Goal: Check status: Check status

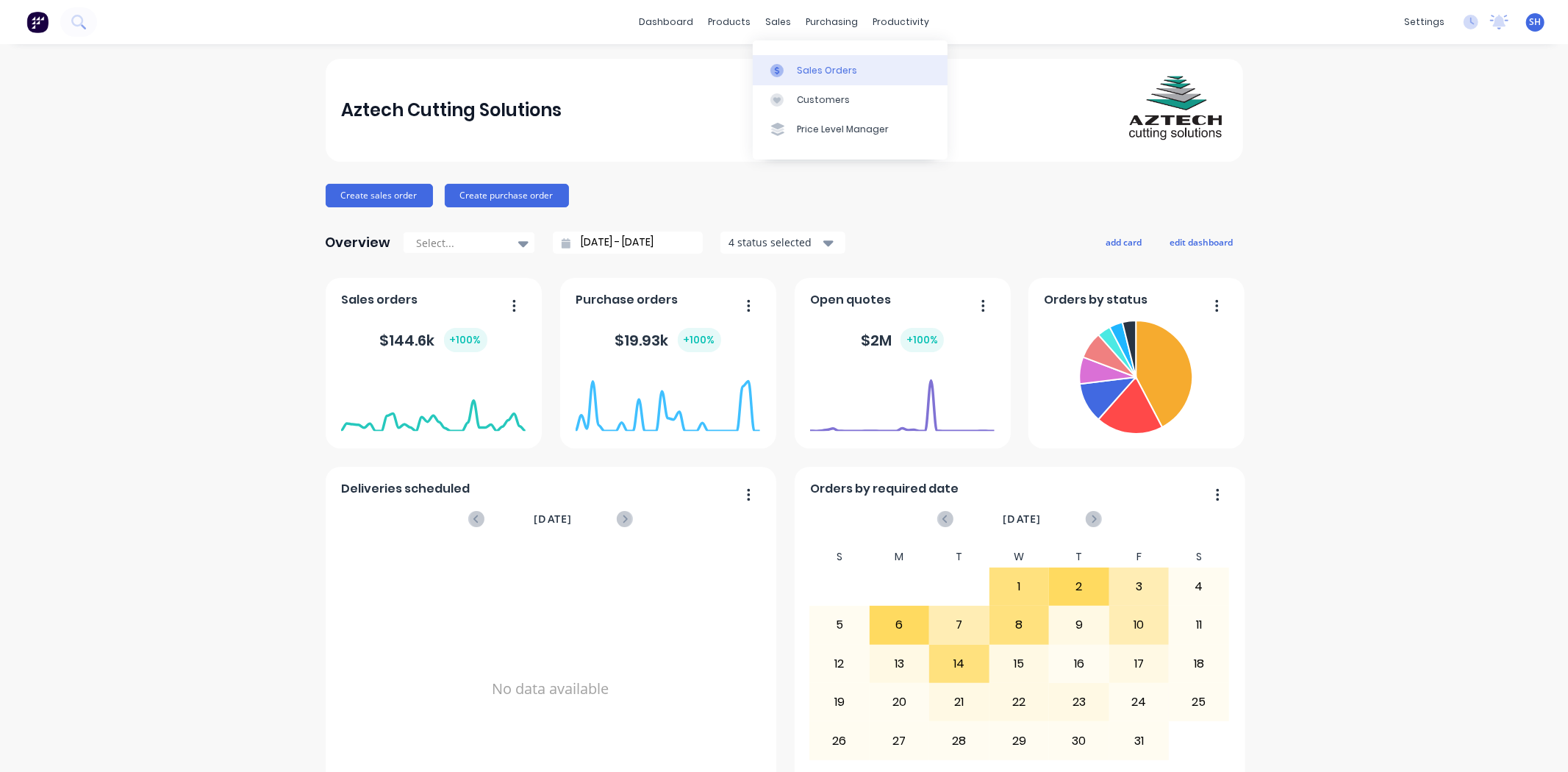
click at [801, 64] on div "Sales Orders" at bounding box center [827, 70] width 60 height 13
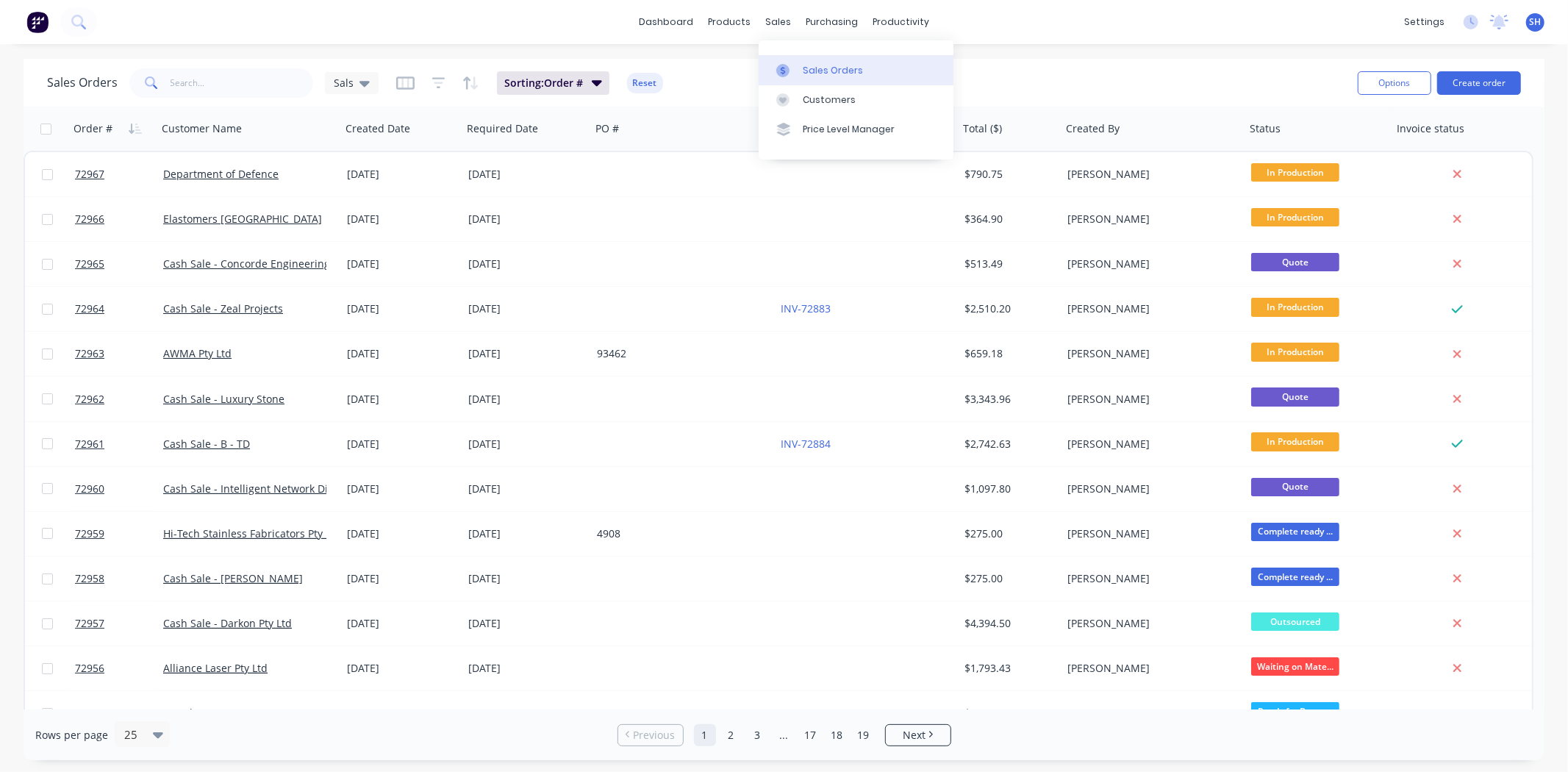
click at [809, 60] on link "Sales Orders" at bounding box center [855, 70] width 195 height 30
click at [218, 89] on input "text" at bounding box center [242, 83] width 144 height 30
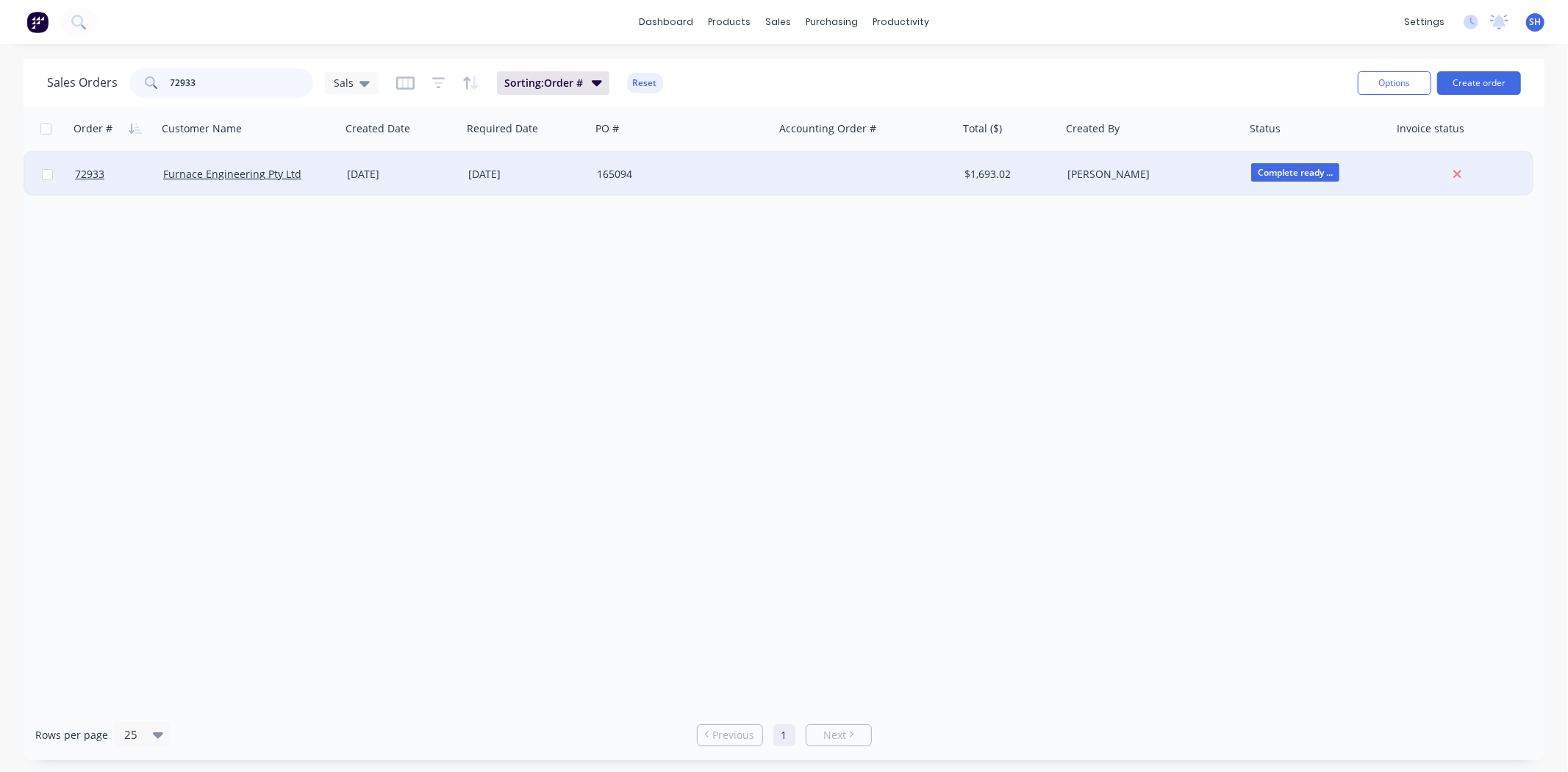
type input "72933"
click at [400, 181] on div "[DATE]" at bounding box center [402, 174] width 122 height 44
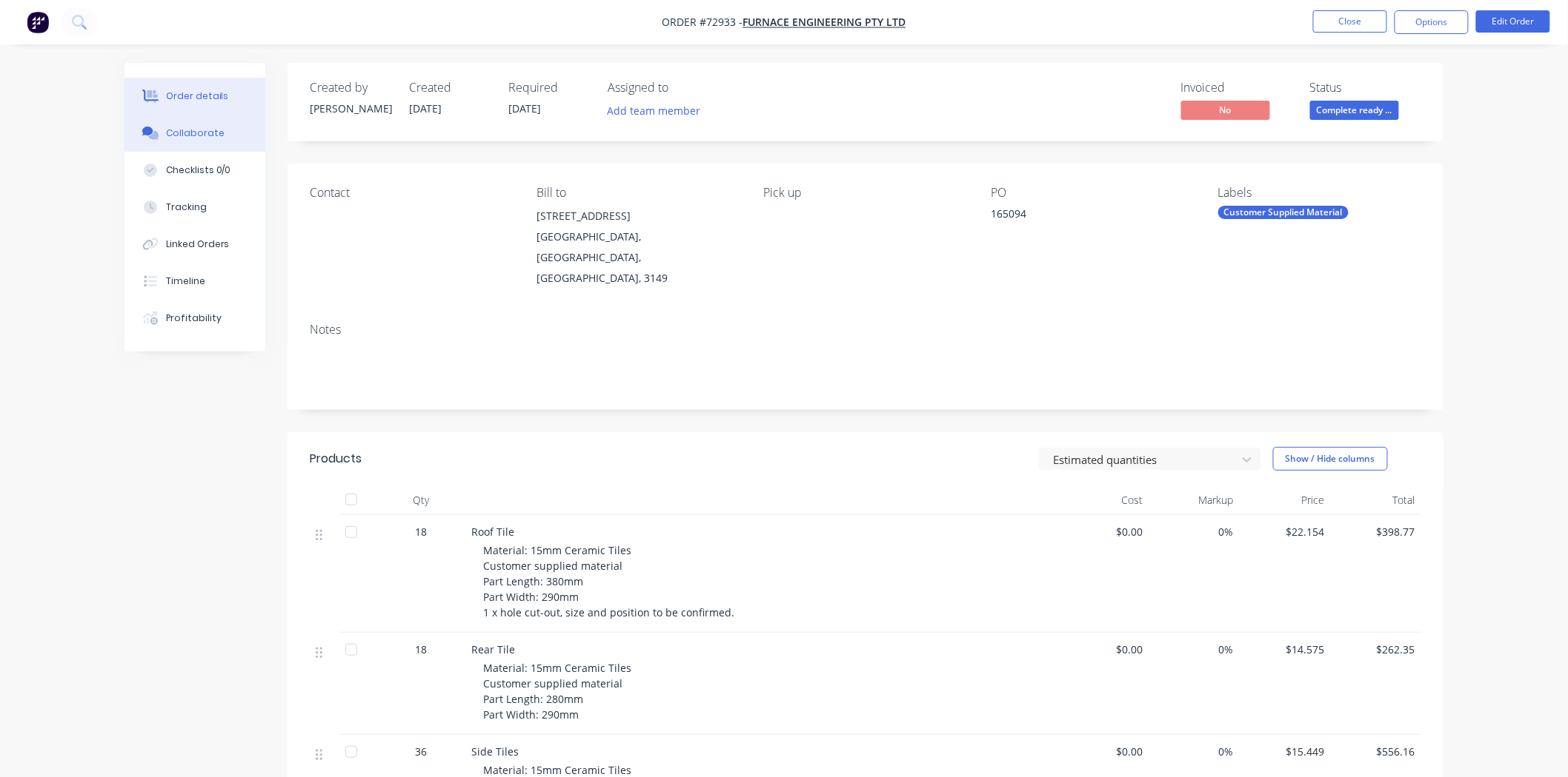
click at [209, 136] on div "Collaborate" at bounding box center [195, 133] width 59 height 13
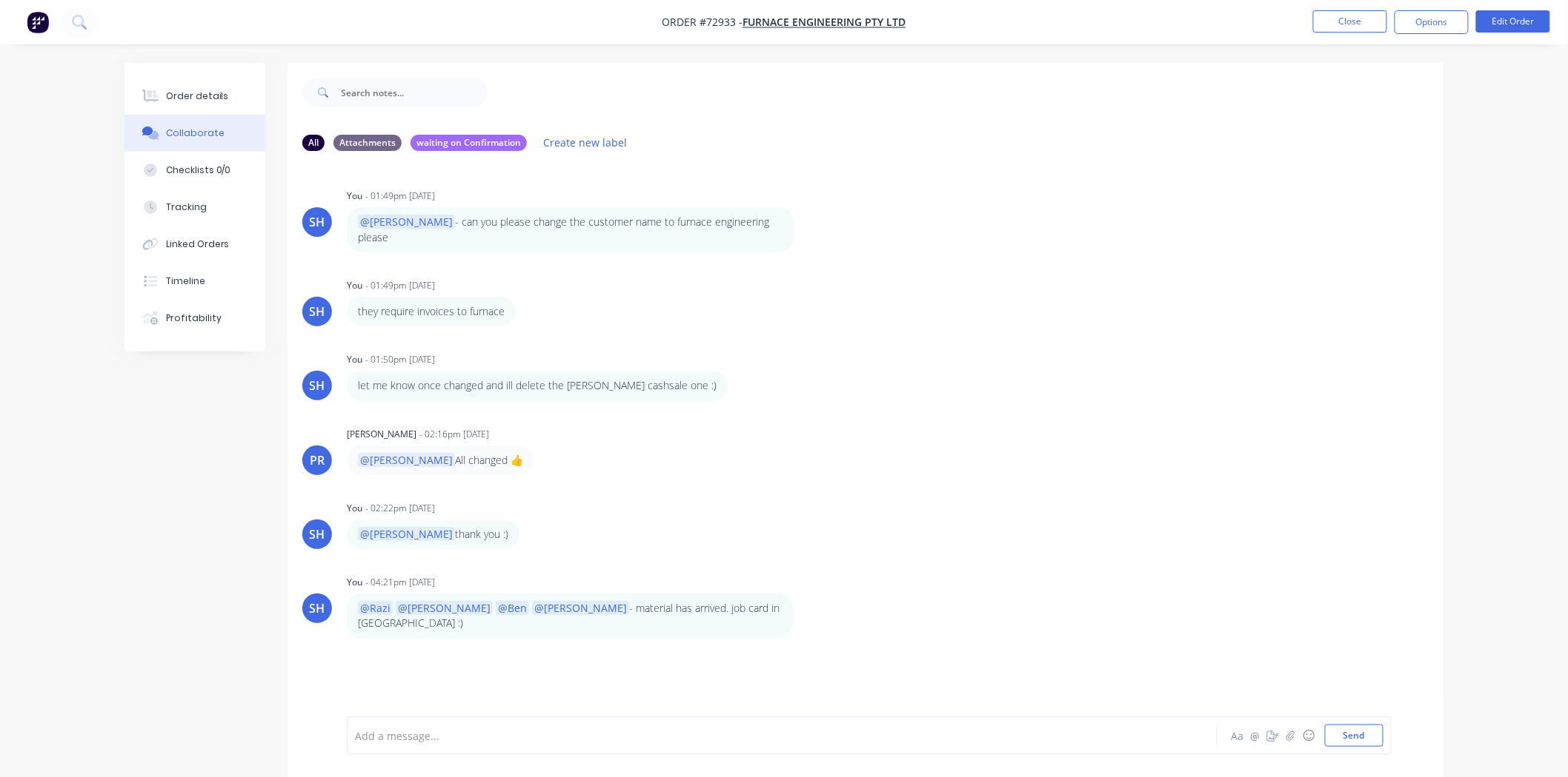
click at [668, 675] on div "SH You - 01:49pm [DATE] @[PERSON_NAME] - can you please change the customer nam…" at bounding box center [865, 439] width 1156 height 554
click at [1358, 19] on button "Close" at bounding box center [1350, 21] width 74 height 22
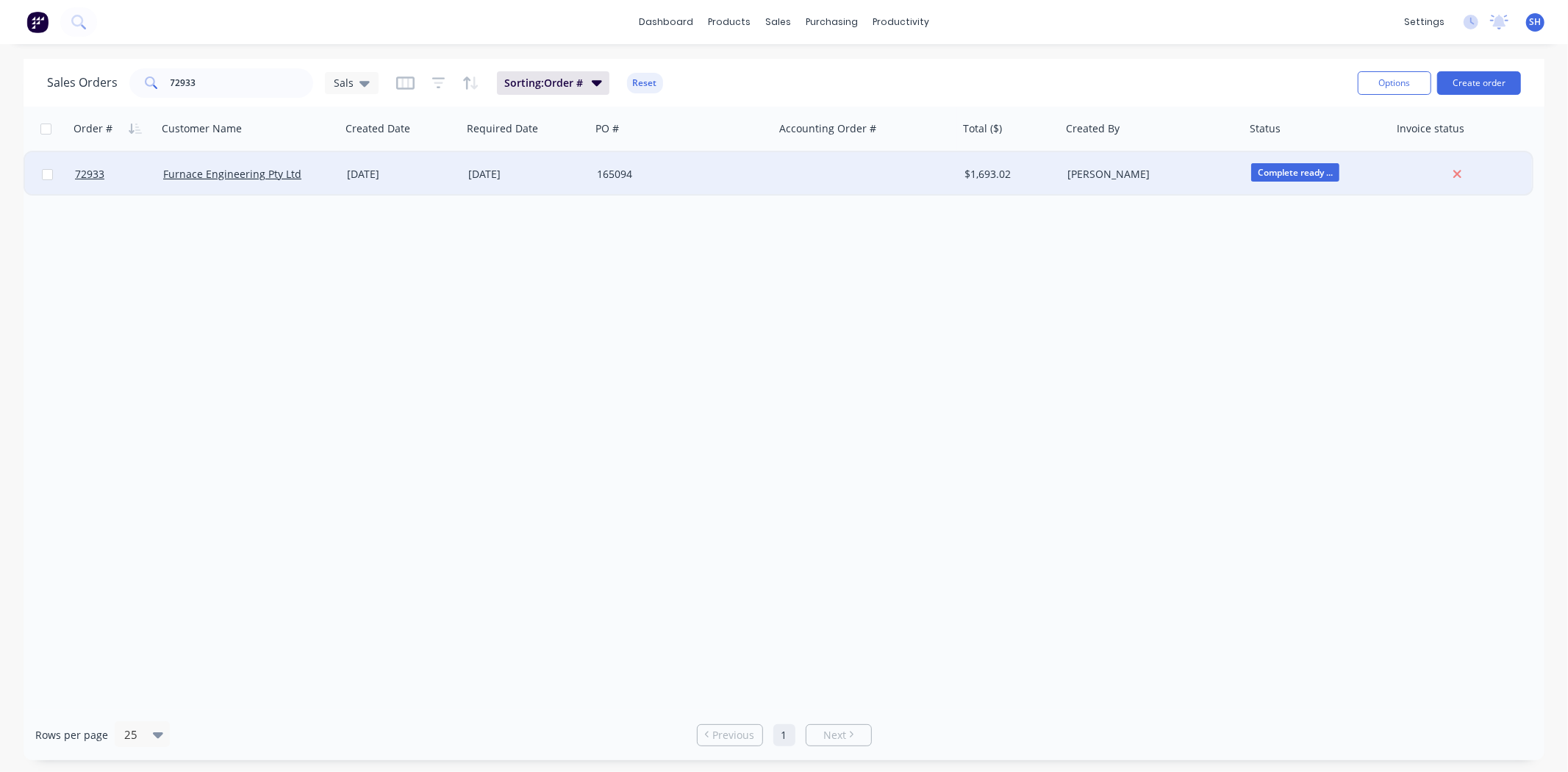
click at [487, 175] on div "[DATE]" at bounding box center [526, 174] width 117 height 15
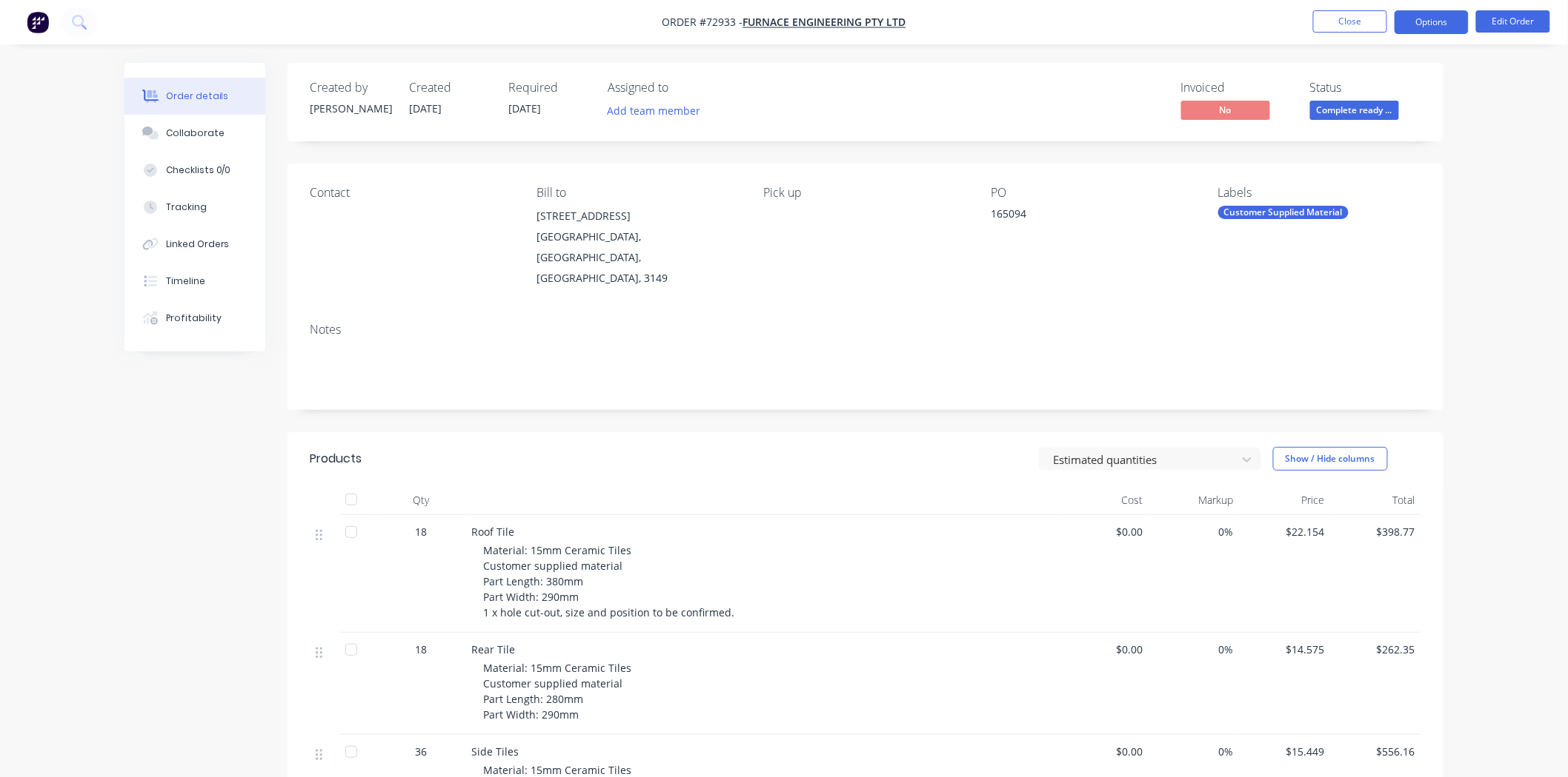
click at [1418, 28] on button "Options" at bounding box center [1431, 22] width 74 height 24
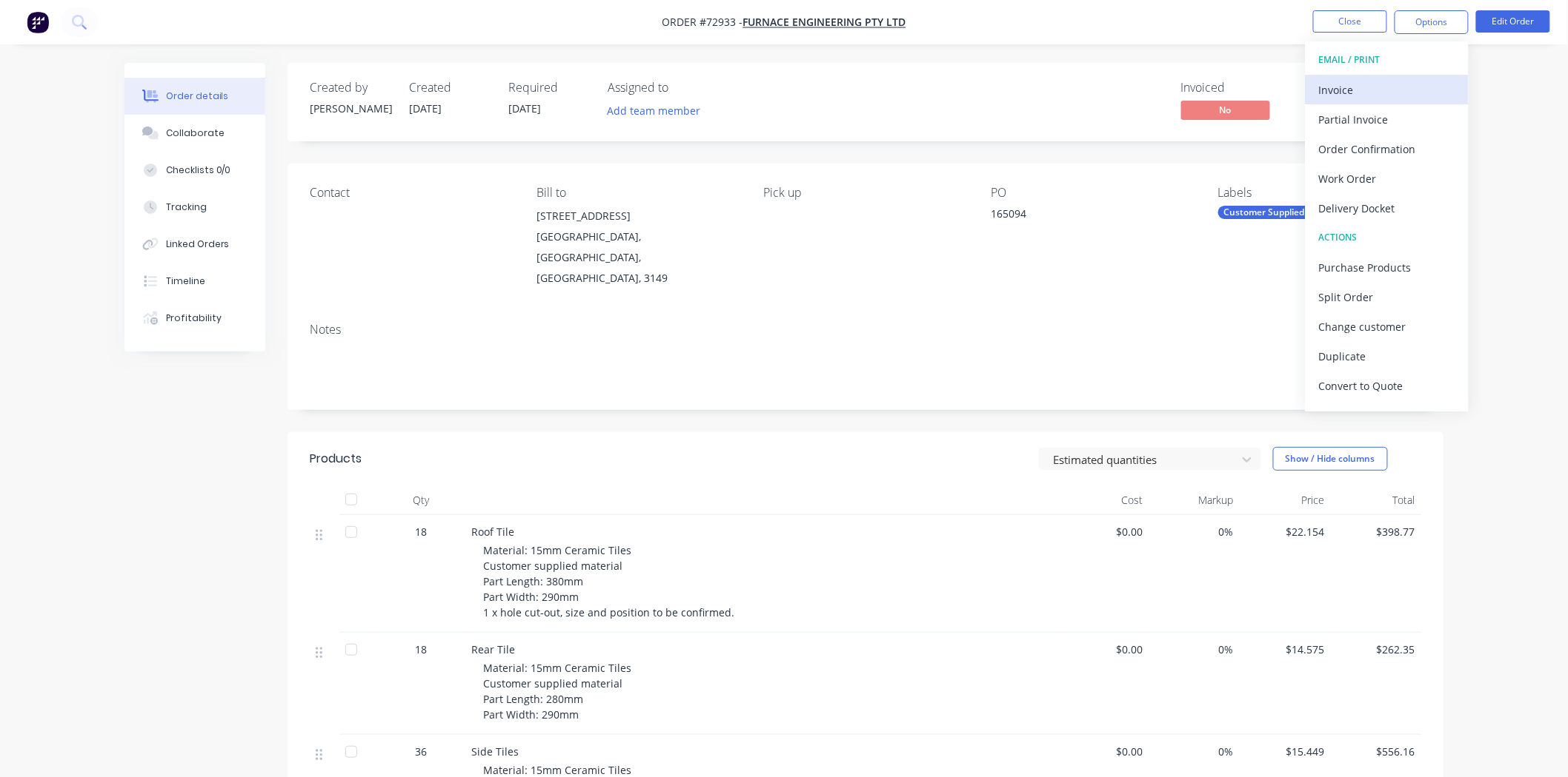
click at [1374, 79] on div "Invoice" at bounding box center [1387, 89] width 137 height 21
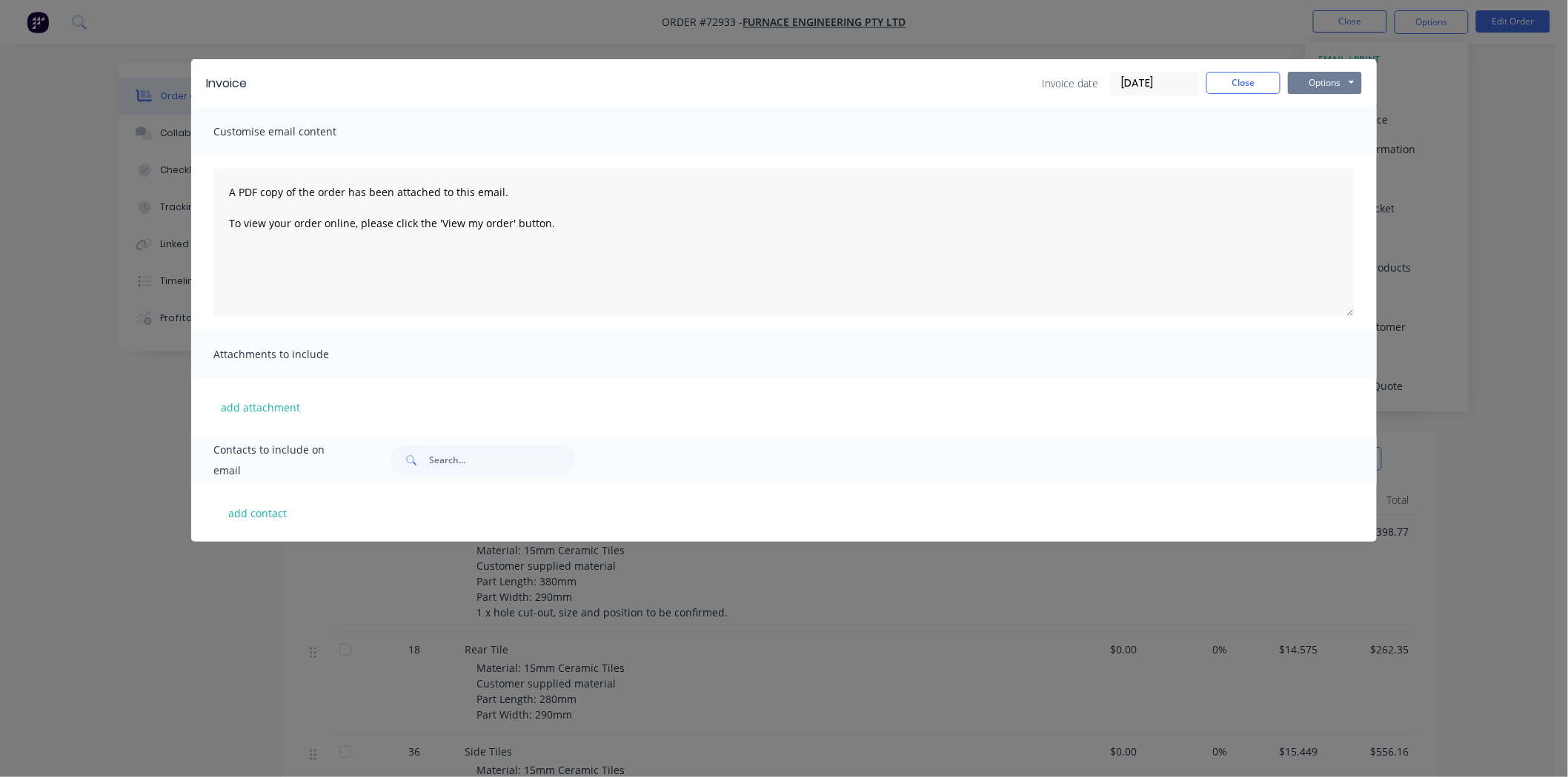
click at [1332, 86] on button "Options" at bounding box center [1325, 83] width 74 height 22
click at [1330, 131] on button "Print" at bounding box center [1335, 134] width 95 height 24
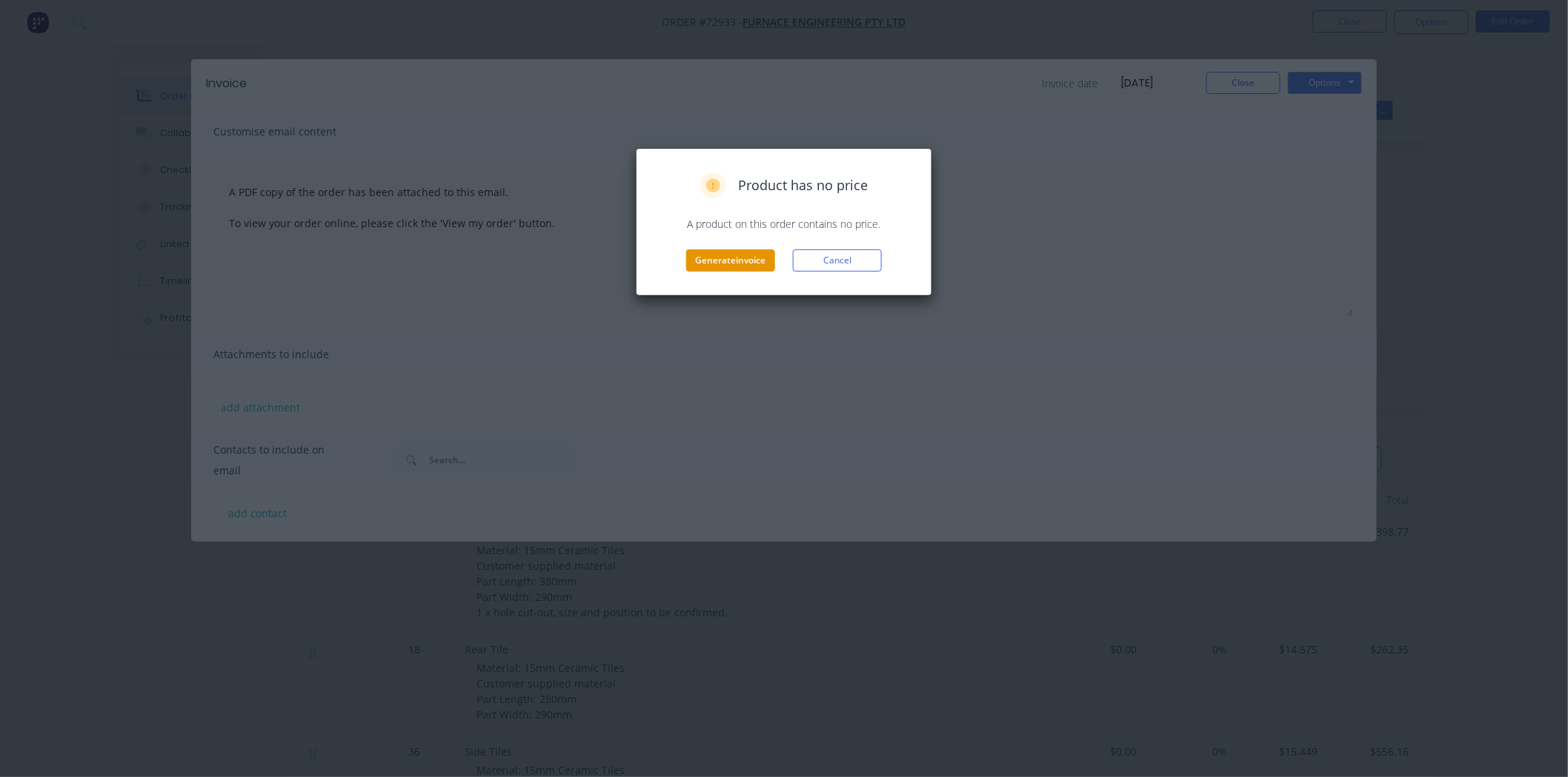
click at [720, 264] on button "Generate invoice" at bounding box center [731, 261] width 89 height 22
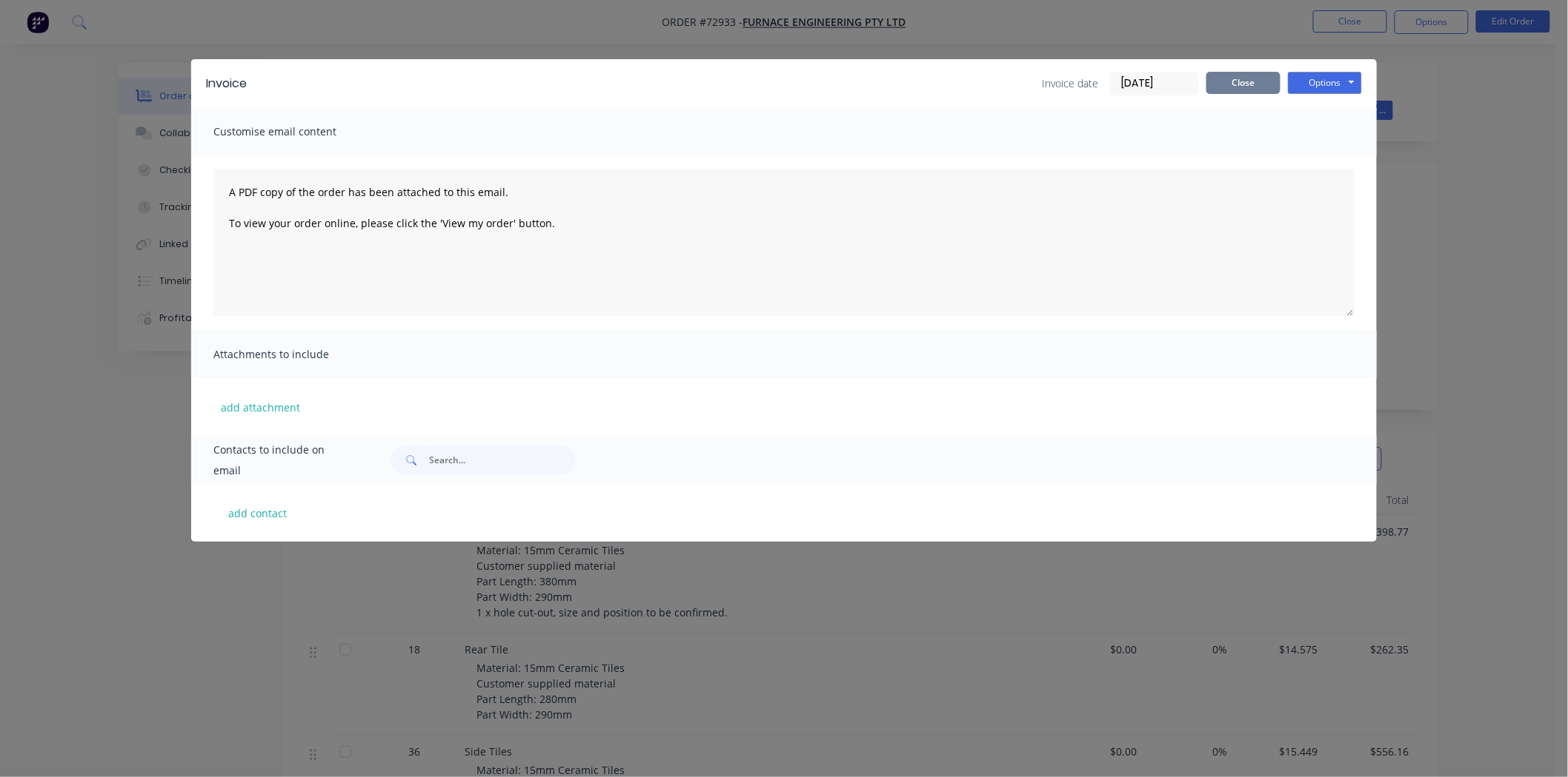
click at [1221, 80] on button "Close" at bounding box center [1243, 83] width 74 height 22
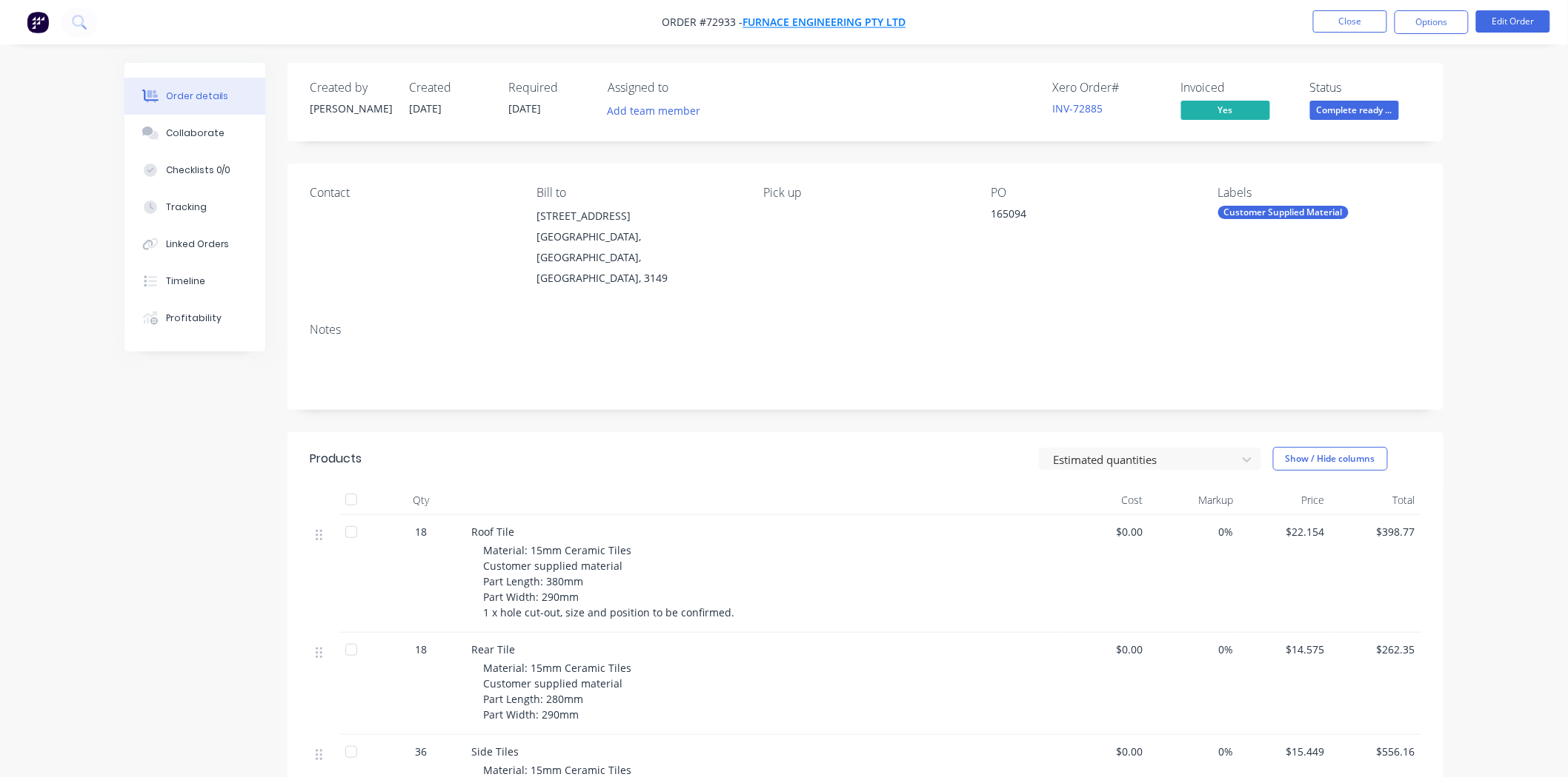
click at [830, 26] on span "Furnace Engineering Pty Ltd" at bounding box center [824, 22] width 163 height 14
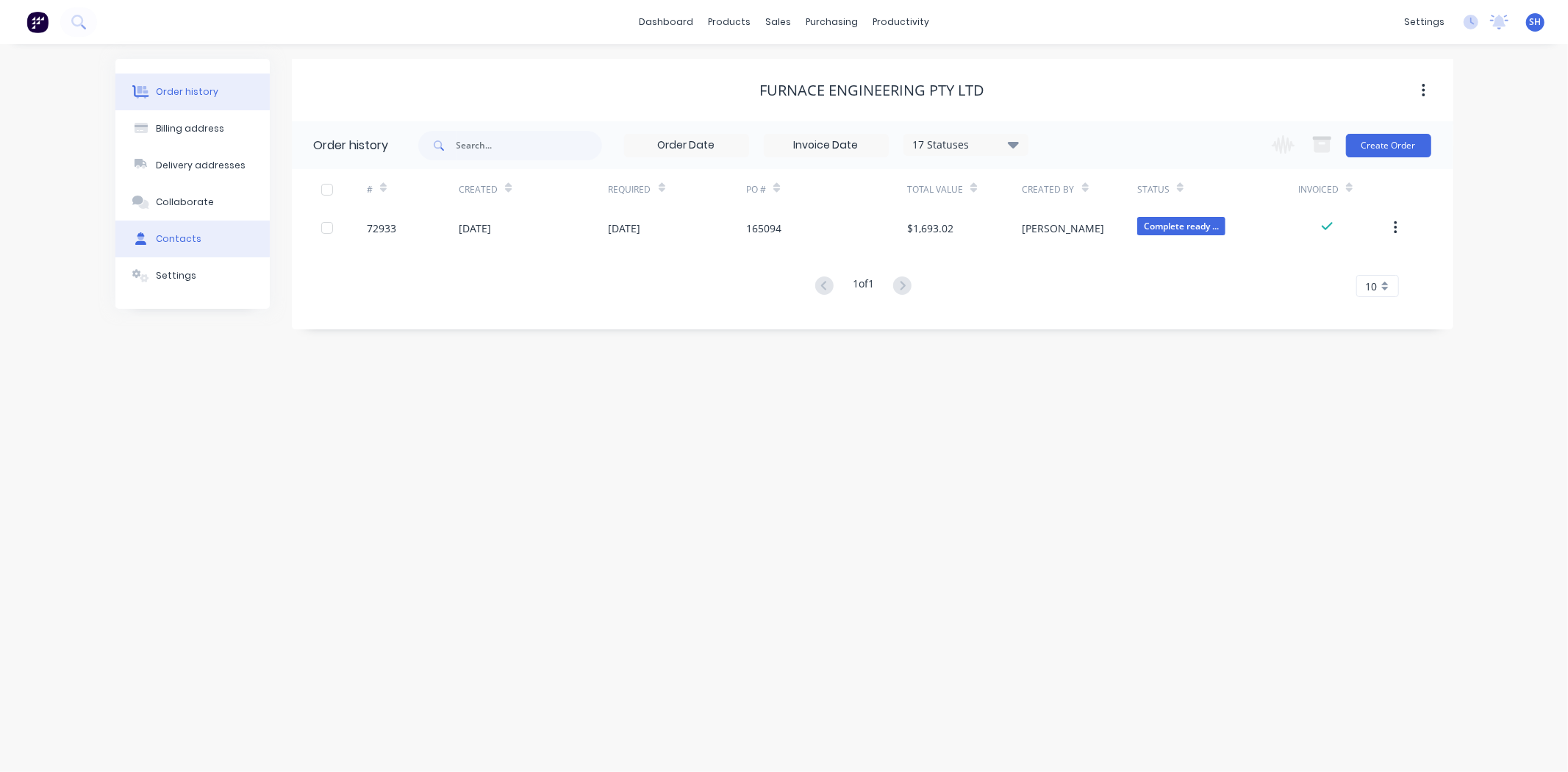
click at [187, 236] on div "Contacts" at bounding box center [178, 239] width 45 height 13
click at [209, 92] on div "Order history" at bounding box center [187, 92] width 63 height 13
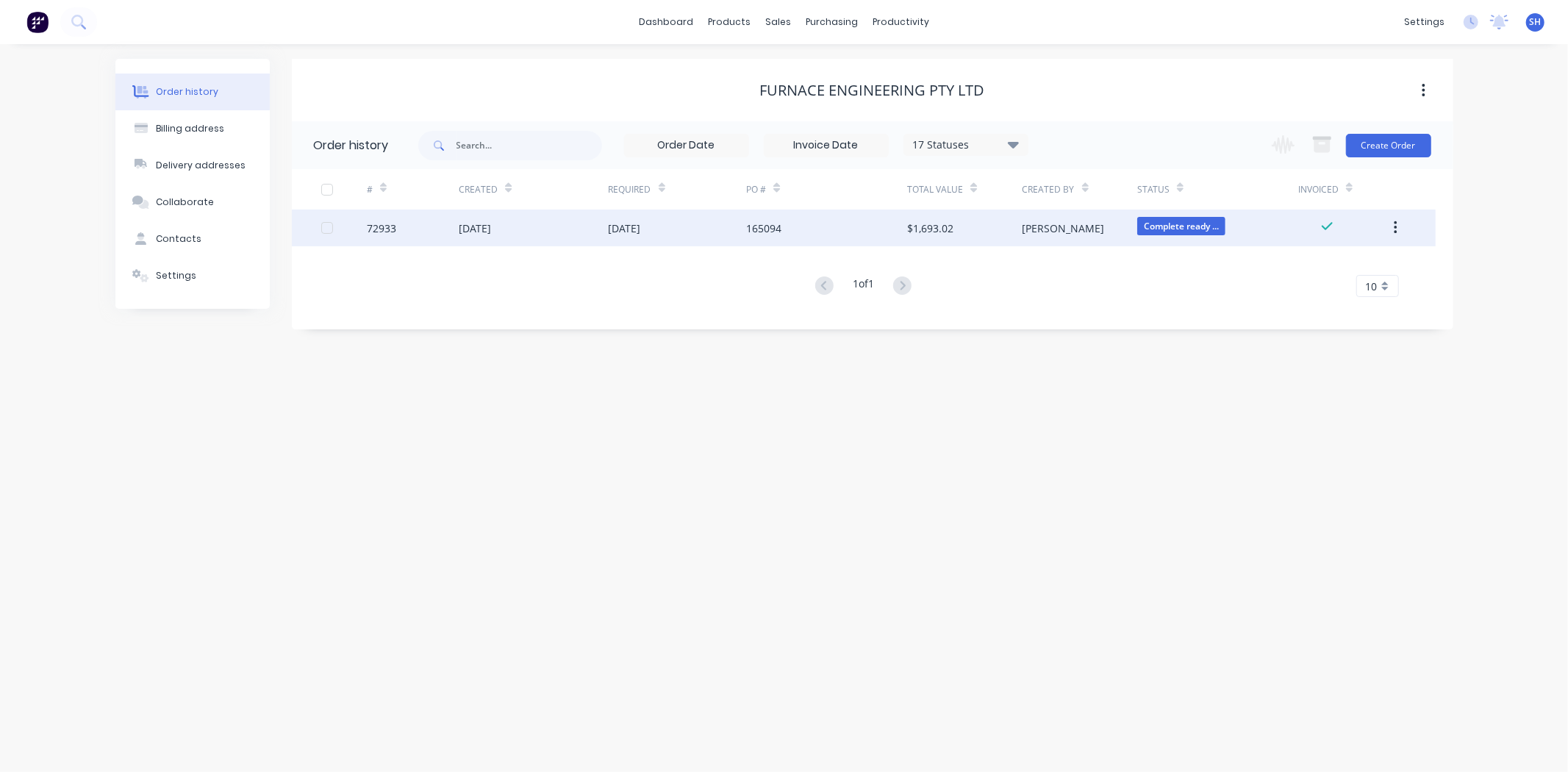
click at [753, 232] on div "165094" at bounding box center [764, 228] width 35 height 16
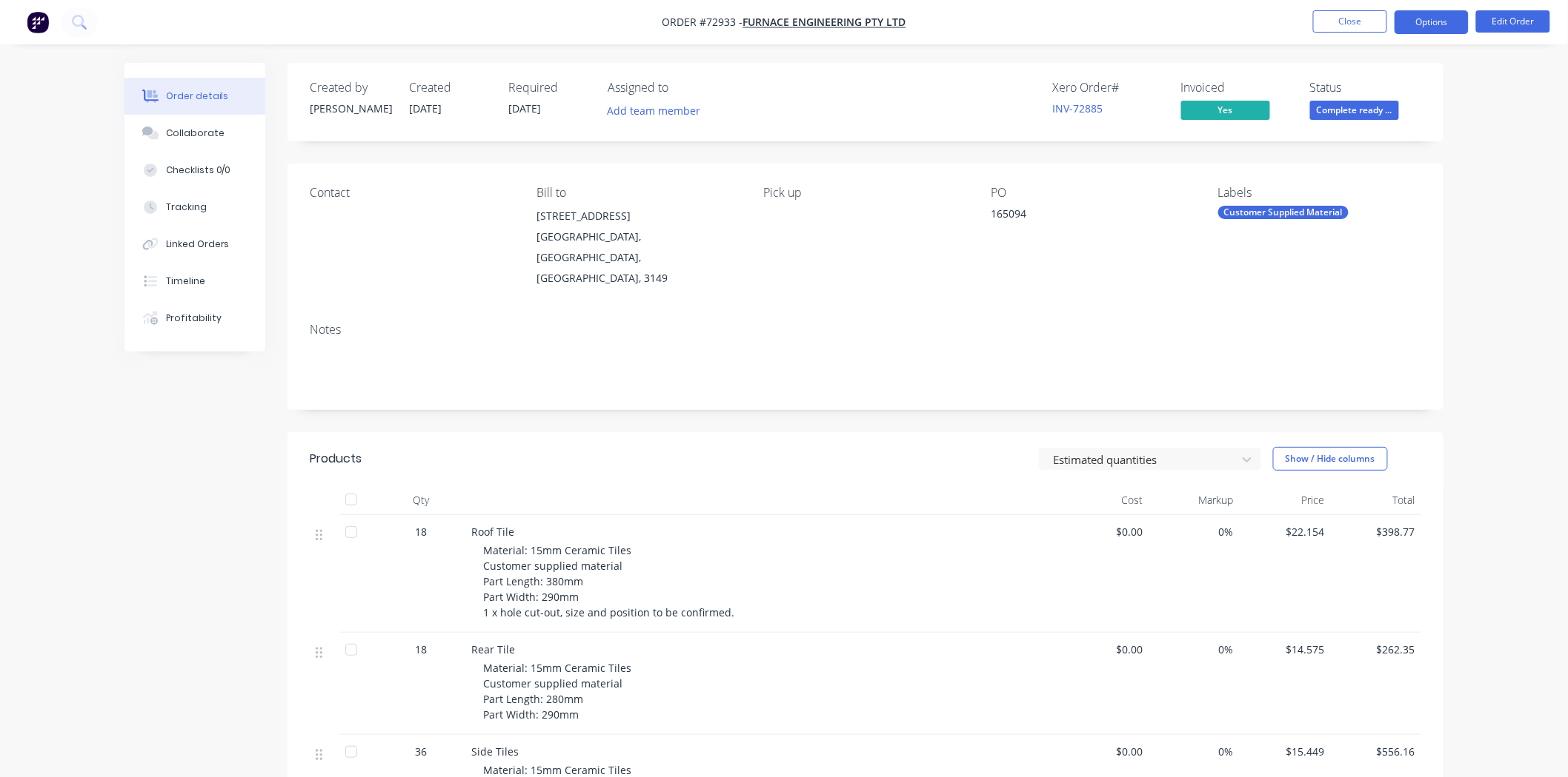
click at [1420, 19] on button "Options" at bounding box center [1431, 22] width 74 height 24
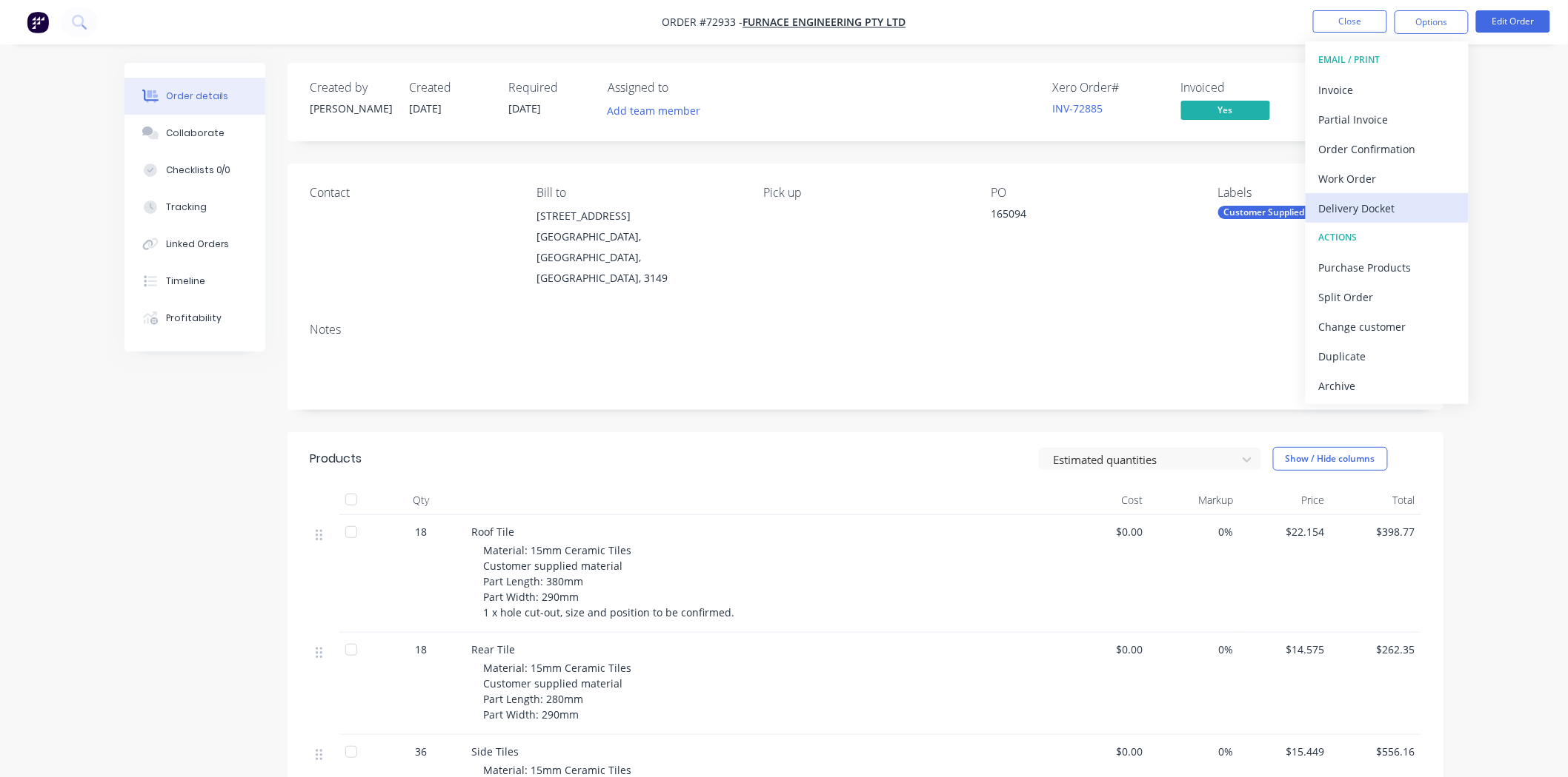
click at [1366, 199] on div "Delivery Docket" at bounding box center [1387, 208] width 137 height 21
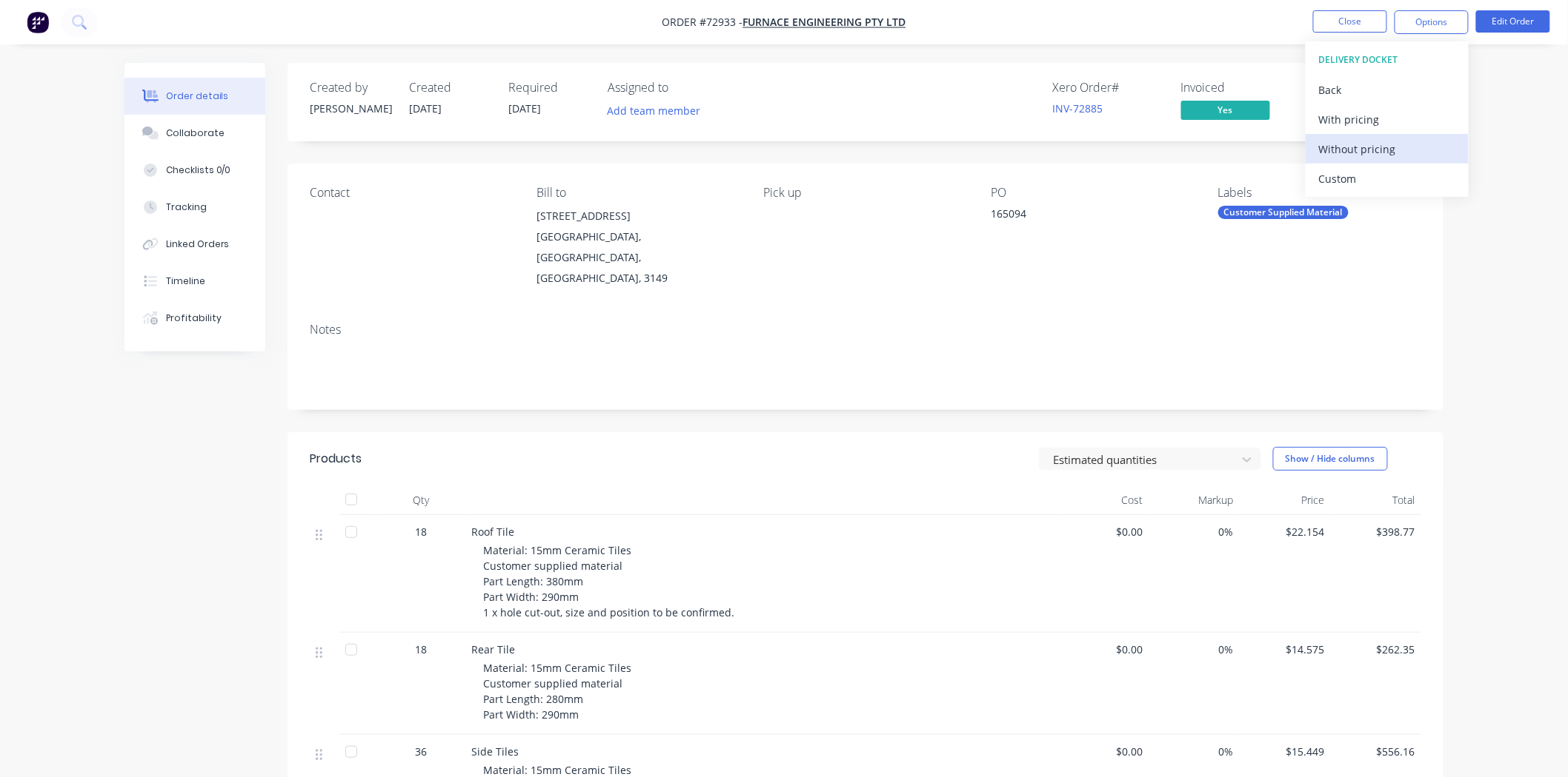
click at [1357, 149] on div "Without pricing" at bounding box center [1387, 149] width 137 height 21
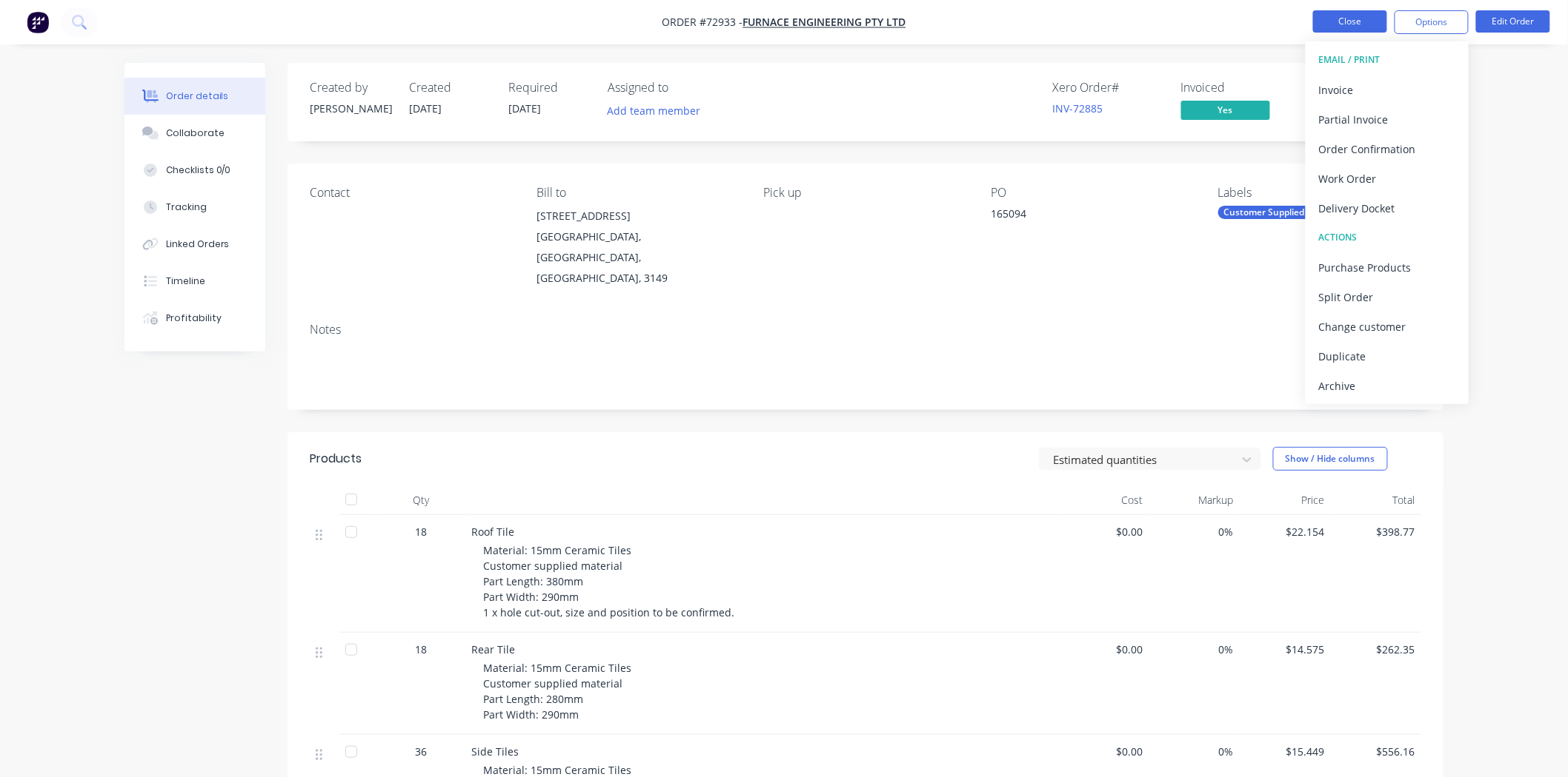
click at [1349, 10] on button "Close" at bounding box center [1350, 21] width 74 height 22
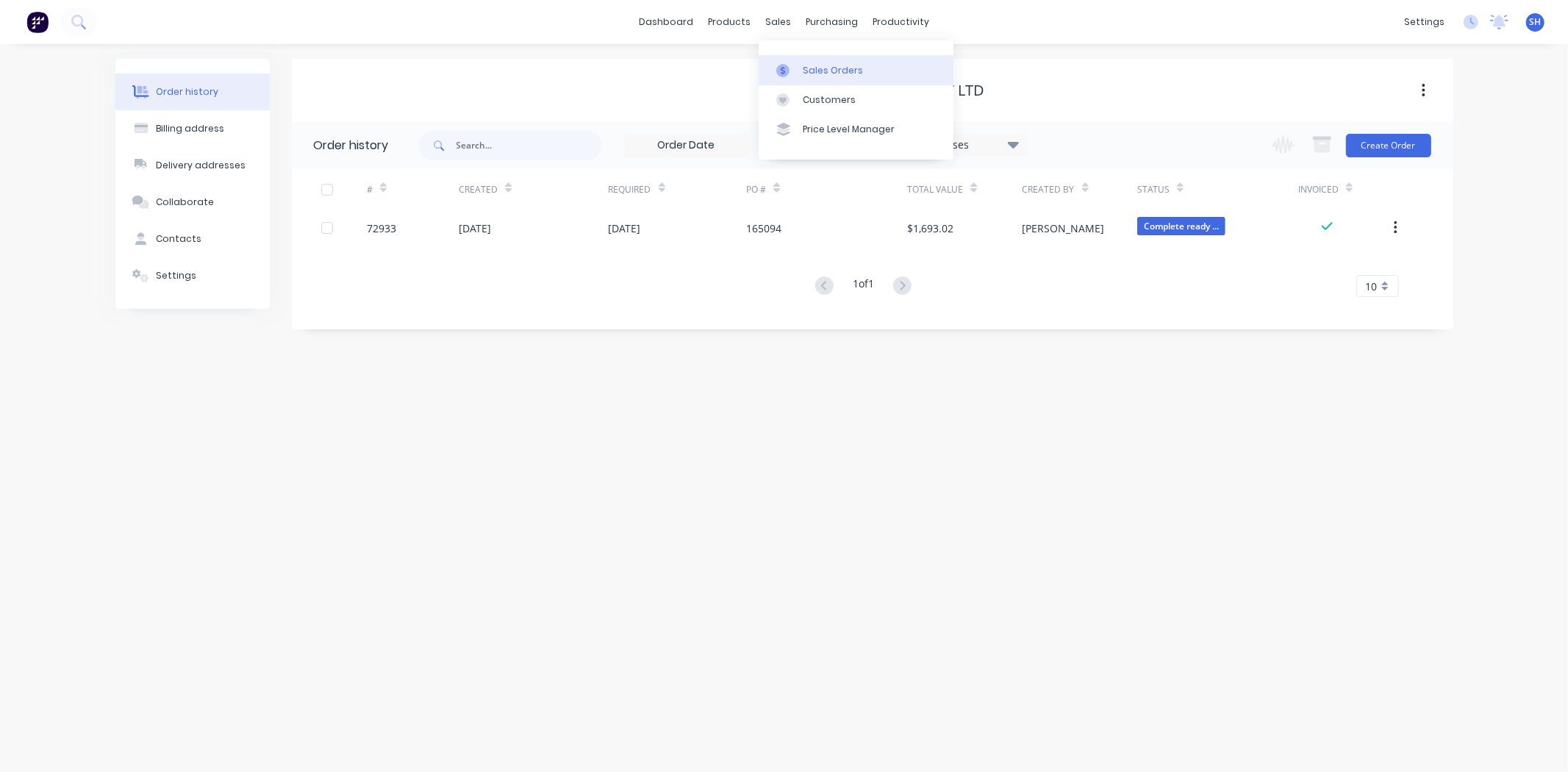
click at [815, 64] on div "Sales Orders" at bounding box center [832, 70] width 60 height 13
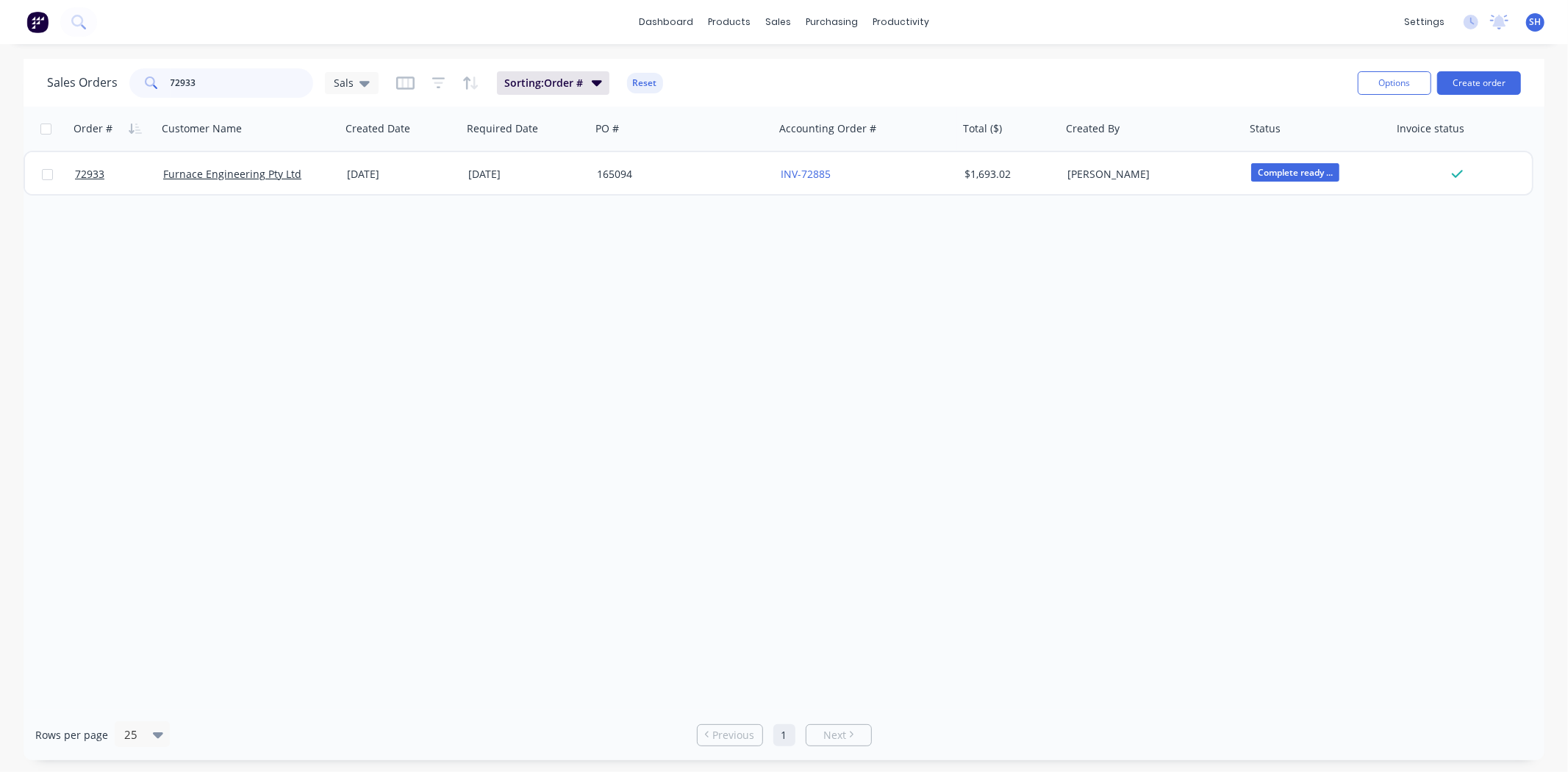
drag, startPoint x: 206, startPoint y: 82, endPoint x: 140, endPoint y: 78, distance: 66.1
click at [141, 78] on div "72933" at bounding box center [220, 83] width 183 height 30
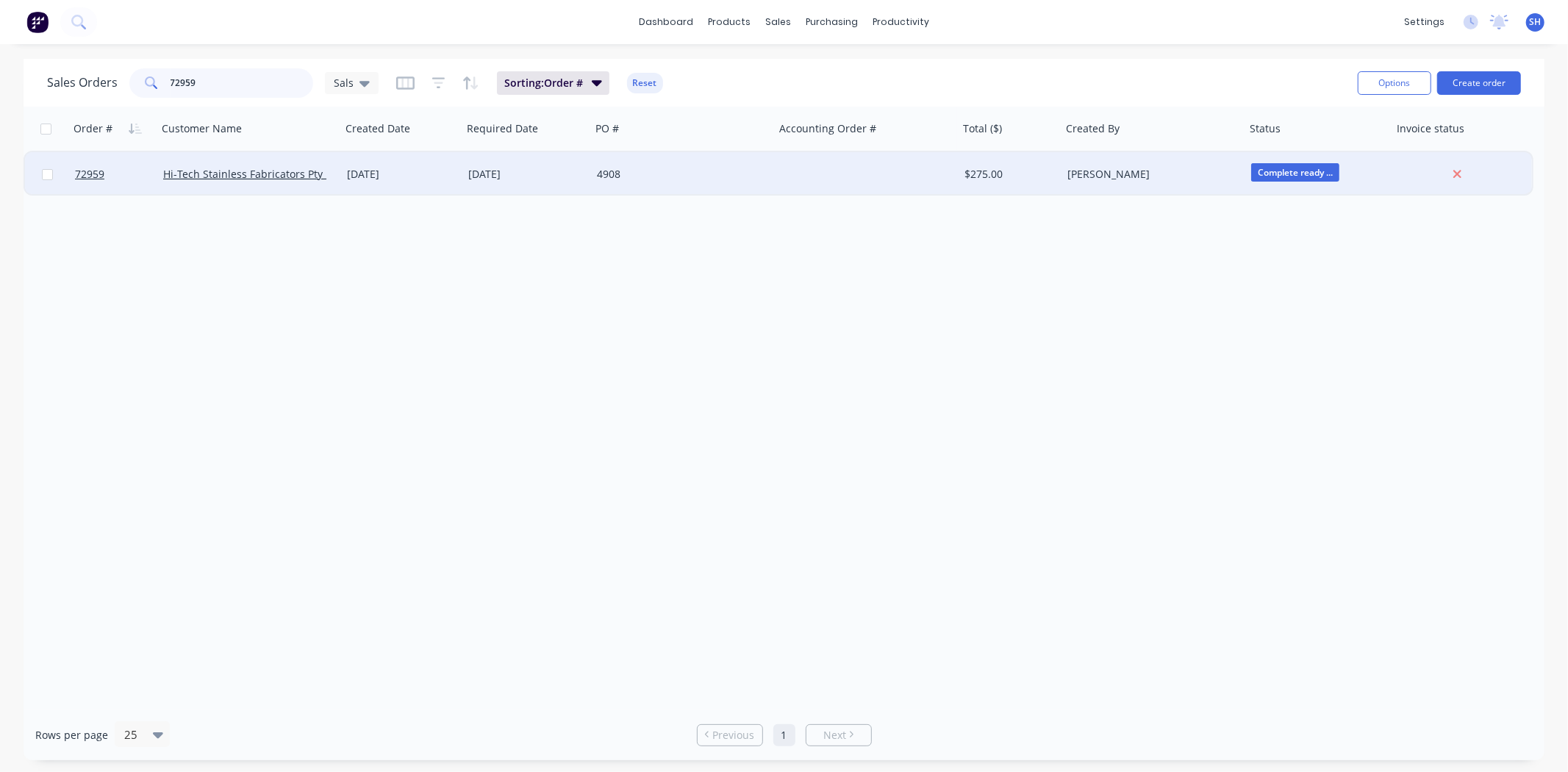
type input "72959"
click at [481, 180] on div "[DATE]" at bounding box center [526, 174] width 117 height 15
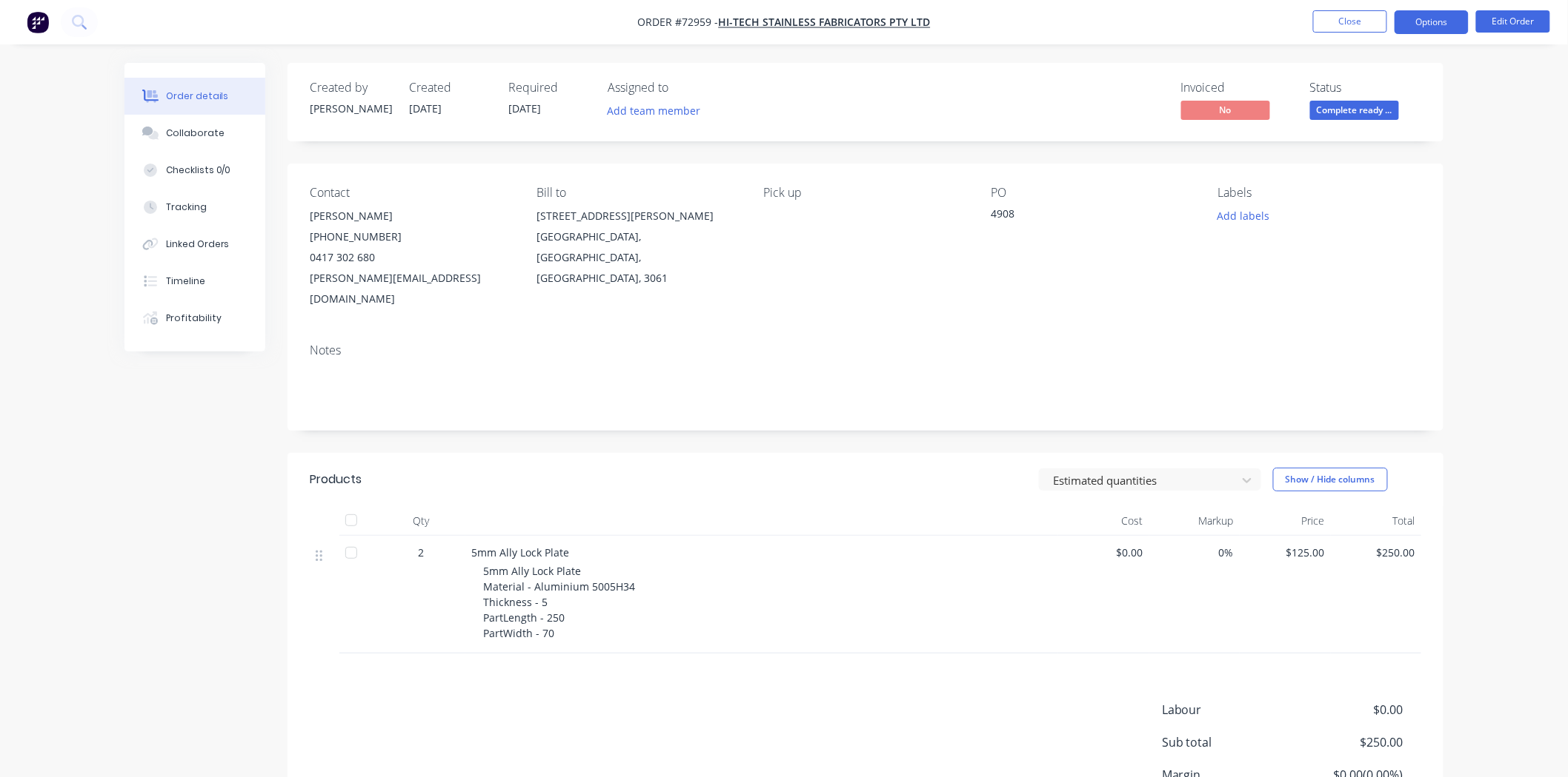
click at [1444, 31] on button "Options" at bounding box center [1431, 22] width 74 height 24
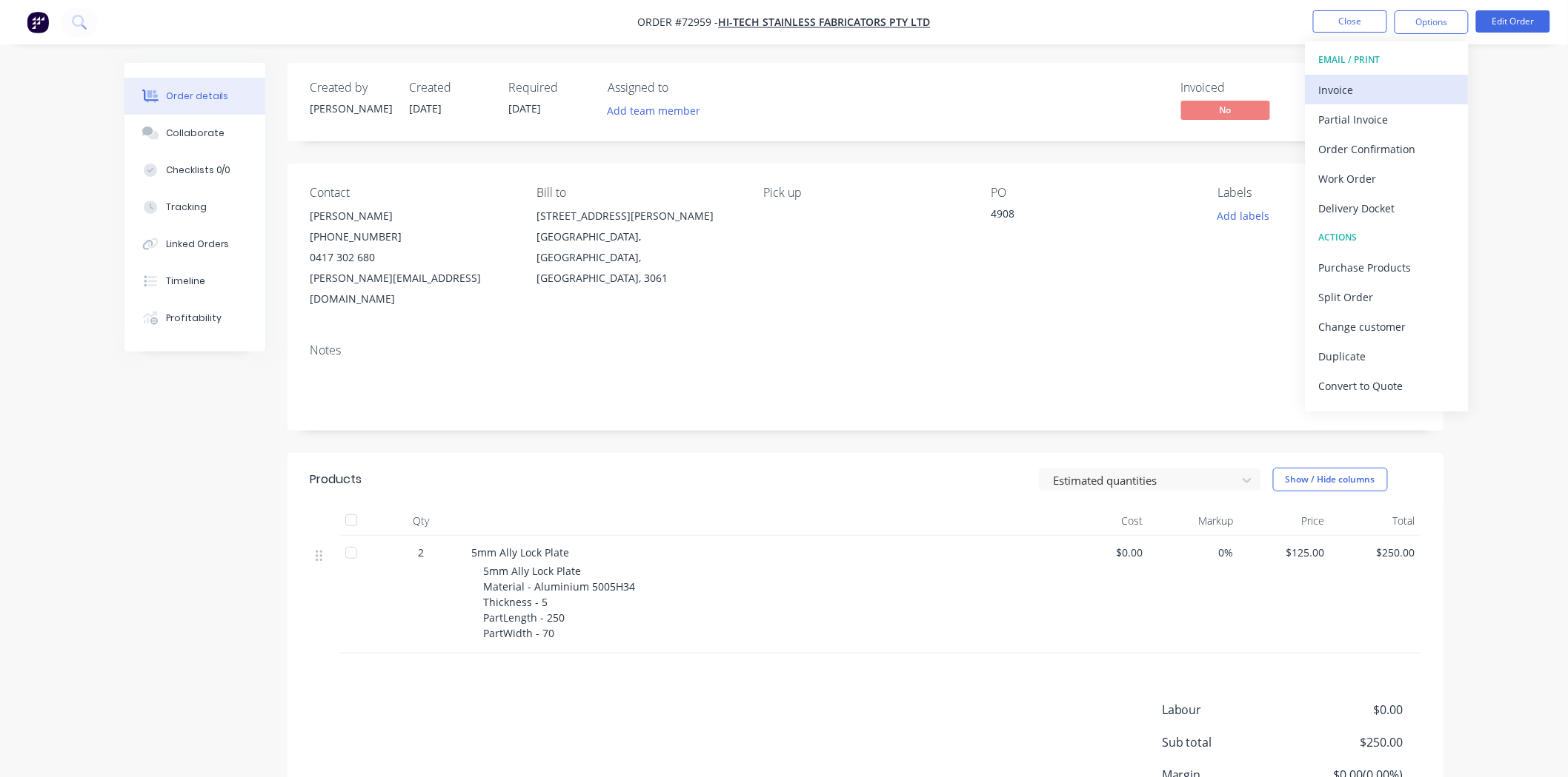
click at [1386, 91] on div "Invoice" at bounding box center [1387, 89] width 137 height 21
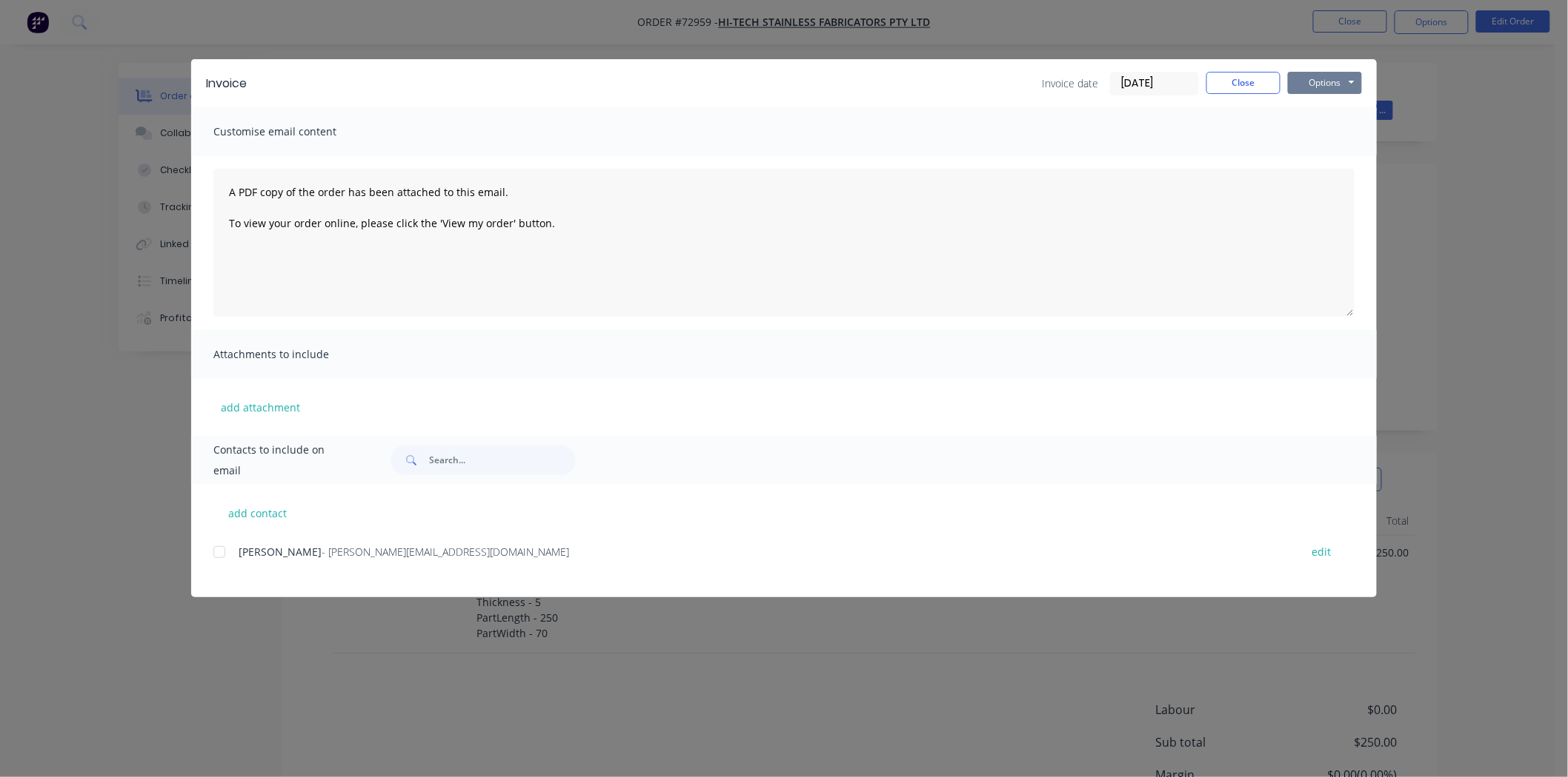
click at [1320, 85] on button "Options" at bounding box center [1325, 83] width 74 height 22
click at [1327, 137] on button "Print" at bounding box center [1335, 134] width 95 height 24
click at [1232, 91] on button "Close" at bounding box center [1243, 83] width 74 height 22
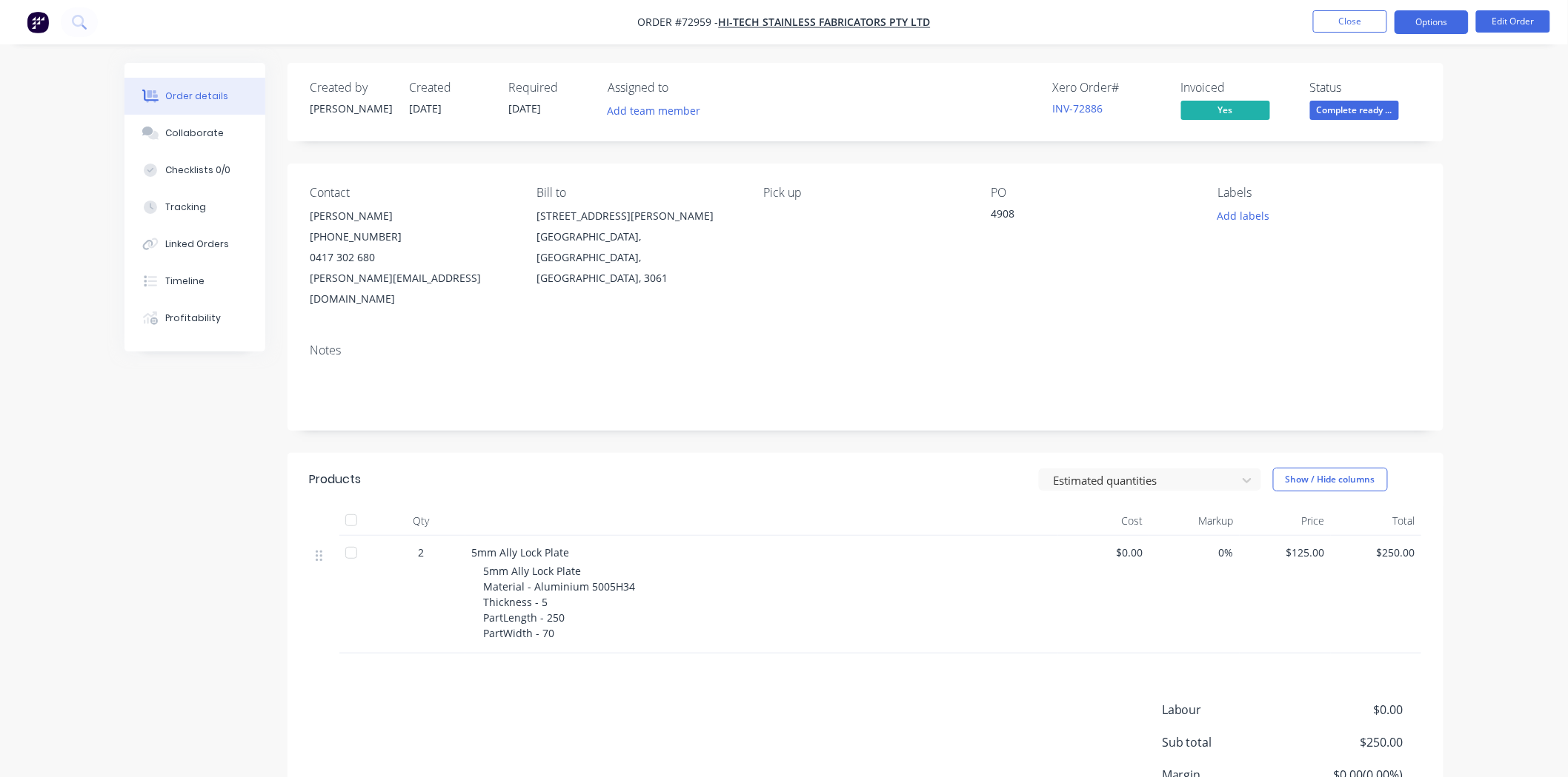
click at [1420, 27] on button "Options" at bounding box center [1431, 22] width 74 height 24
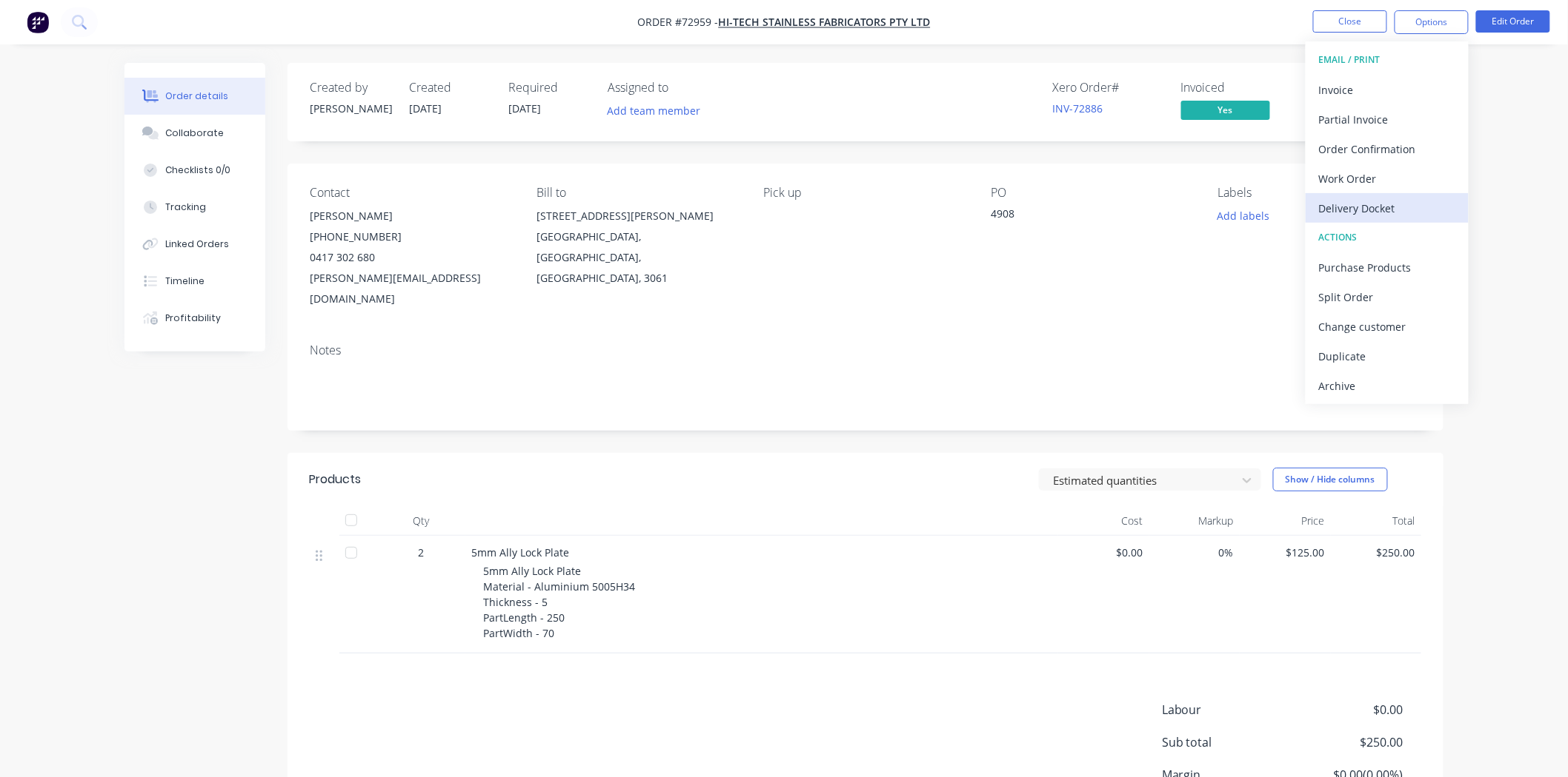
click at [1385, 201] on div "Delivery Docket" at bounding box center [1387, 208] width 137 height 21
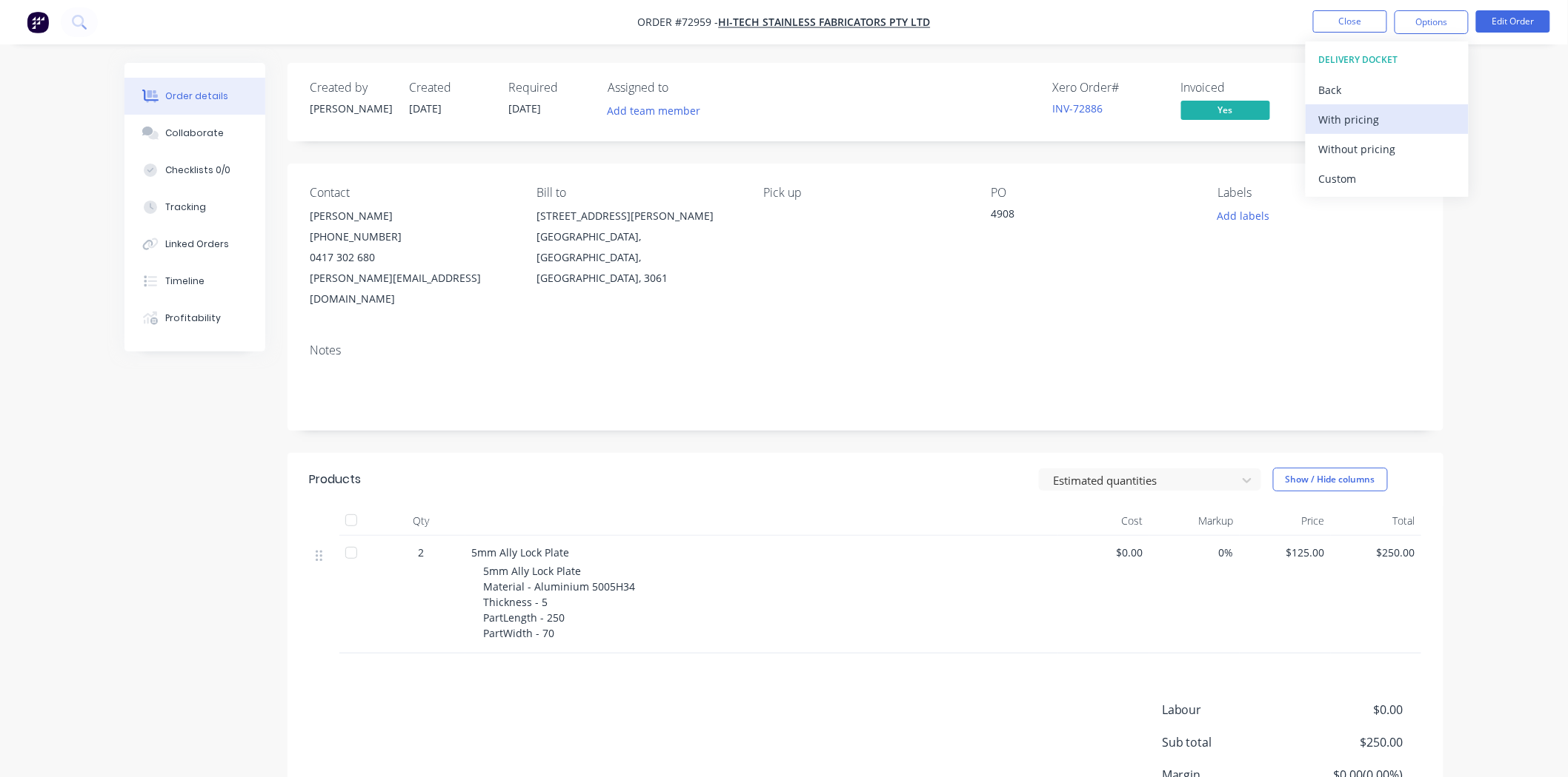
click at [1347, 132] on button "With pricing" at bounding box center [1386, 119] width 163 height 30
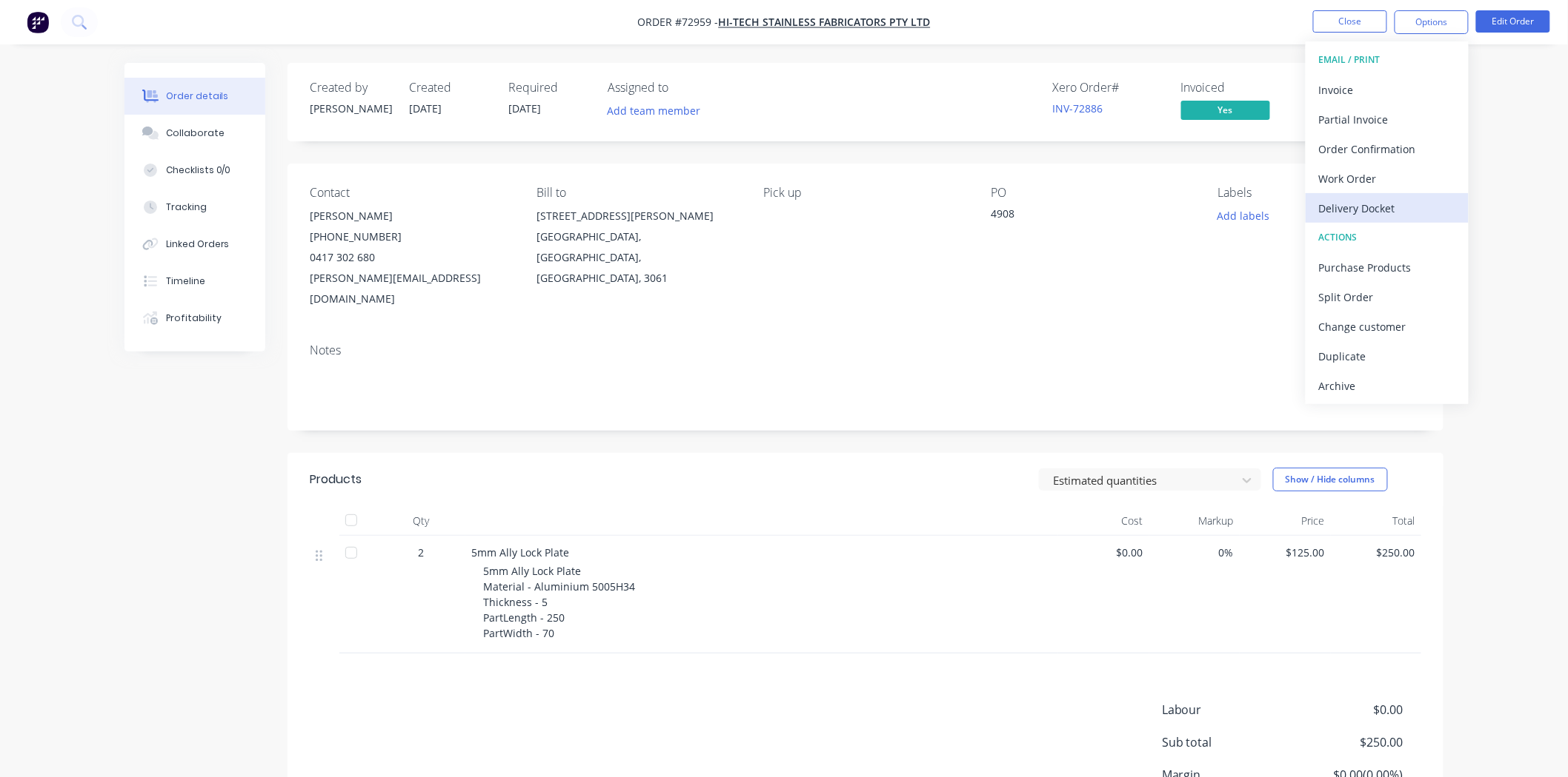
click at [1379, 198] on div "Delivery Docket" at bounding box center [1387, 208] width 137 height 21
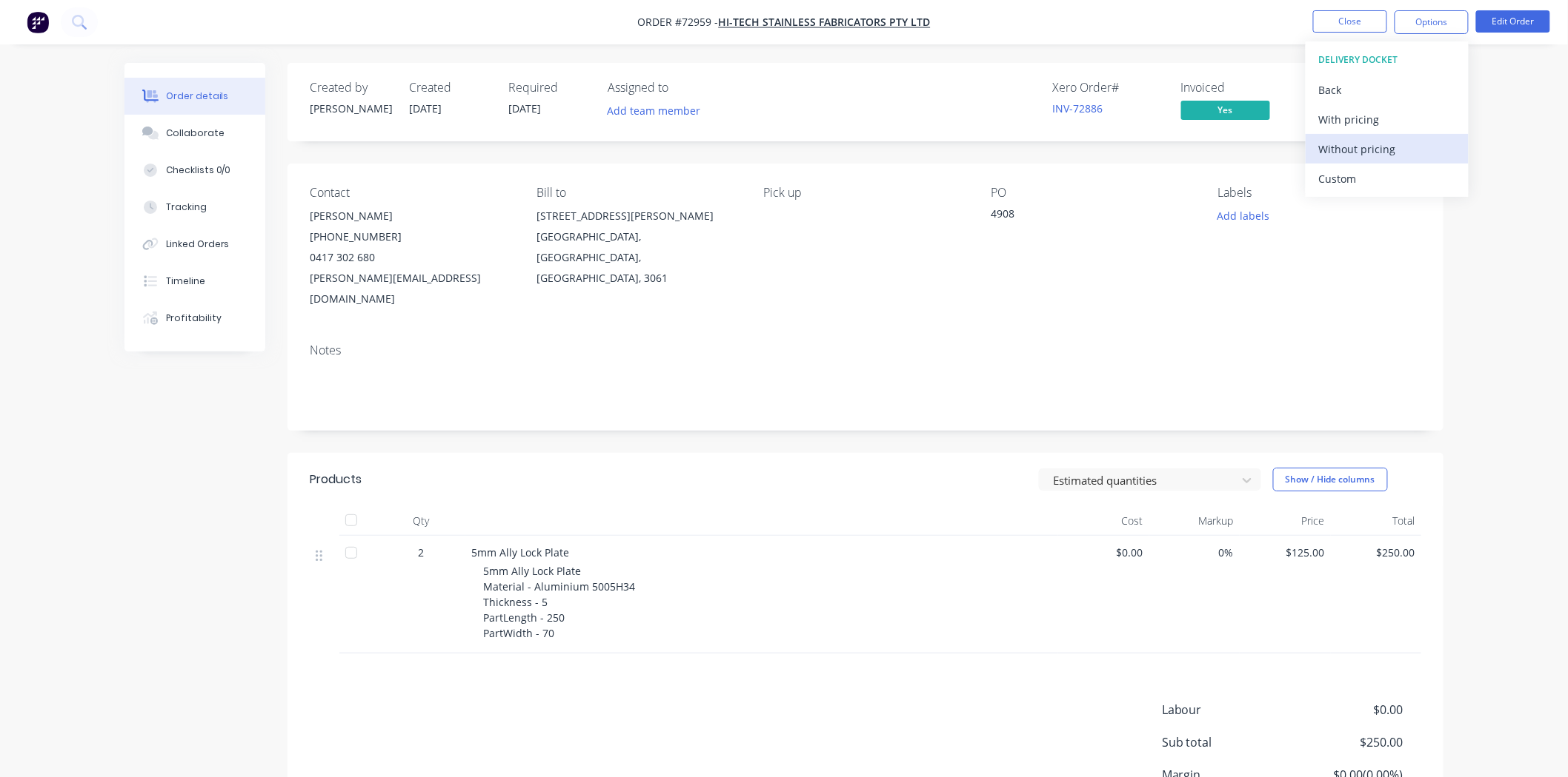
click at [1354, 149] on div "Without pricing" at bounding box center [1387, 149] width 137 height 21
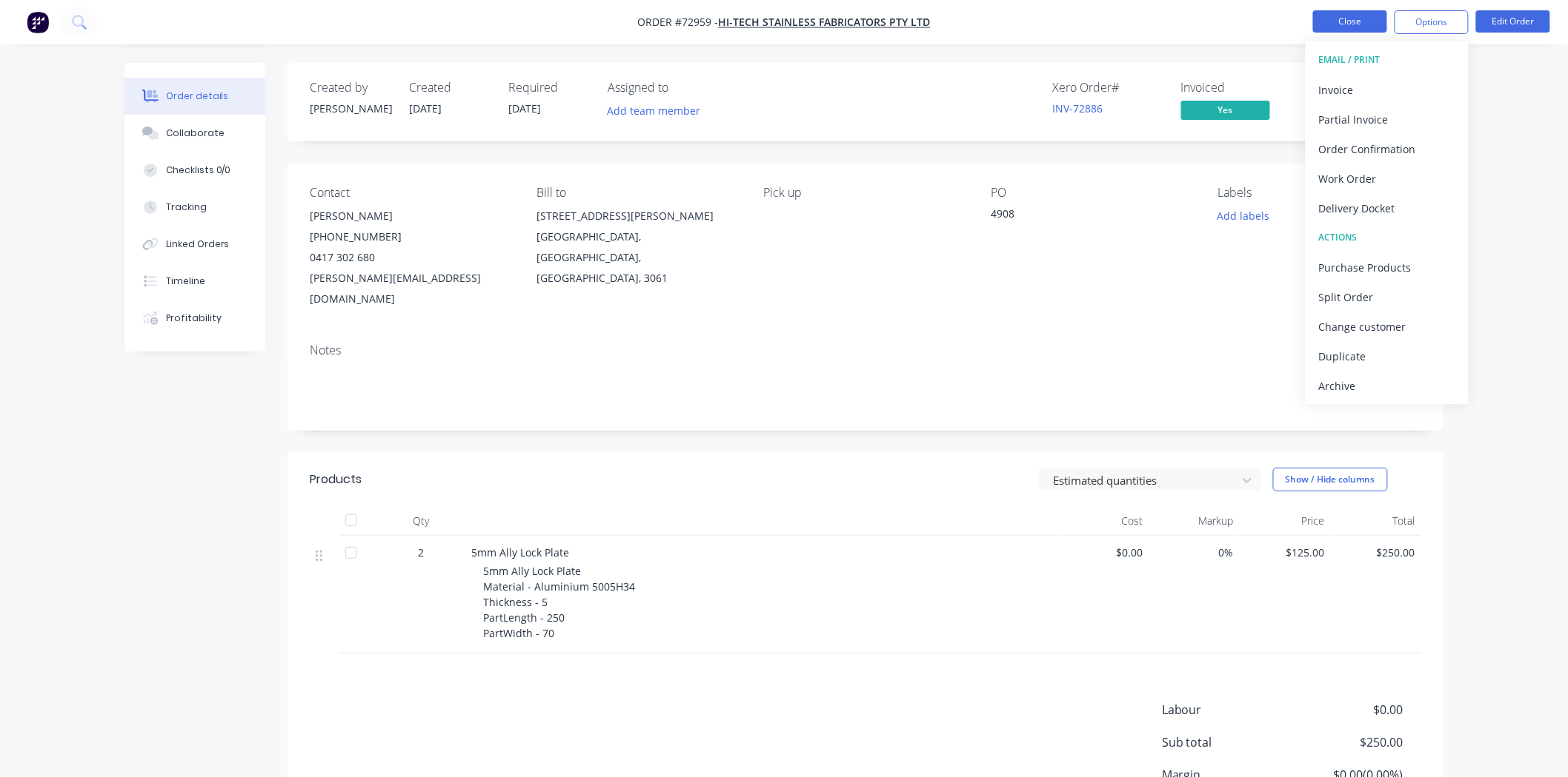
click at [1363, 24] on button "Close" at bounding box center [1350, 21] width 74 height 22
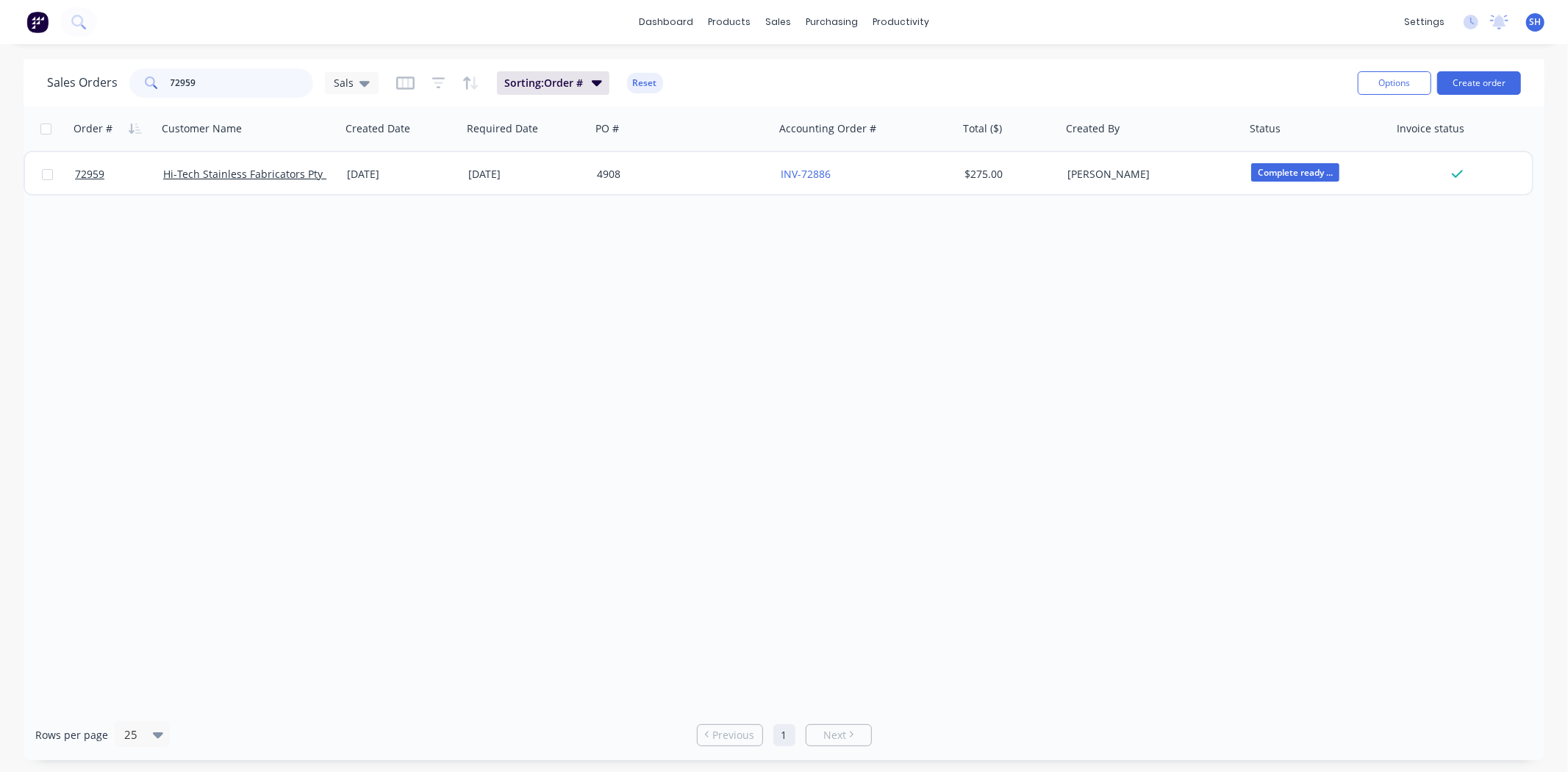
drag, startPoint x: 205, startPoint y: 82, endPoint x: 162, endPoint y: 79, distance: 43.1
click at [162, 79] on div "72959" at bounding box center [220, 83] width 183 height 30
type input "72952"
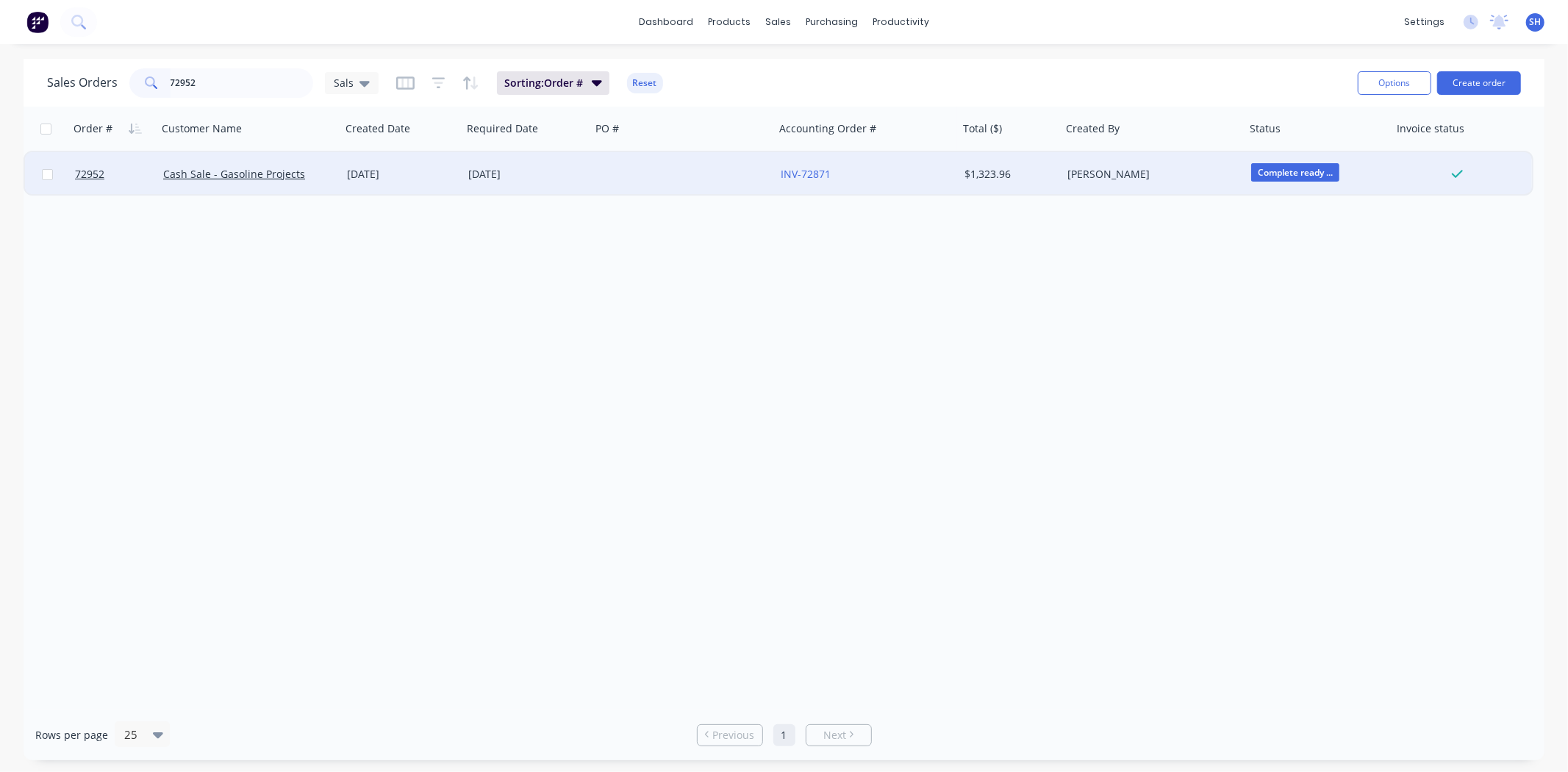
click at [537, 179] on div "[DATE]" at bounding box center [526, 174] width 117 height 15
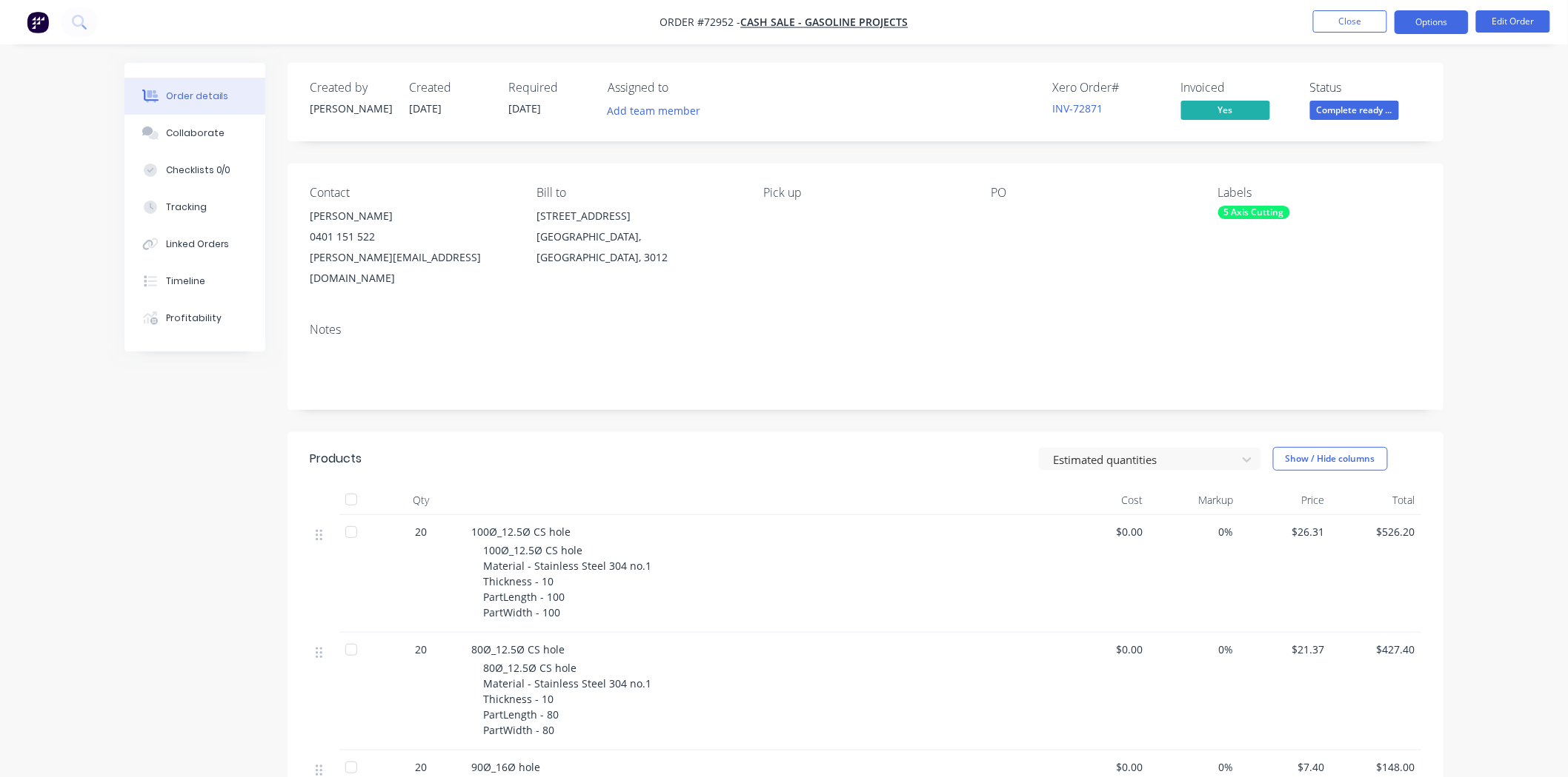
click at [1414, 30] on button "Options" at bounding box center [1431, 22] width 74 height 24
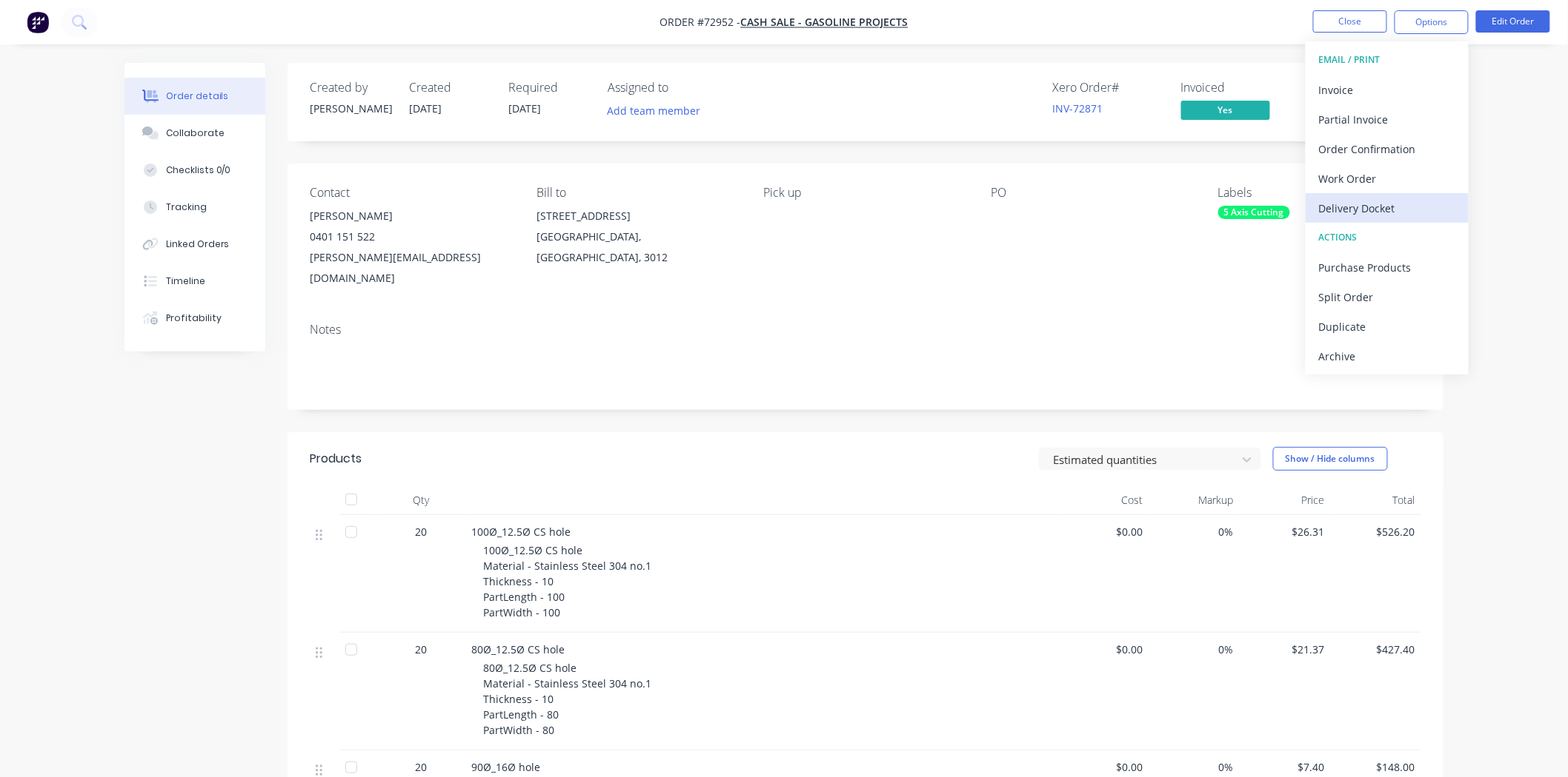
click at [1402, 198] on div "Delivery Docket" at bounding box center [1387, 208] width 137 height 21
click at [1374, 146] on div "Without pricing" at bounding box center [1387, 149] width 137 height 21
click at [1338, 30] on button "Close" at bounding box center [1350, 21] width 74 height 22
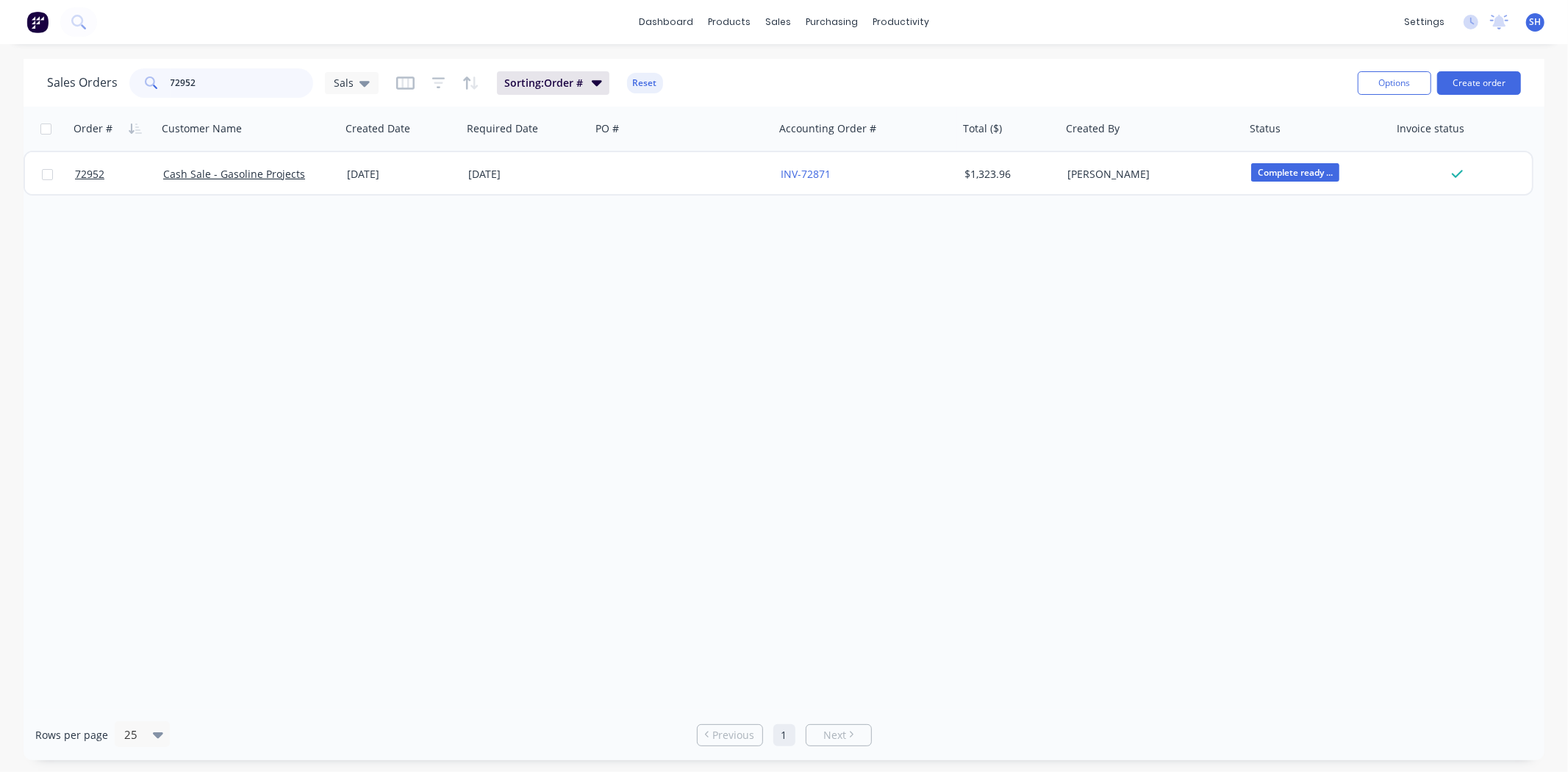
drag, startPoint x: 219, startPoint y: 90, endPoint x: 165, endPoint y: 93, distance: 54.1
click at [165, 93] on div "72952" at bounding box center [220, 83] width 183 height 30
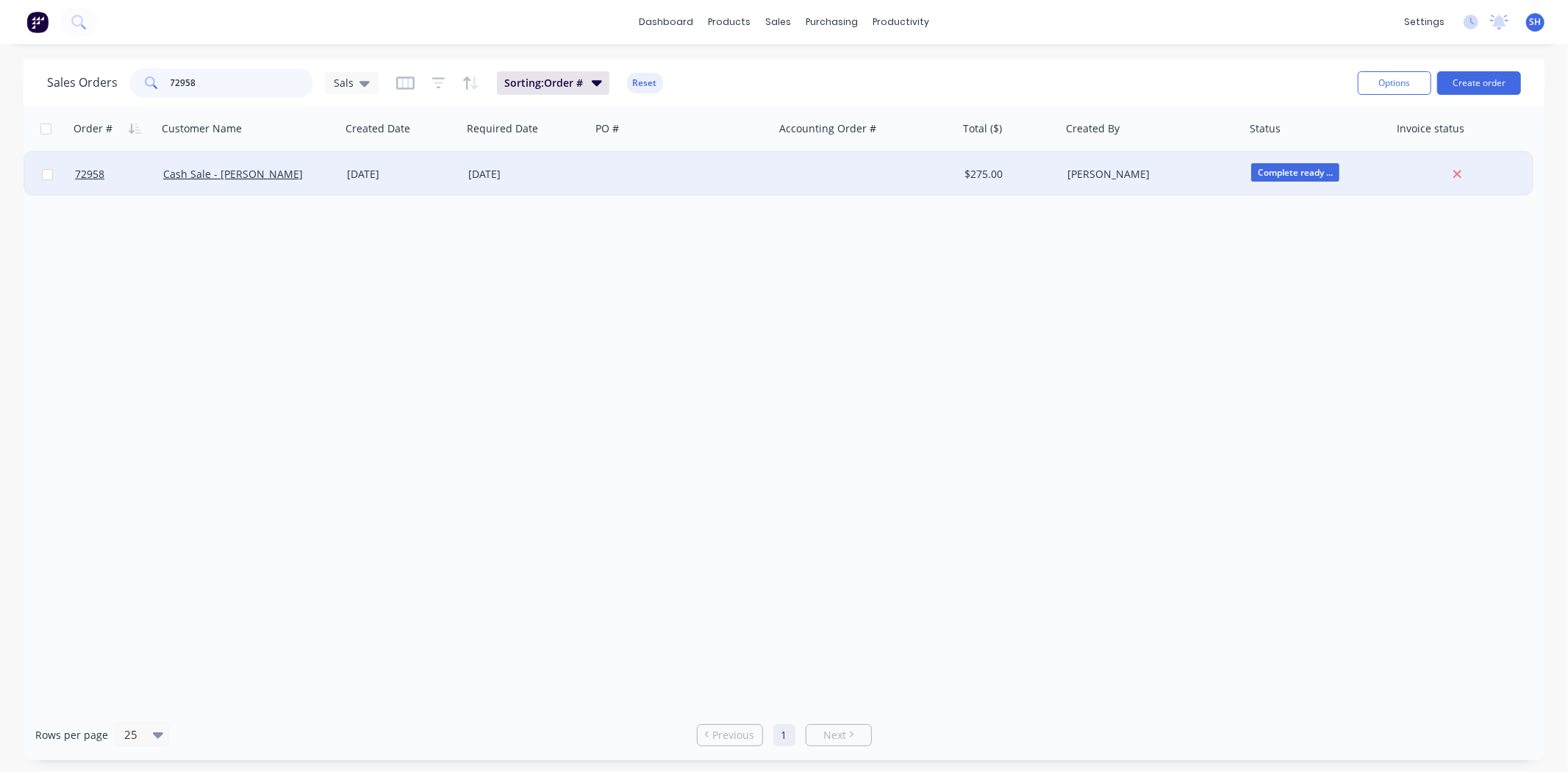
type input "72958"
click at [488, 170] on div "[DATE]" at bounding box center [526, 174] width 117 height 15
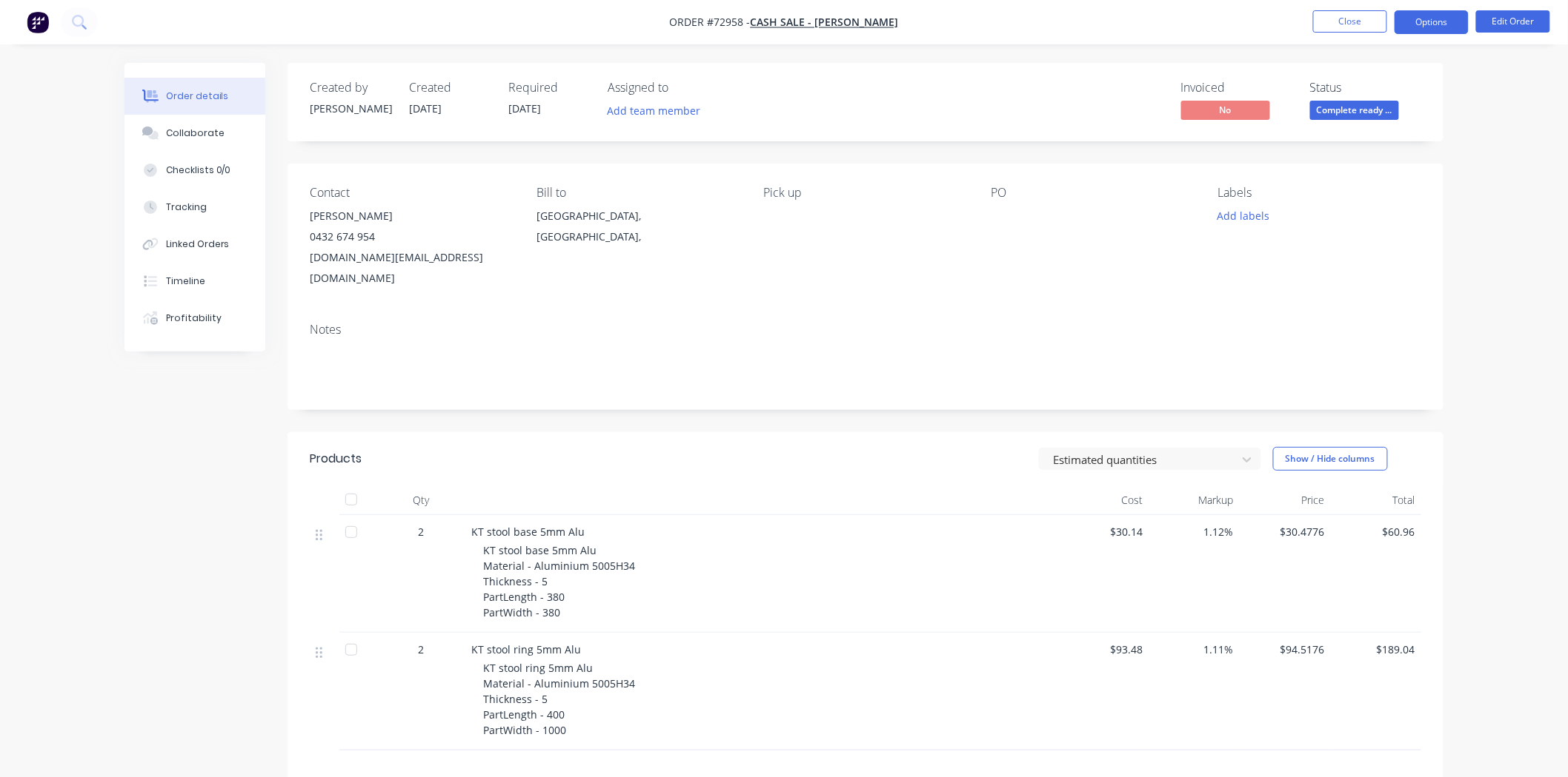
click at [1404, 25] on button "Options" at bounding box center [1431, 22] width 74 height 24
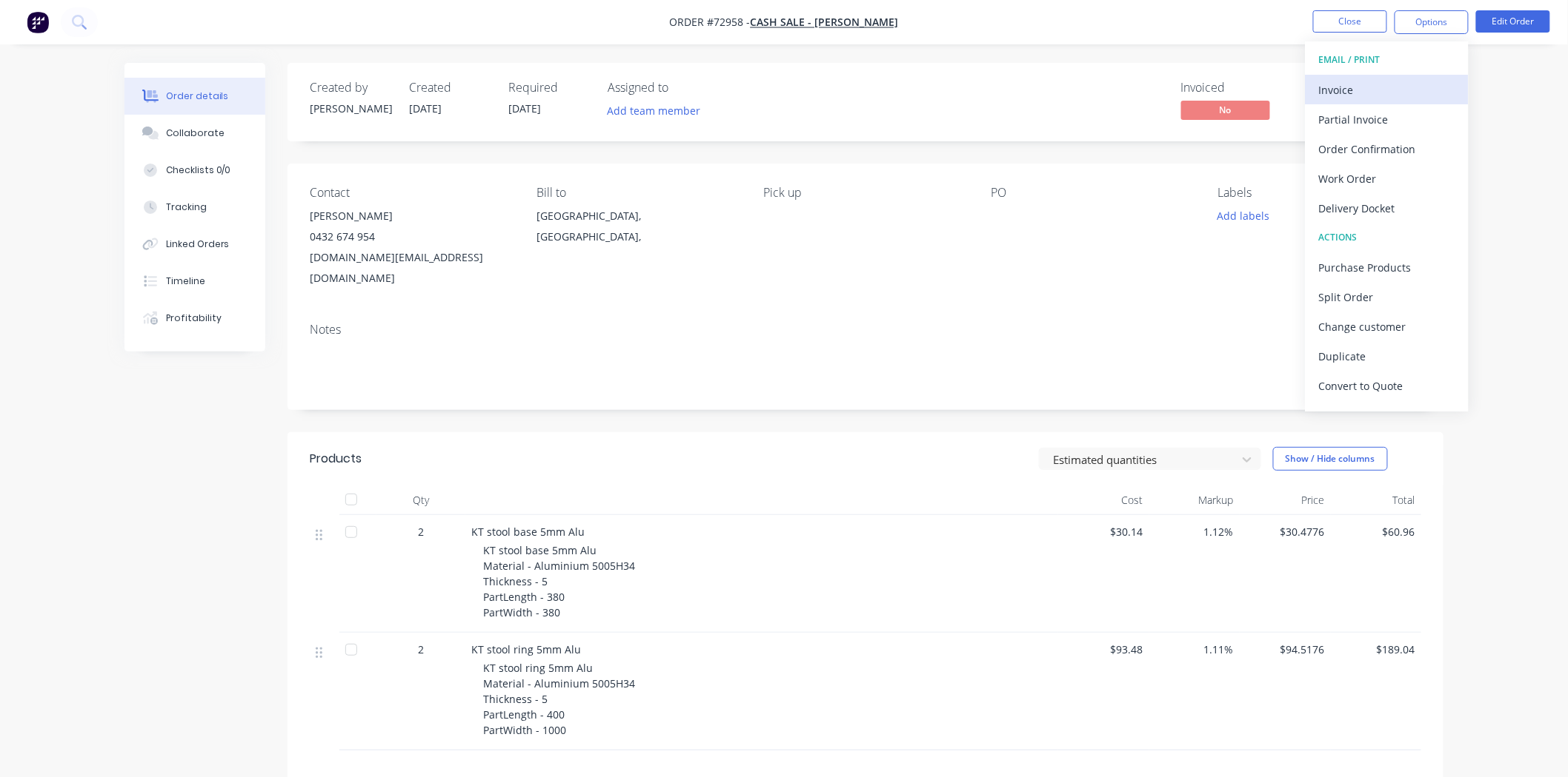
click at [1374, 83] on div "Invoice" at bounding box center [1387, 89] width 137 height 21
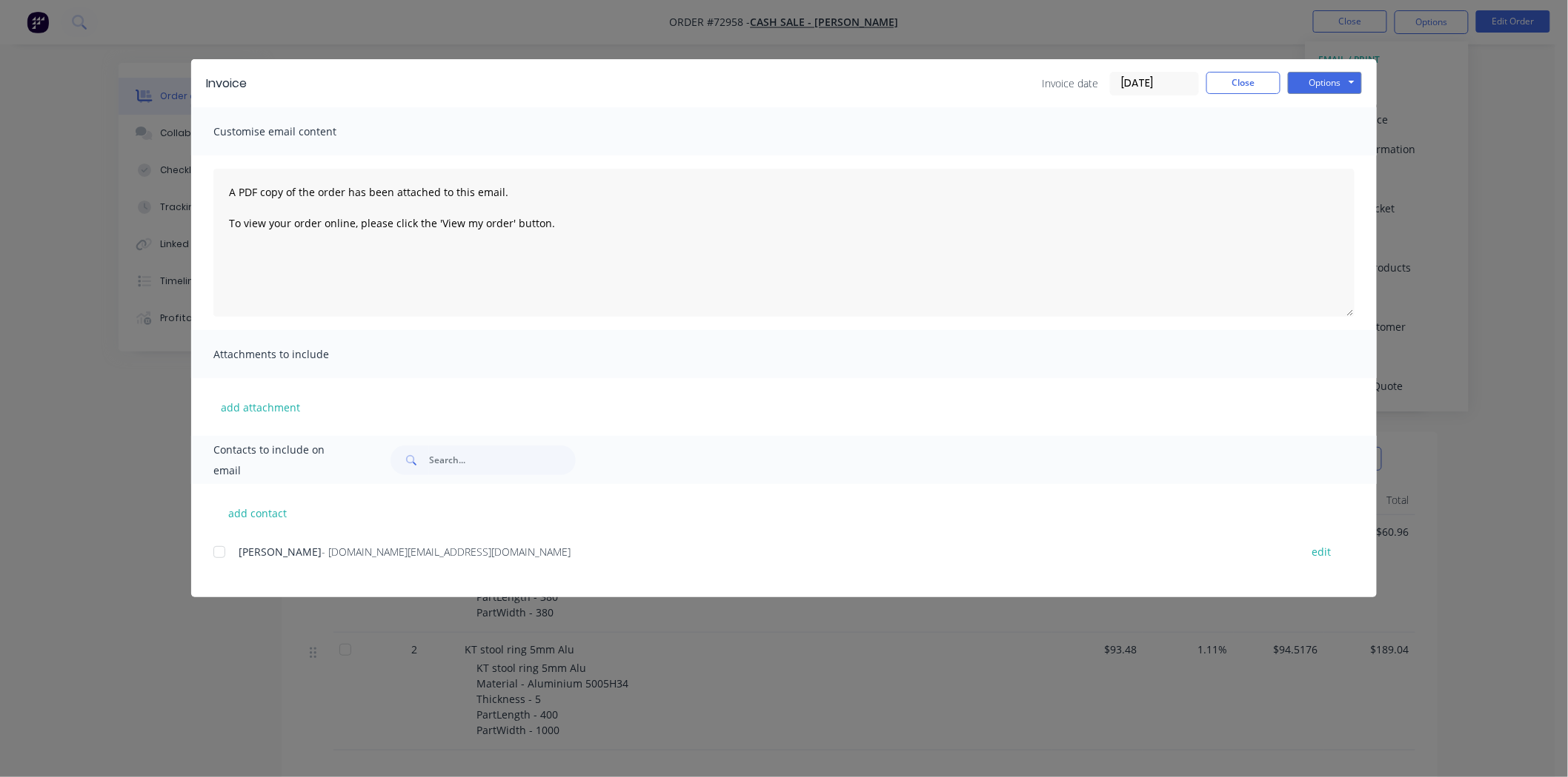
click at [1329, 93] on div "Options Preview Print Email" at bounding box center [1325, 84] width 74 height 24
click at [1325, 86] on button "Options" at bounding box center [1325, 83] width 74 height 22
click at [1320, 134] on button "Print" at bounding box center [1335, 134] width 95 height 24
click at [1228, 85] on button "Close" at bounding box center [1243, 83] width 74 height 22
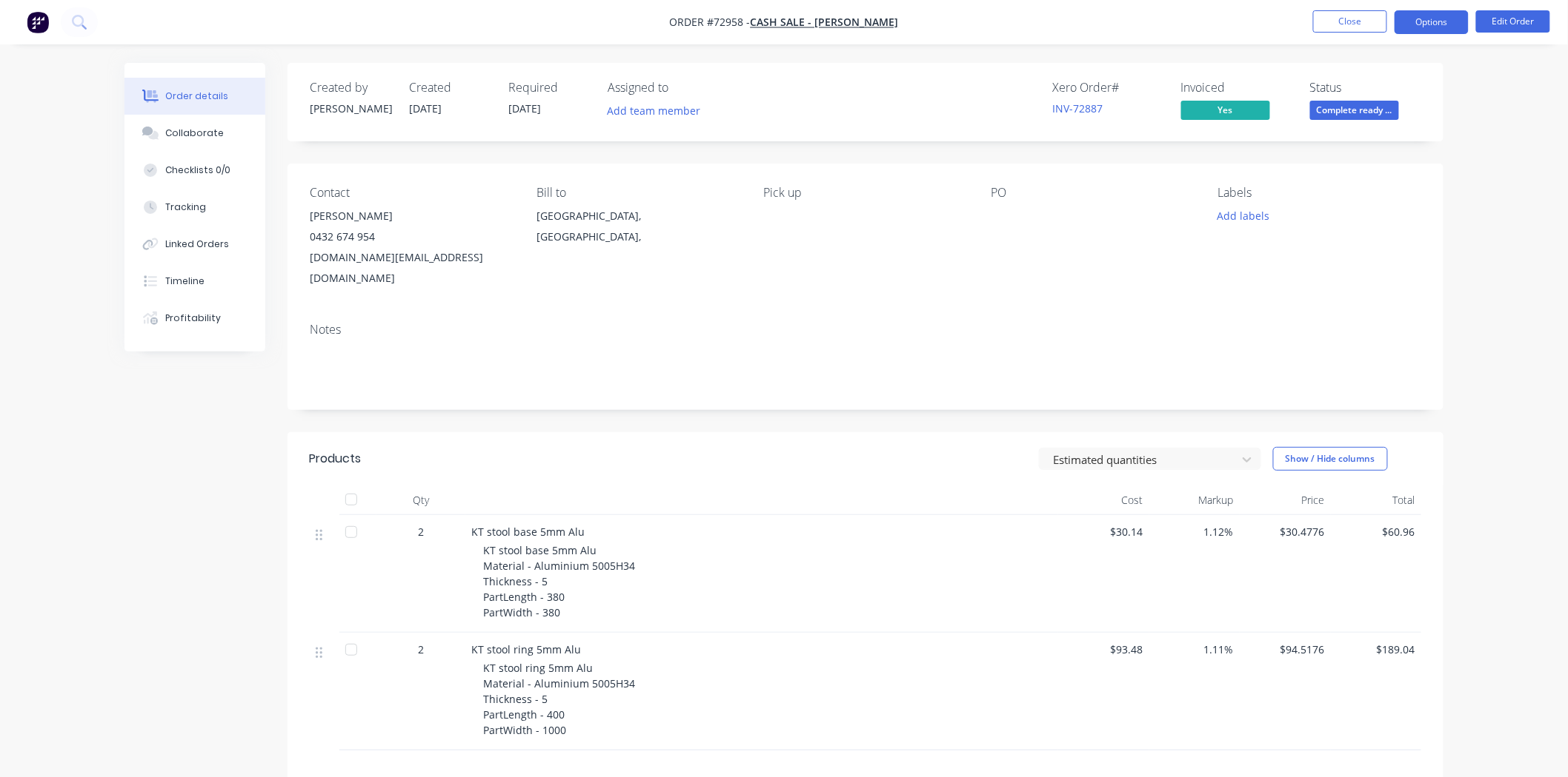
click at [1430, 27] on button "Options" at bounding box center [1431, 22] width 74 height 24
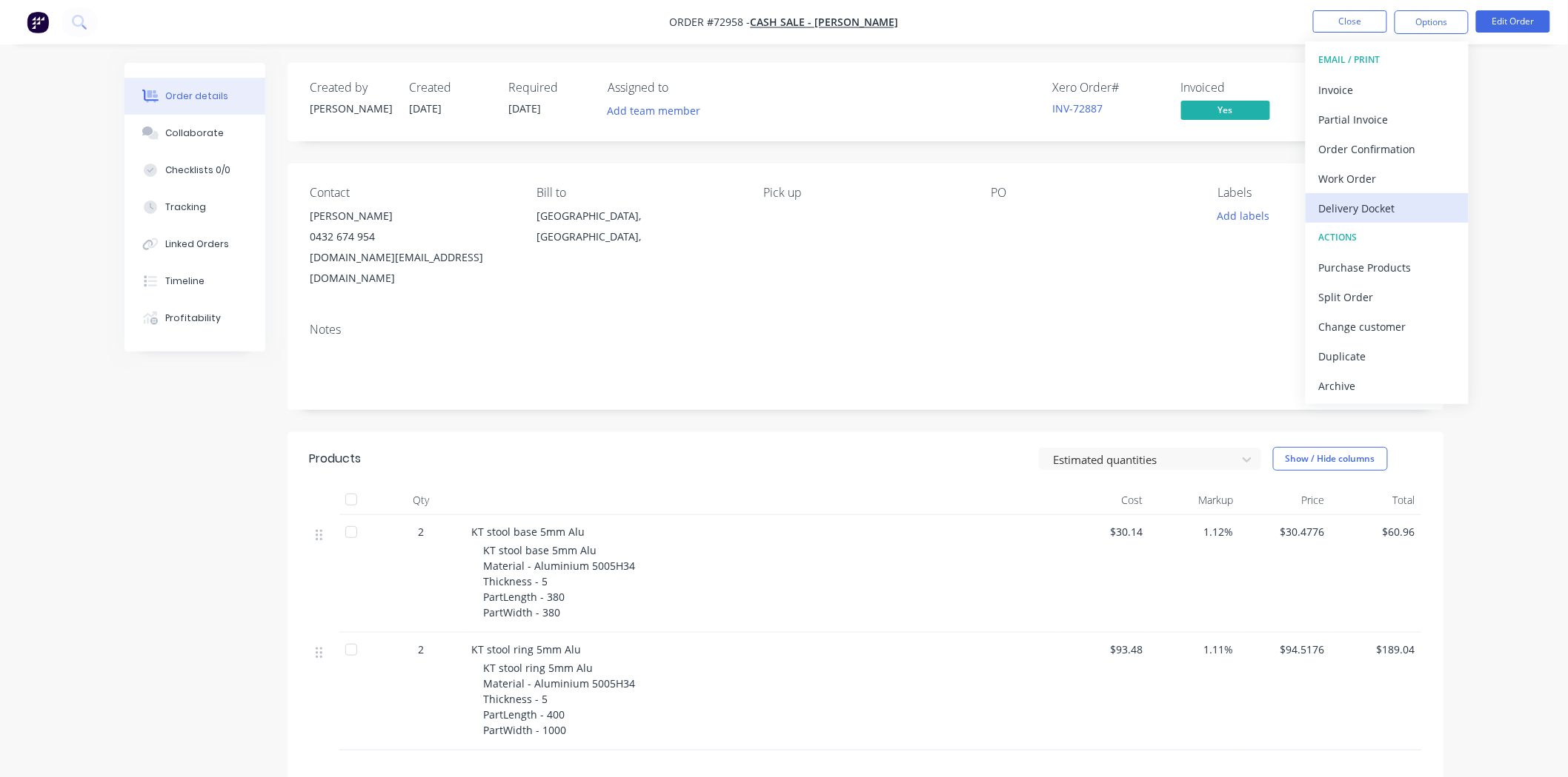
click at [1389, 204] on div "Delivery Docket" at bounding box center [1387, 208] width 137 height 21
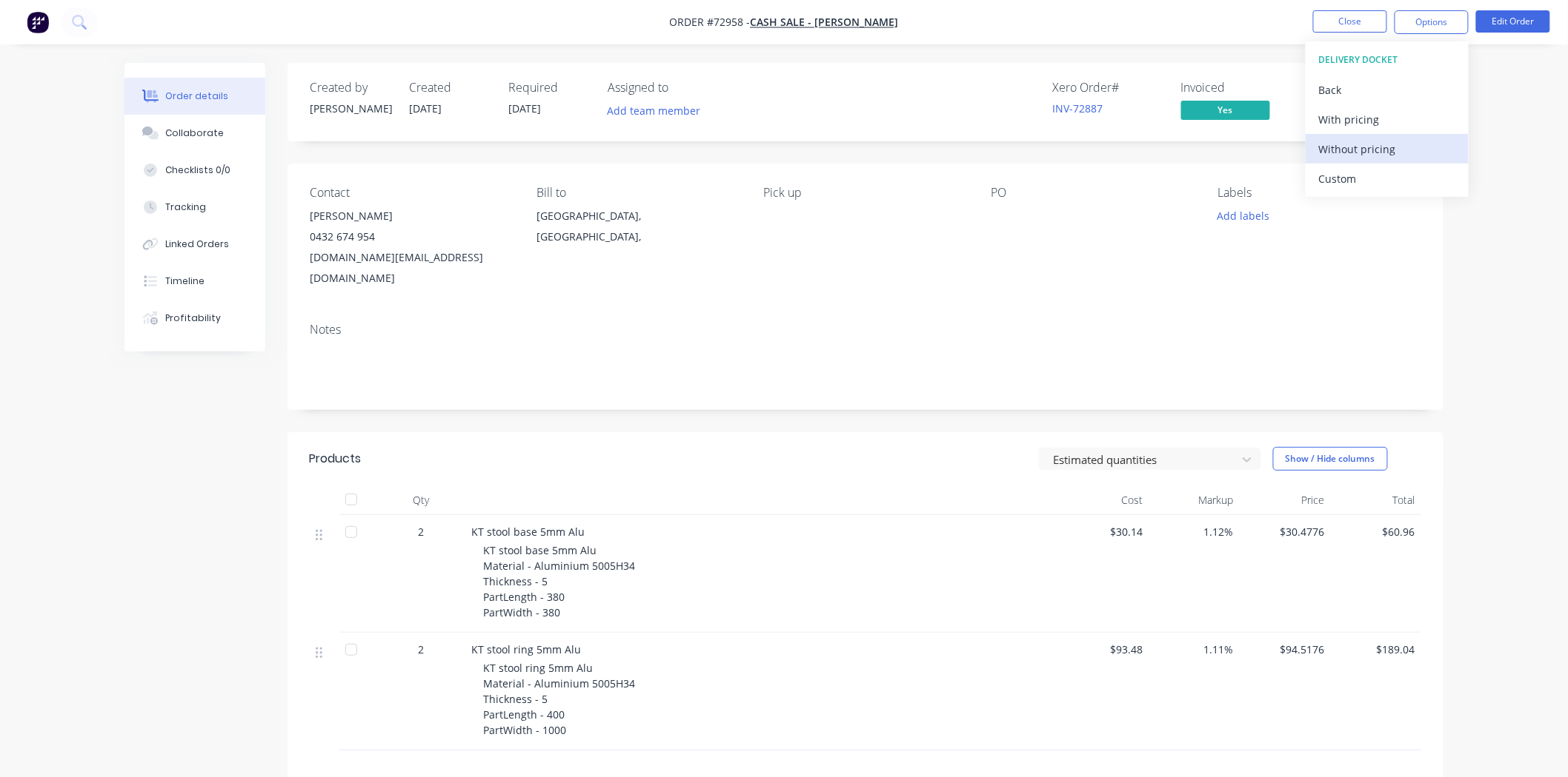
click at [1371, 149] on div "Without pricing" at bounding box center [1387, 149] width 137 height 21
click at [1350, 32] on button "Close" at bounding box center [1350, 21] width 74 height 22
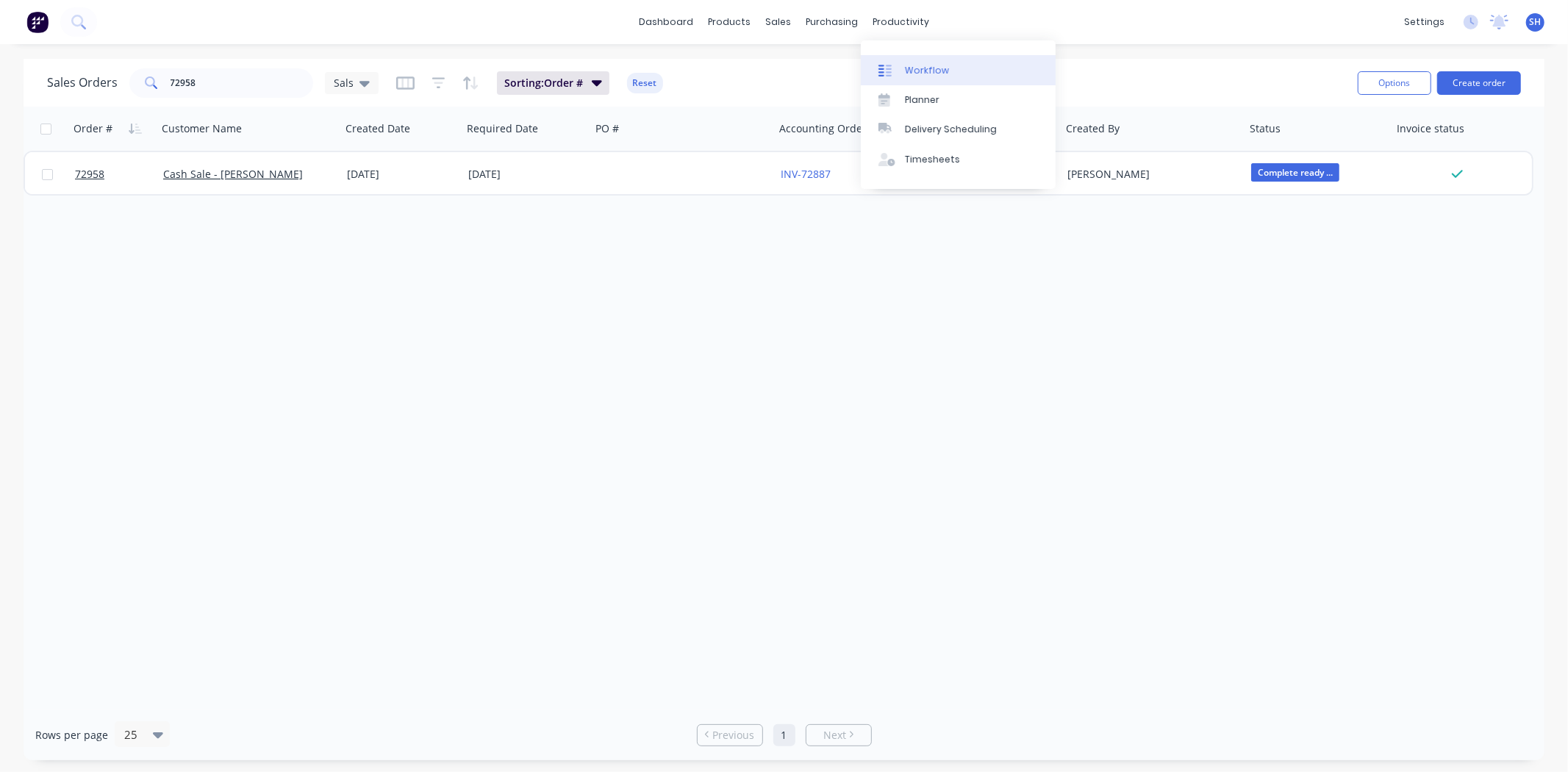
click at [913, 71] on div "Workflow" at bounding box center [927, 70] width 44 height 13
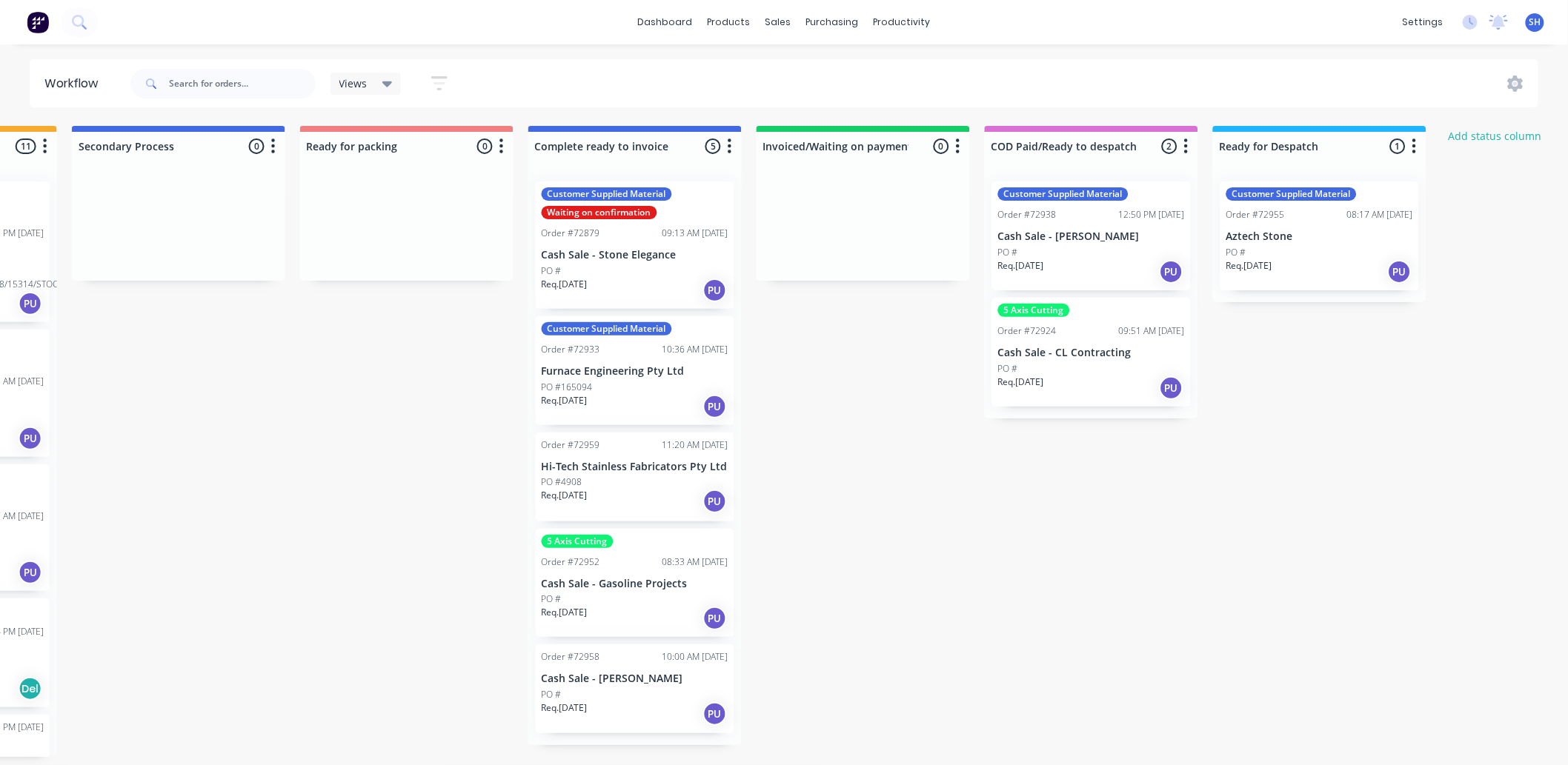
scroll to position [0, 898]
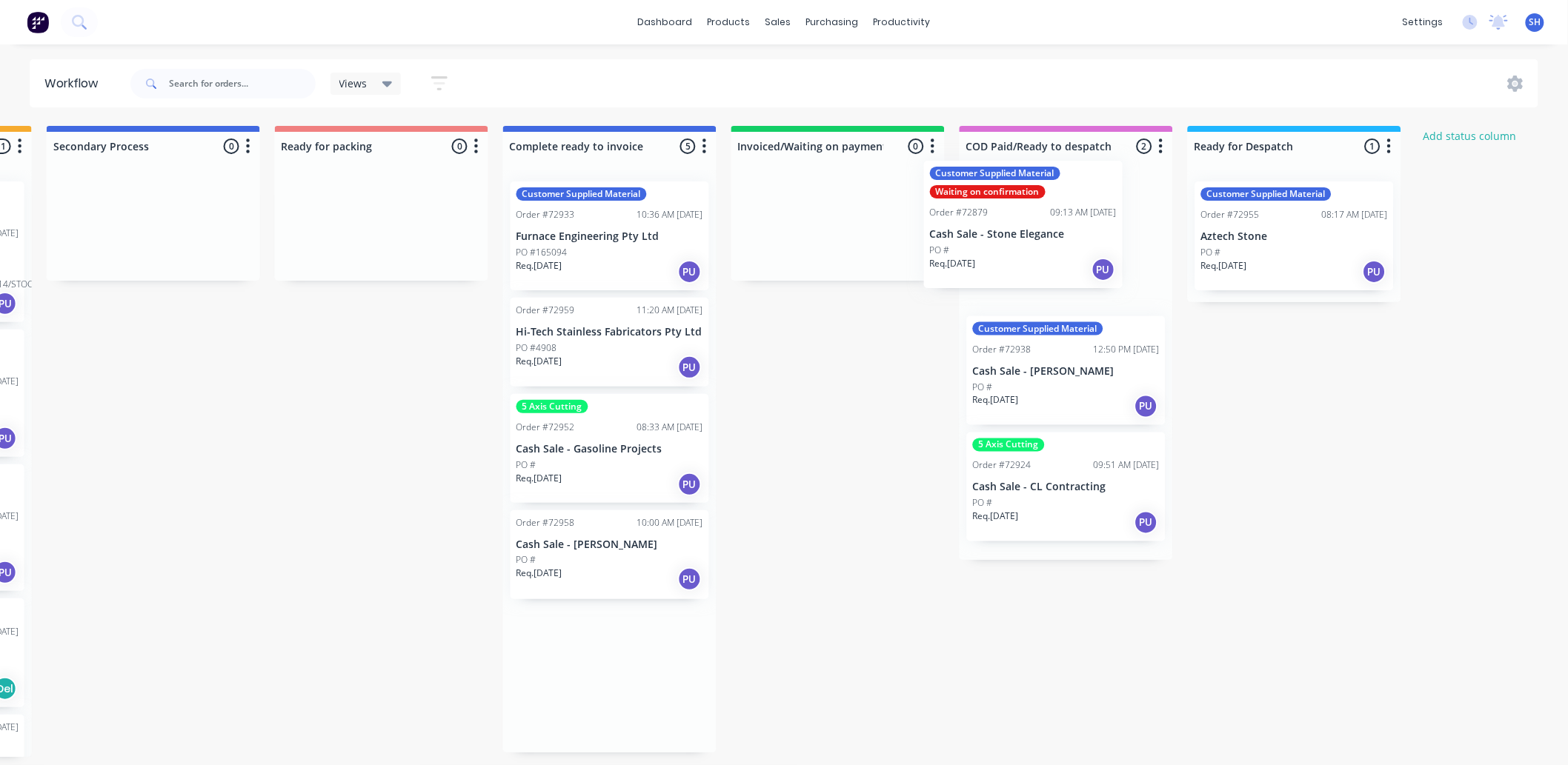
drag, startPoint x: 621, startPoint y: 262, endPoint x: 1050, endPoint y: 247, distance: 429.3
click at [1050, 247] on div "Submitted 1 Status colour #273444 hex #273444 Save Cancel Summaries Total order…" at bounding box center [433, 442] width 2685 height 631
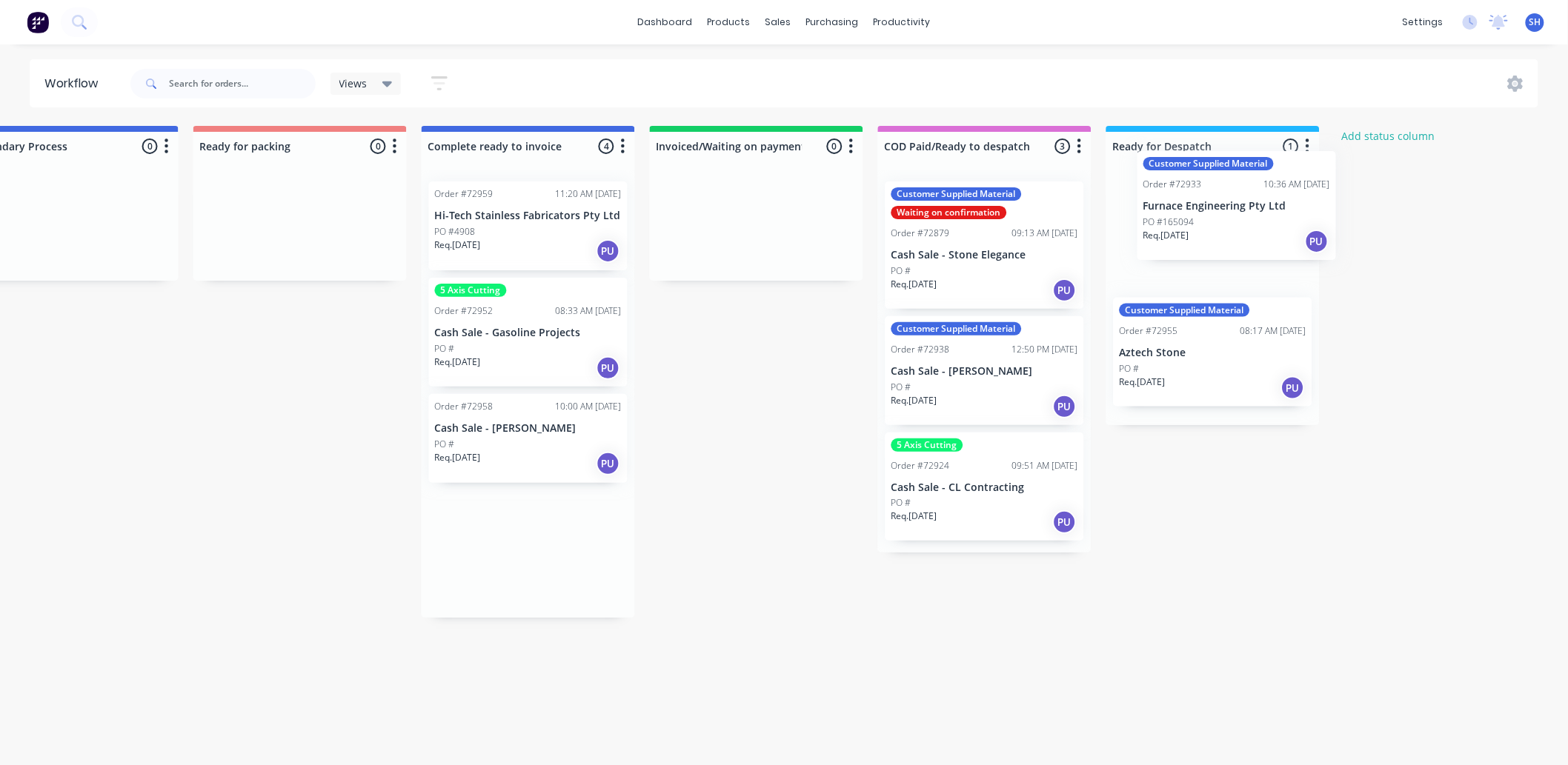
drag, startPoint x: 606, startPoint y: 247, endPoint x: 1213, endPoint y: 230, distance: 607.2
click at [1213, 230] on div "Submitted 1 Status colour #273444 hex #273444 Save Cancel Summaries Total order…" at bounding box center [352, 442] width 2685 height 631
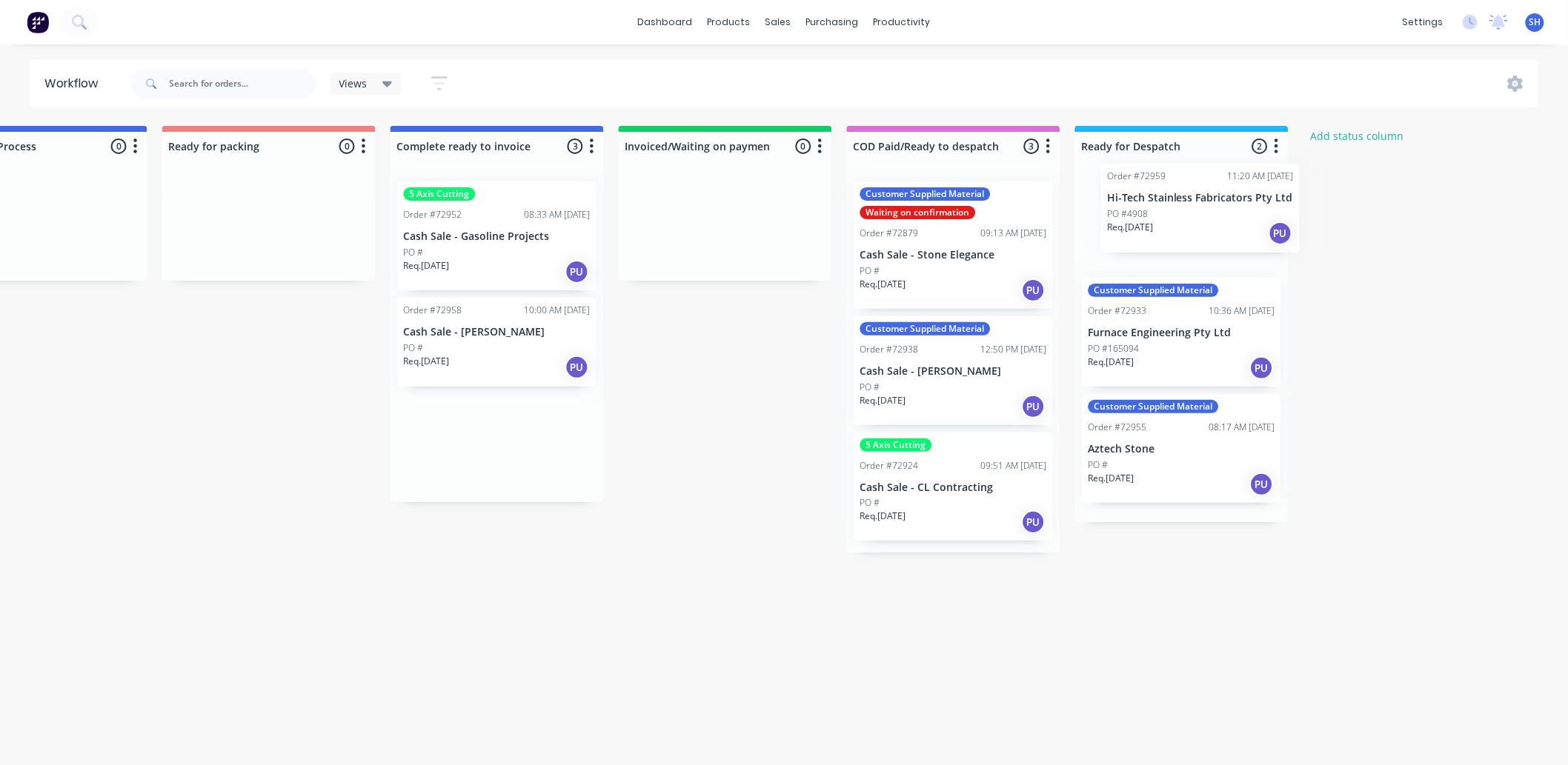
drag, startPoint x: 514, startPoint y: 242, endPoint x: 1194, endPoint y: 227, distance: 680.2
click at [1194, 227] on div "Submitted 1 Status colour #273444 hex #273444 Save Cancel Summaries Total order…" at bounding box center [320, 442] width 2685 height 631
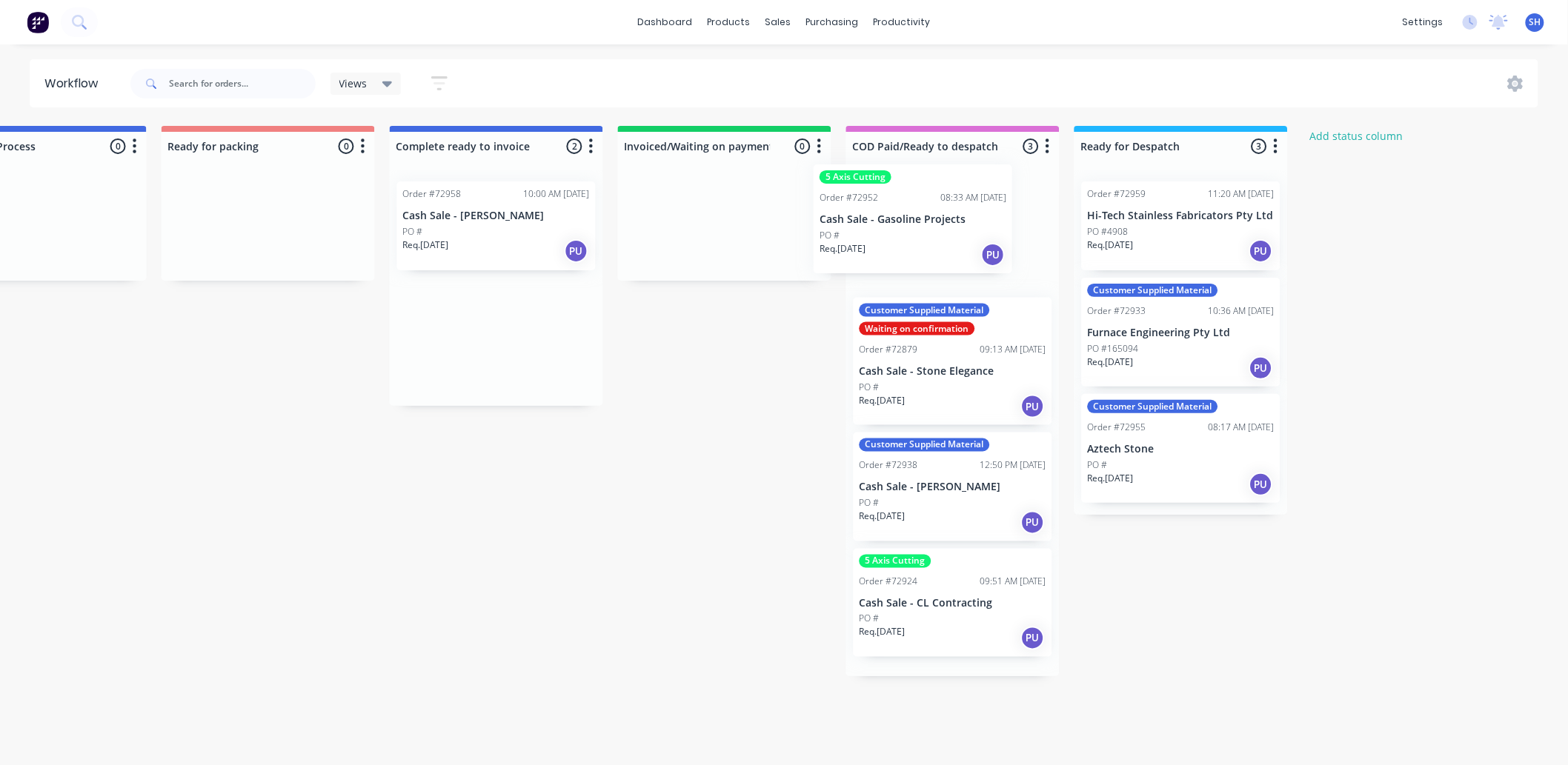
drag, startPoint x: 511, startPoint y: 243, endPoint x: 934, endPoint y: 226, distance: 423.3
click at [934, 226] on div "Submitted 1 Status colour #273444 hex #273444 Save Cancel Summaries Total order…" at bounding box center [320, 442] width 2685 height 631
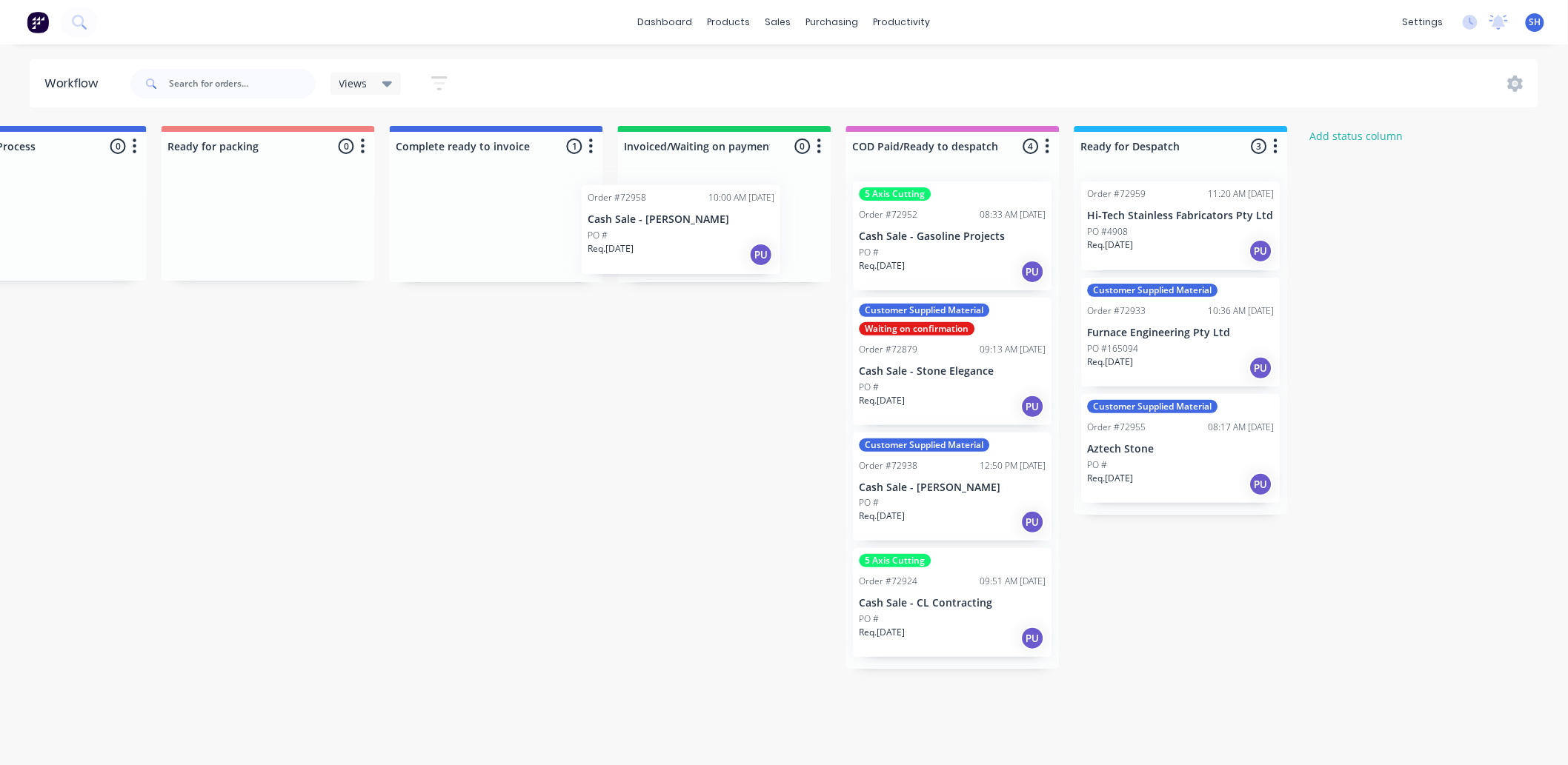
drag, startPoint x: 477, startPoint y: 228, endPoint x: 670, endPoint y: 236, distance: 193.2
click at [670, 236] on div "Submitted 1 Status colour #273444 hex #273444 Save Cancel Summaries Total order…" at bounding box center [320, 442] width 2685 height 631
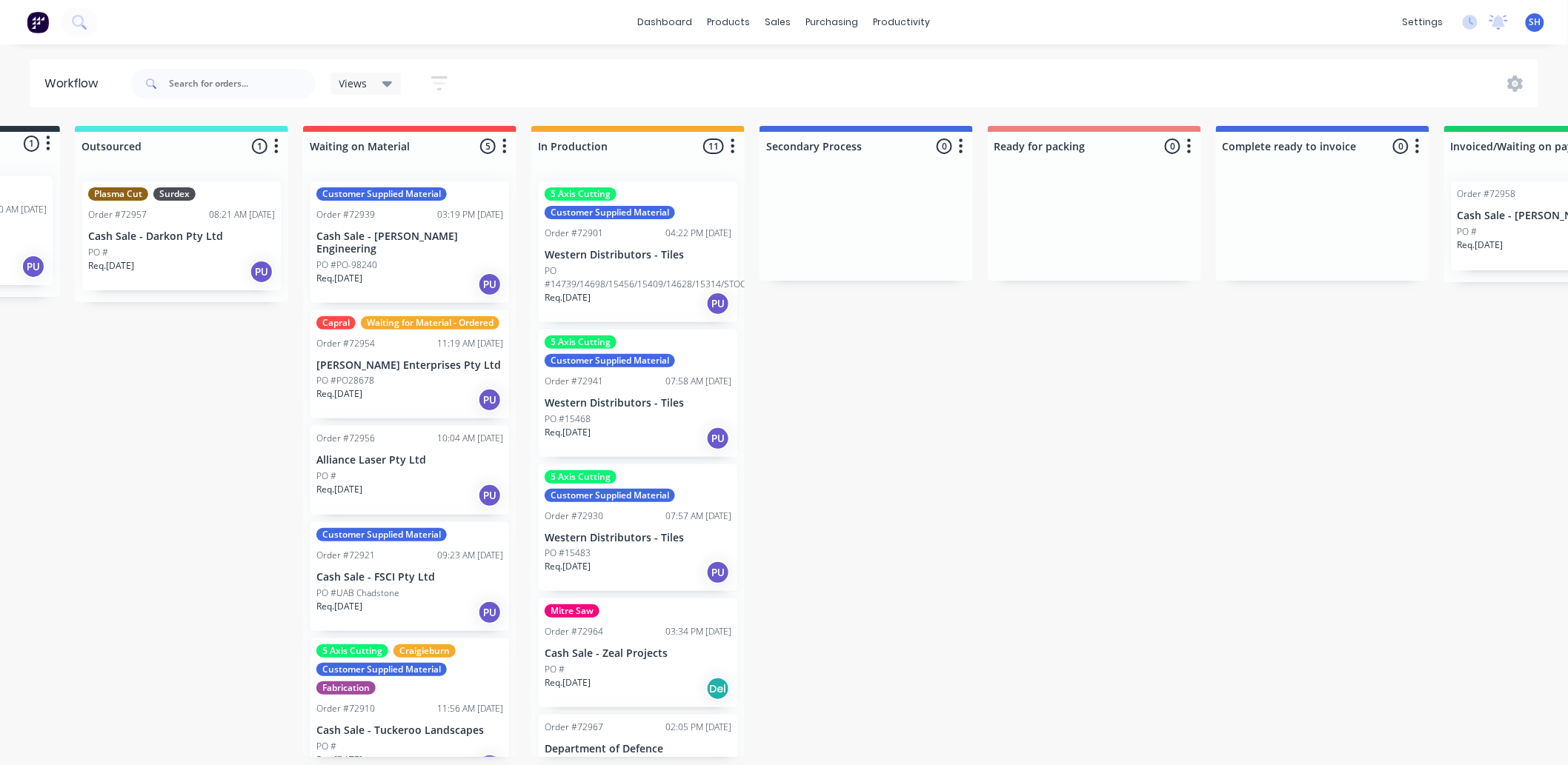
scroll to position [0, 184]
click at [645, 656] on p "Cash Sale - Zeal Projects" at bounding box center [639, 654] width 187 height 13
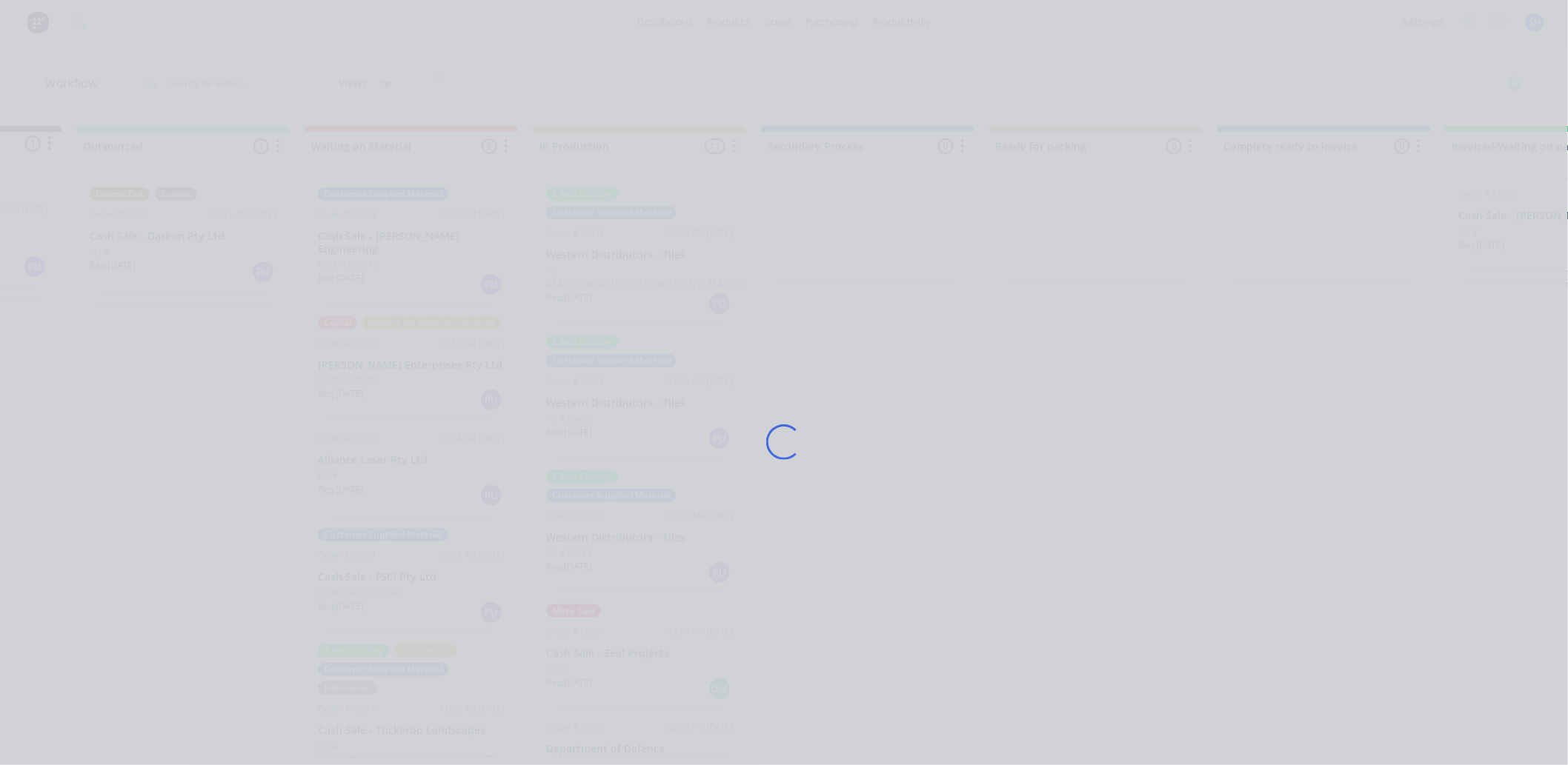
click at [645, 656] on div "Loading..." at bounding box center [784, 442] width 1185 height 765
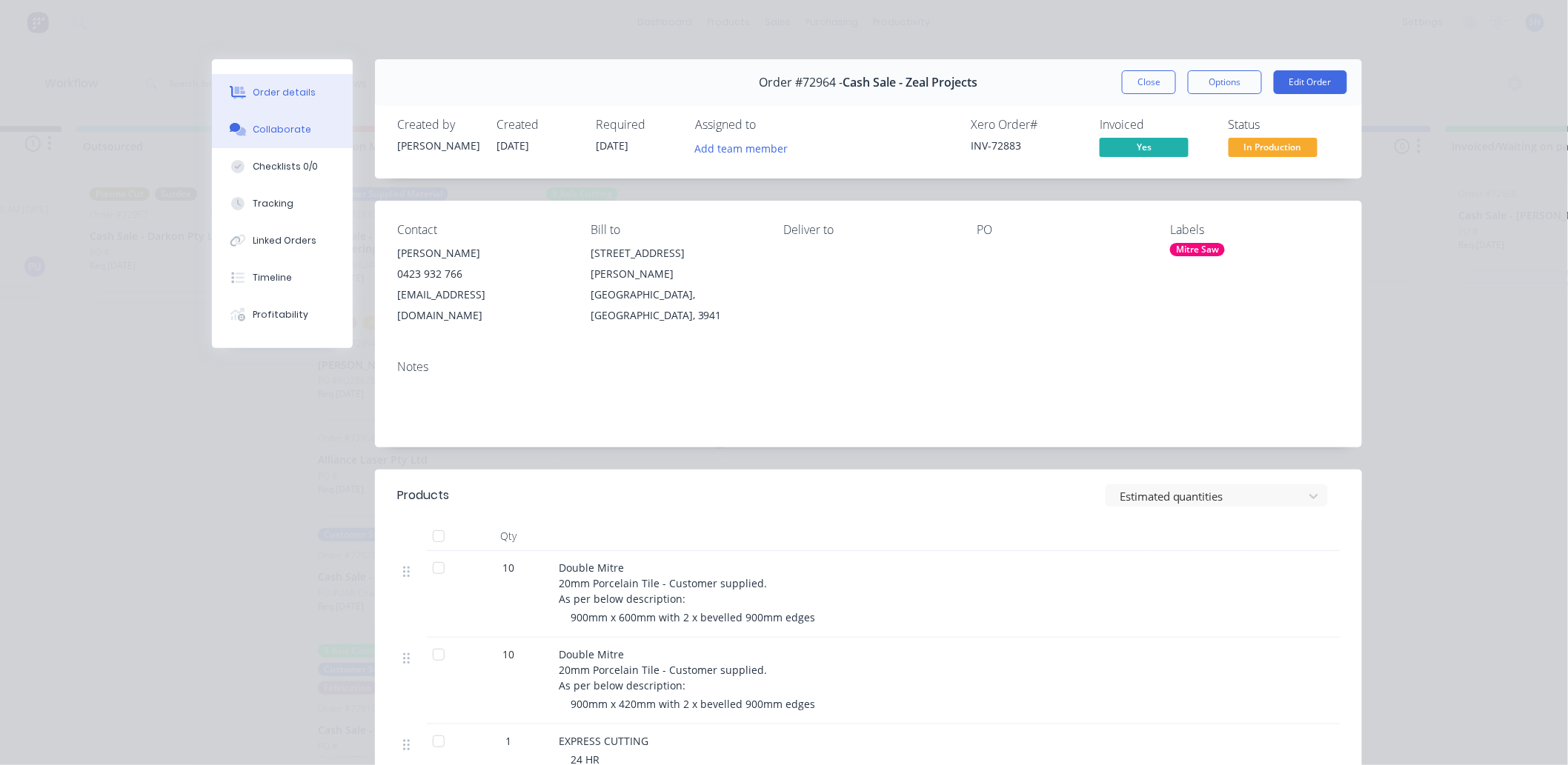
click at [291, 119] on button "Collaborate" at bounding box center [282, 130] width 141 height 37
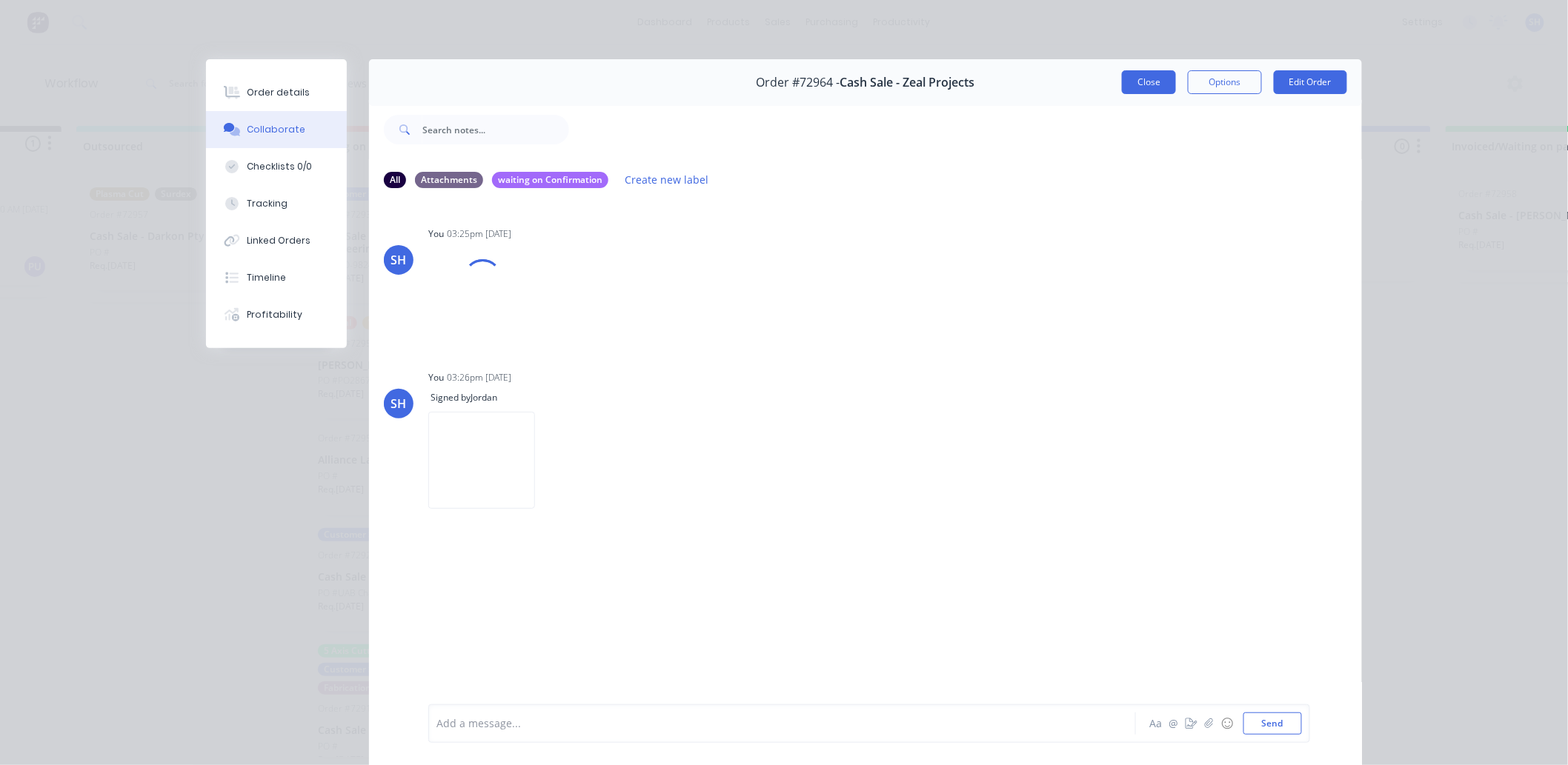
click at [1128, 87] on button "Close" at bounding box center [1148, 83] width 54 height 24
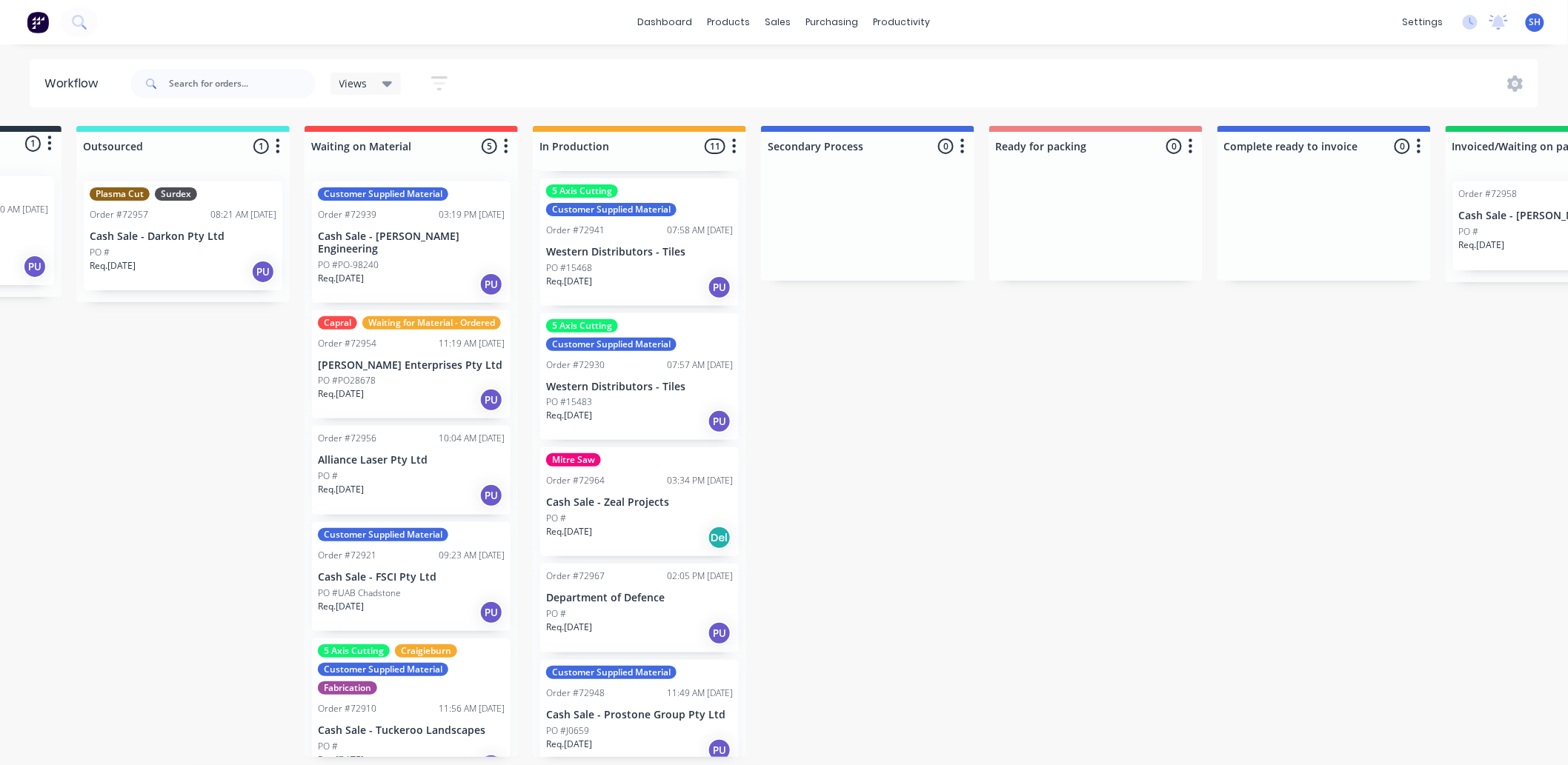
scroll to position [329, 0]
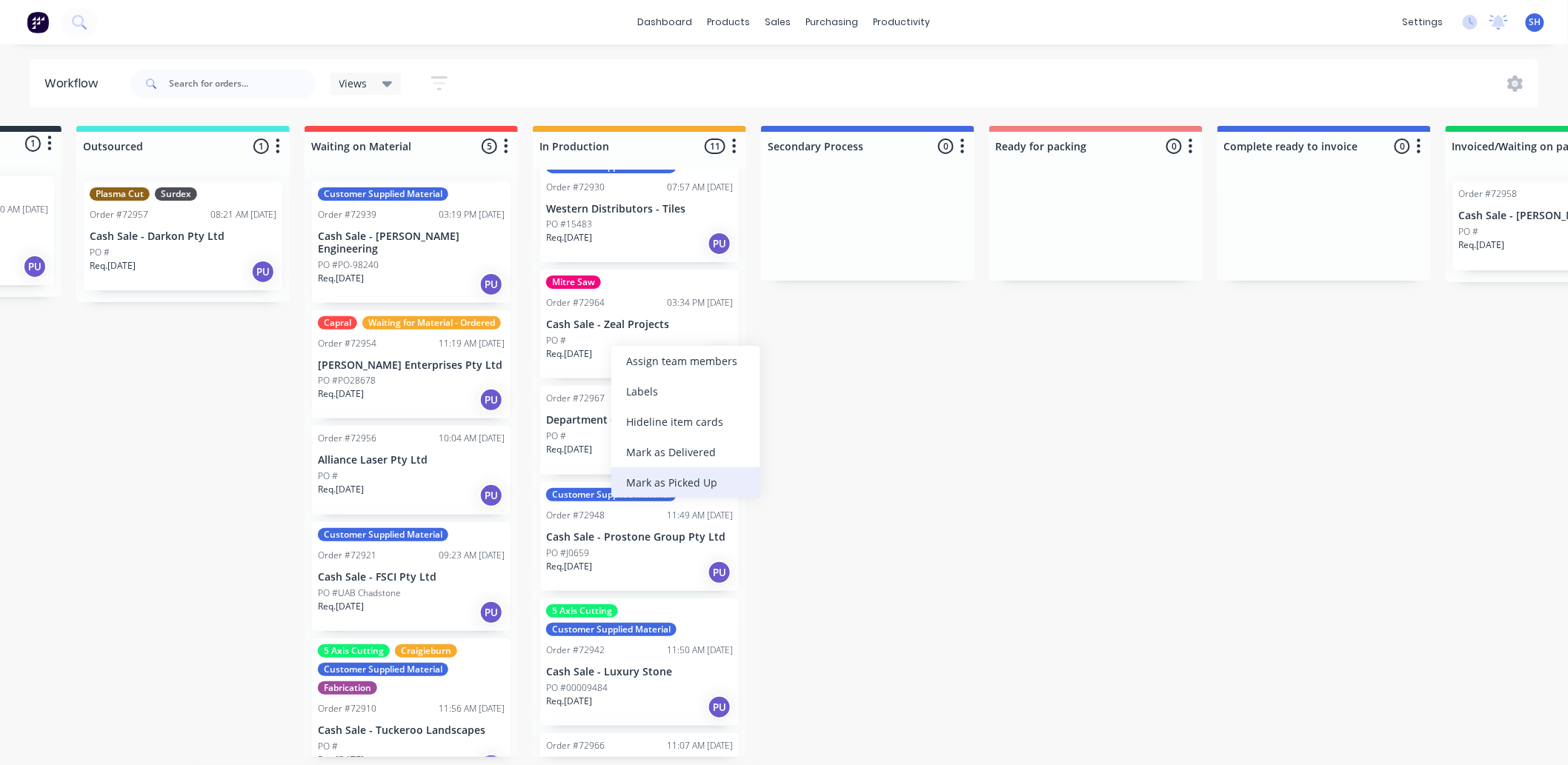
click at [675, 480] on div "Mark as Picked Up" at bounding box center [686, 482] width 149 height 31
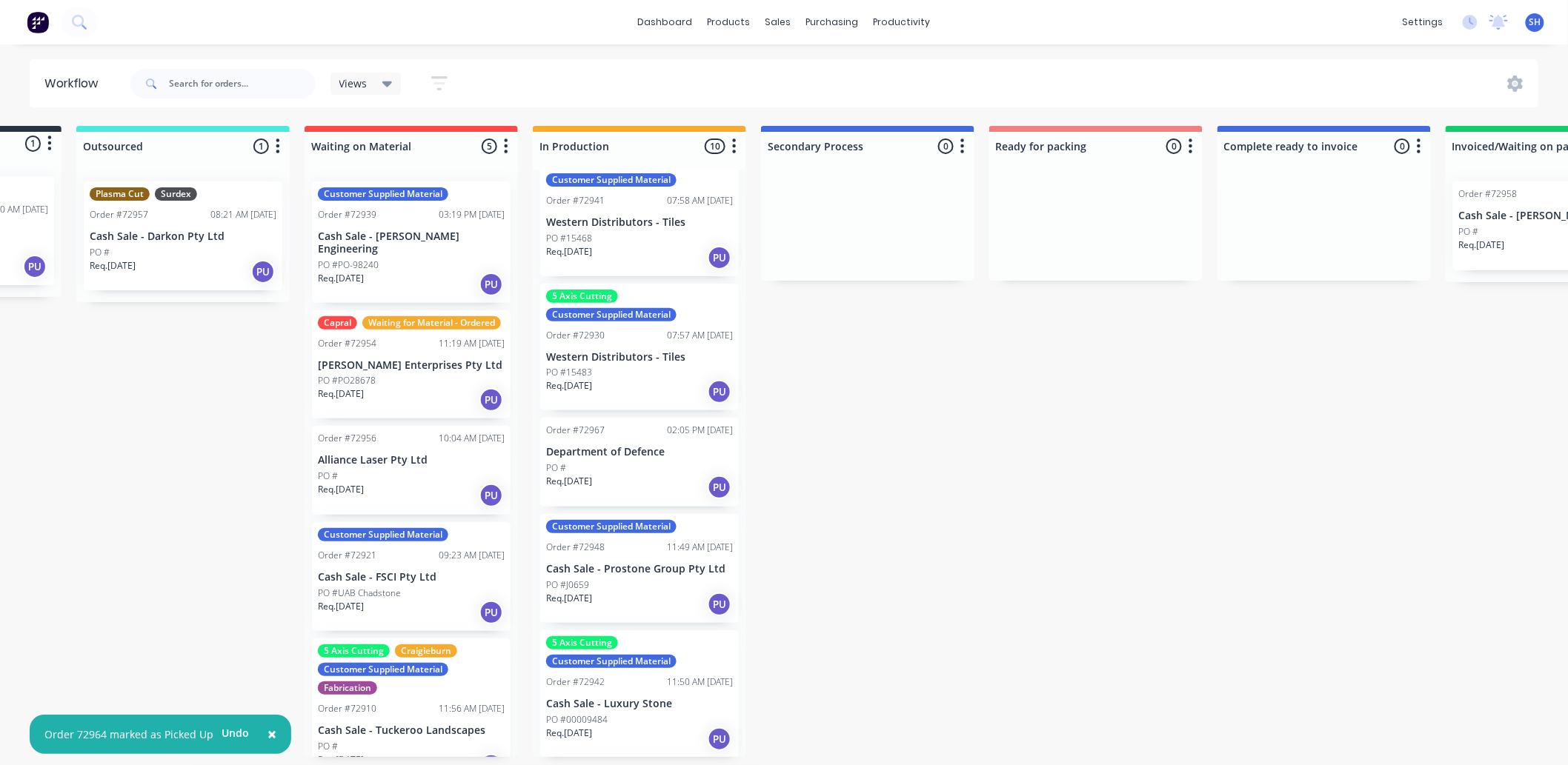
scroll to position [0, 0]
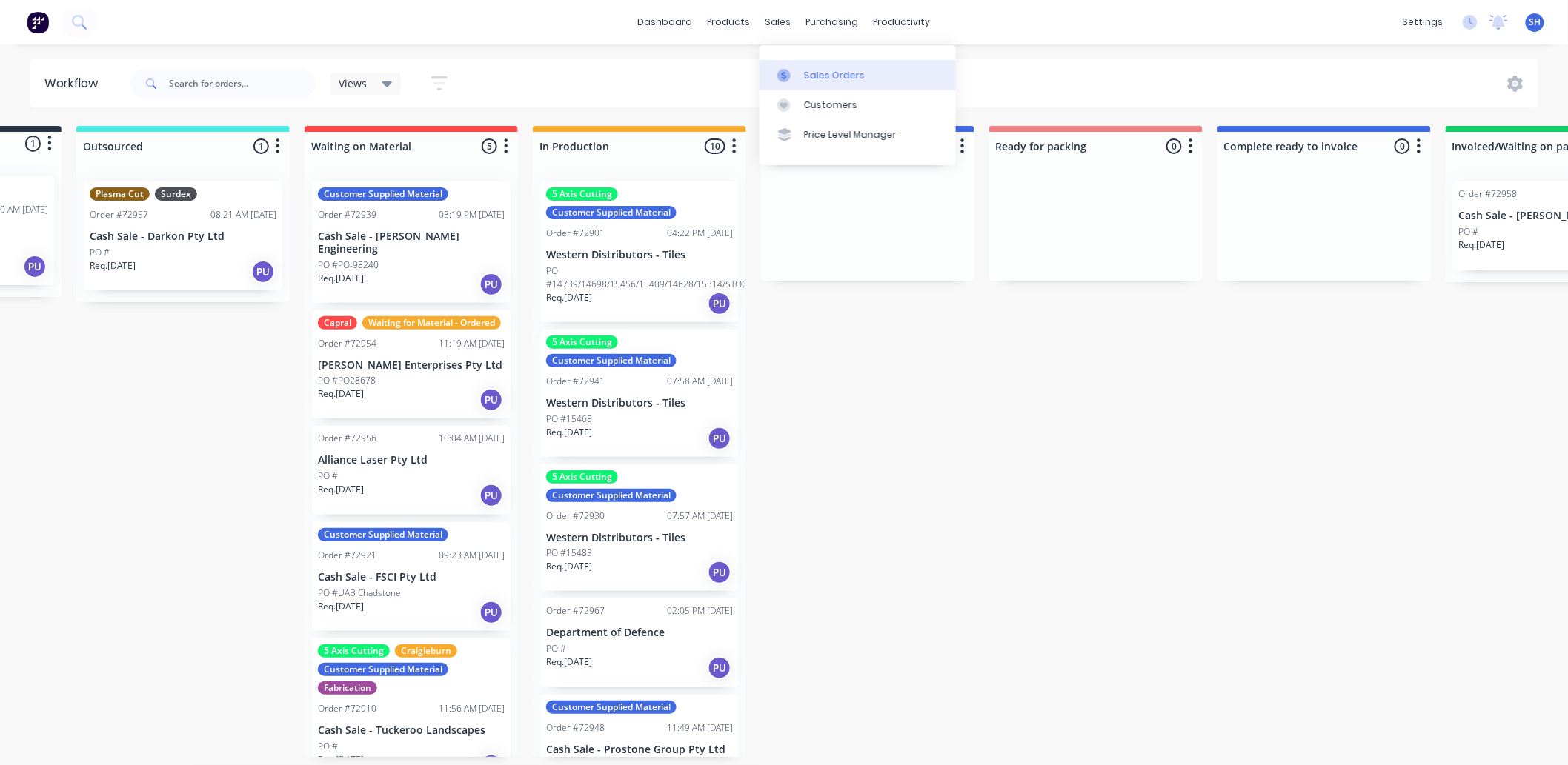
click at [795, 60] on link "Sales Orders" at bounding box center [856, 75] width 196 height 30
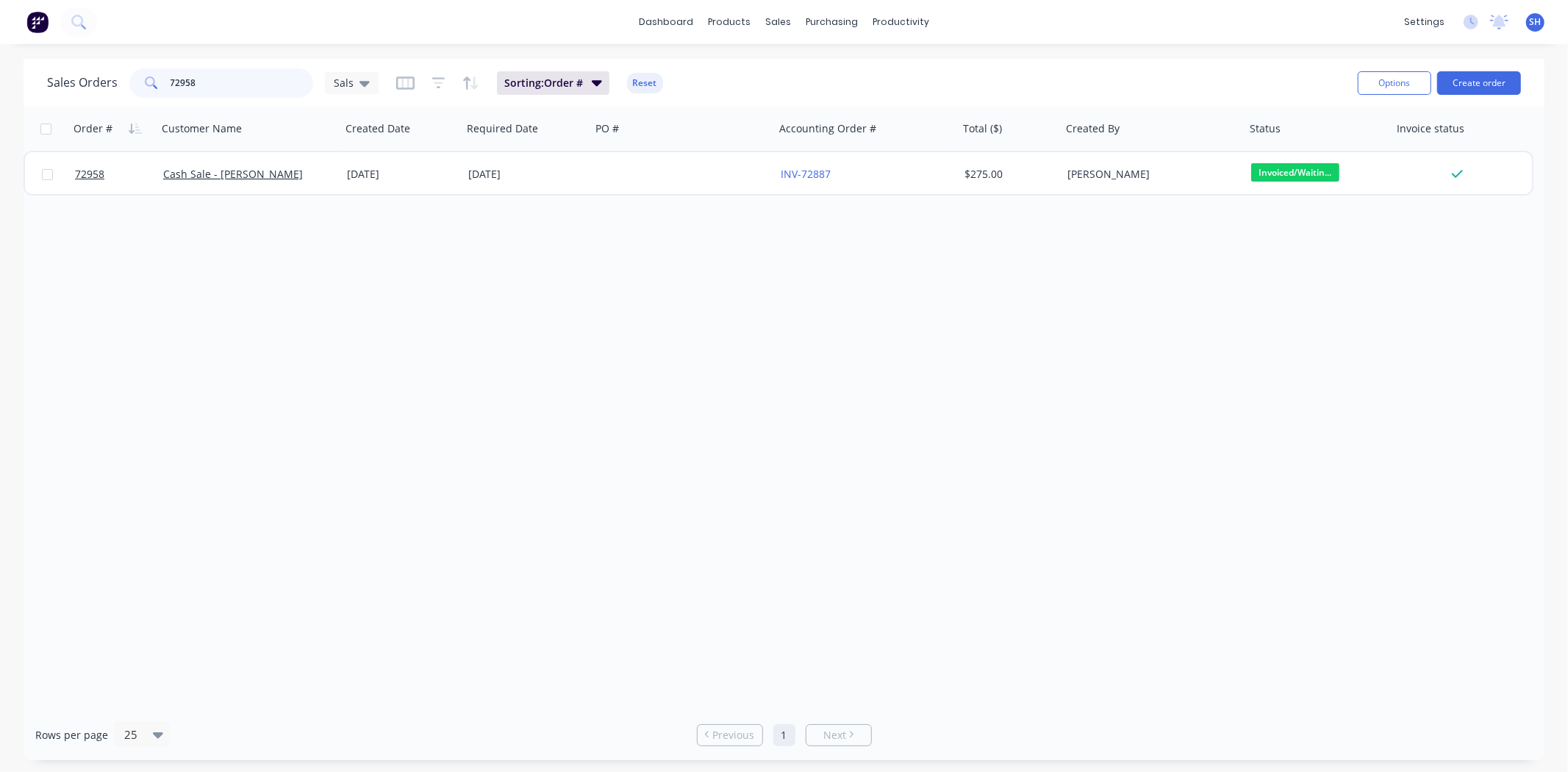
drag, startPoint x: 231, startPoint y: 86, endPoint x: 109, endPoint y: 79, distance: 122.2
click at [109, 79] on div "Sales Orders 72958 Sals" at bounding box center [213, 83] width 332 height 30
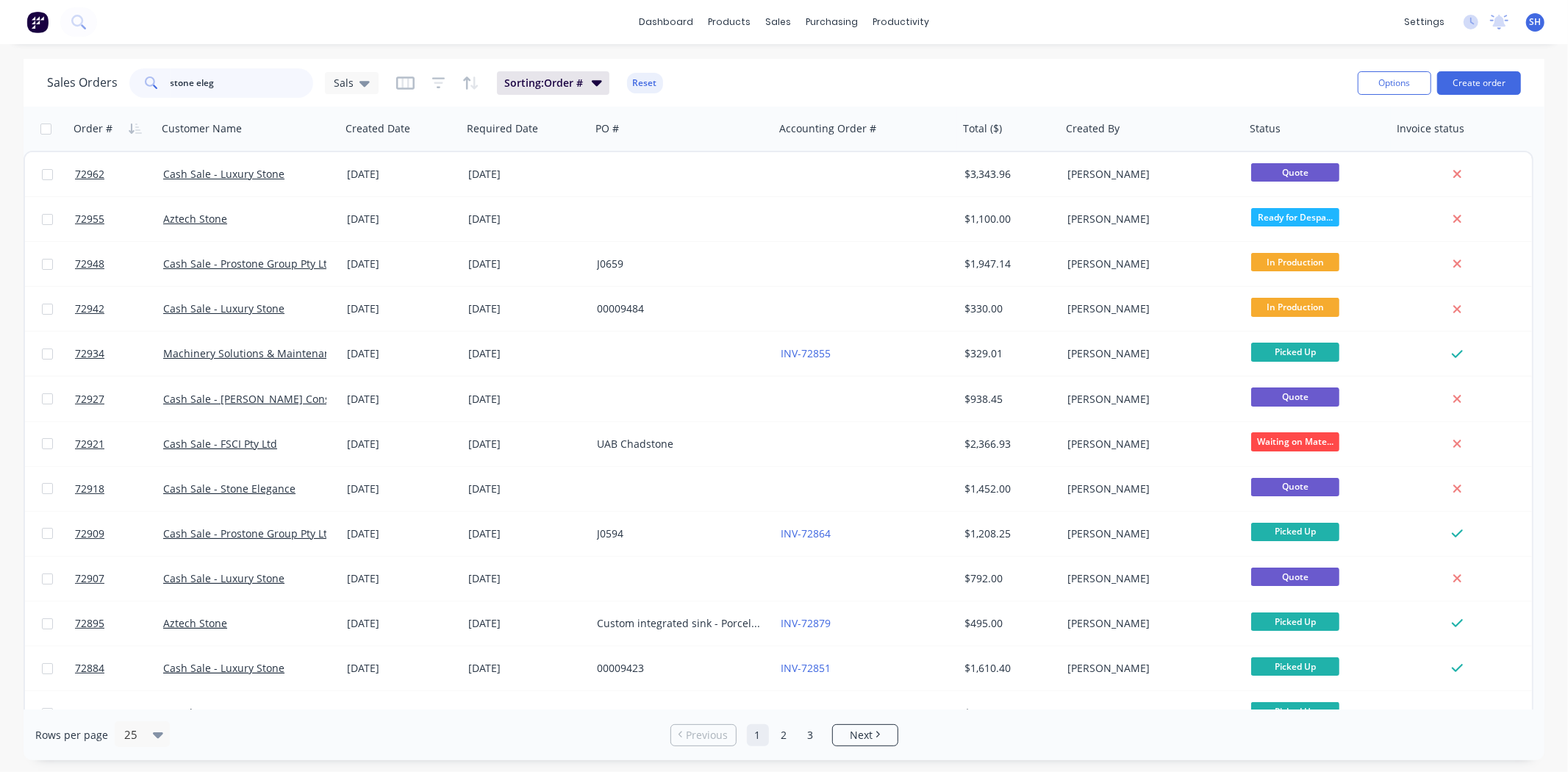
type input "stone eleg"
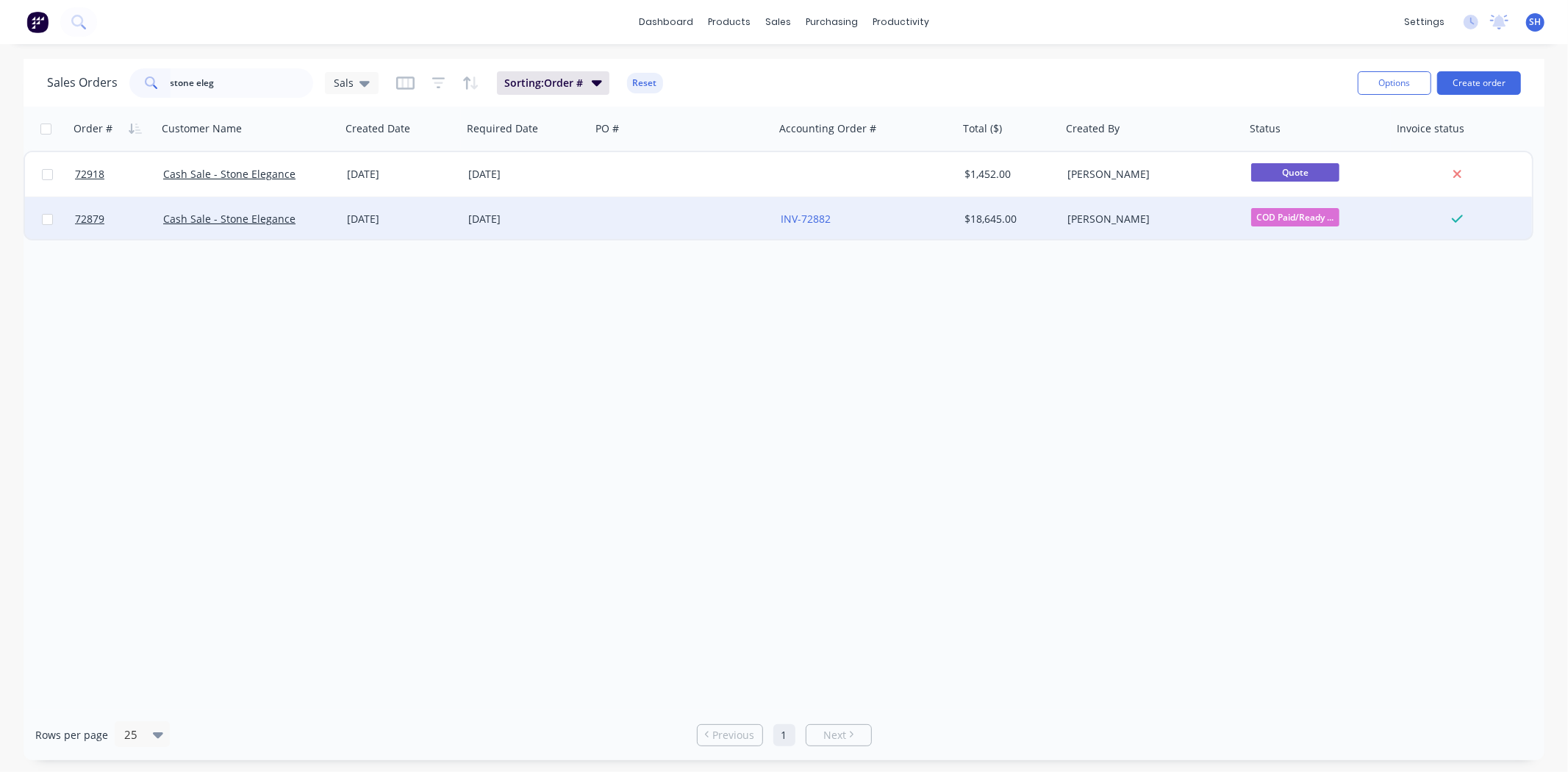
click at [550, 217] on div "[DATE]" at bounding box center [526, 220] width 117 height 15
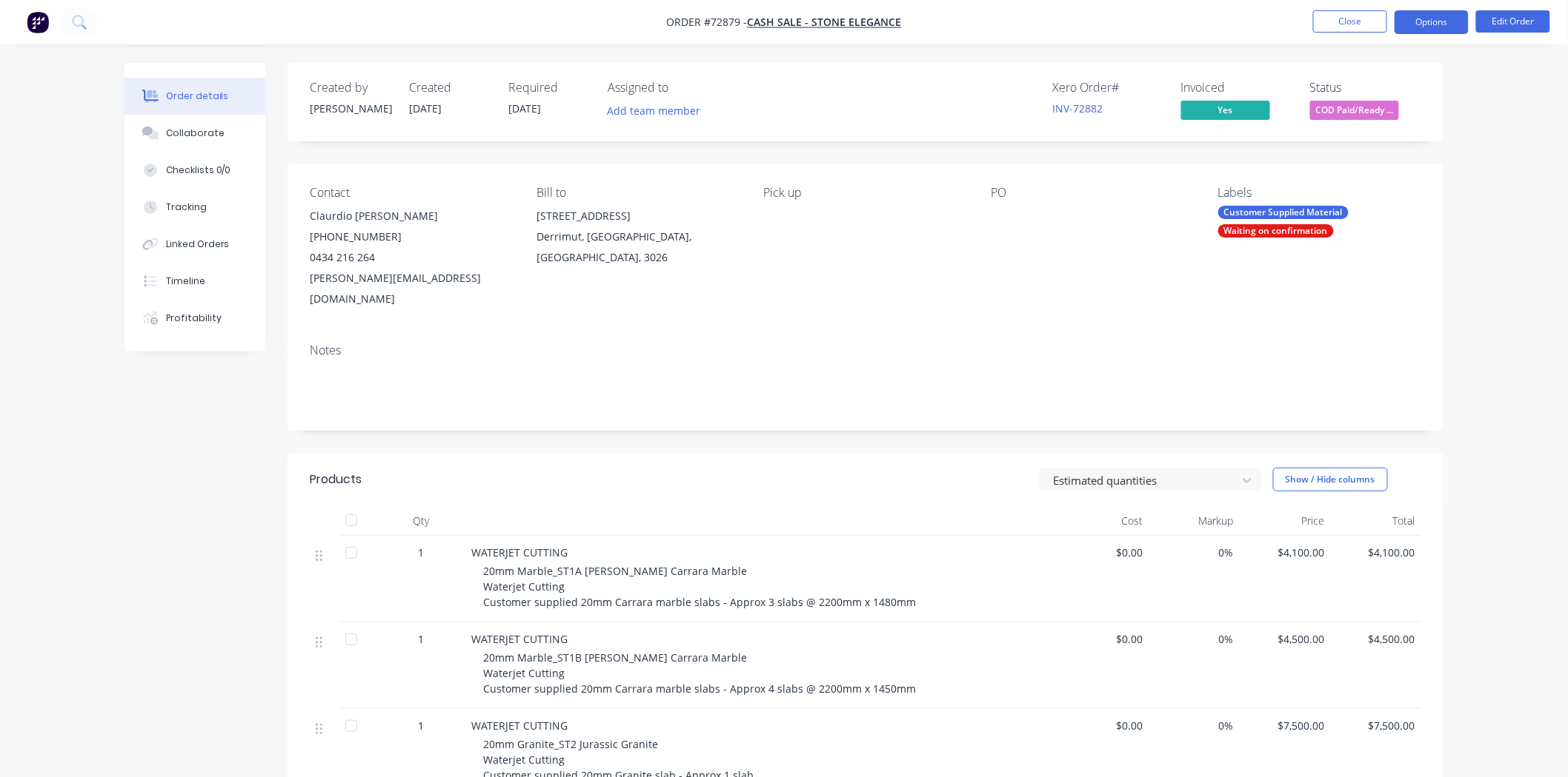
click at [1408, 32] on button "Options" at bounding box center [1431, 22] width 74 height 24
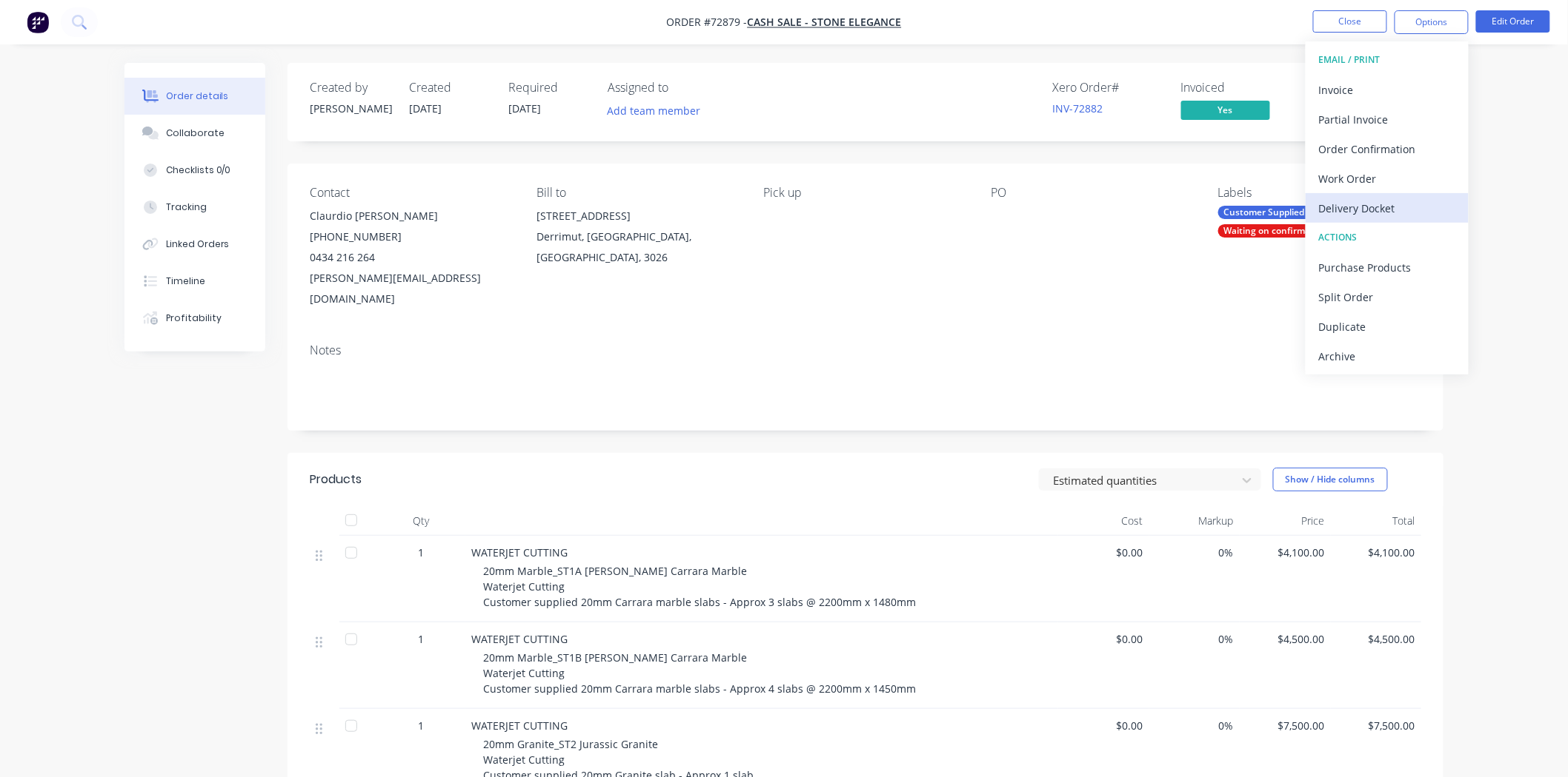
click at [1389, 198] on div "Delivery Docket" at bounding box center [1387, 208] width 137 height 21
click at [1388, 150] on div "Without pricing" at bounding box center [1387, 149] width 137 height 21
click at [1329, 24] on button "Close" at bounding box center [1350, 21] width 74 height 22
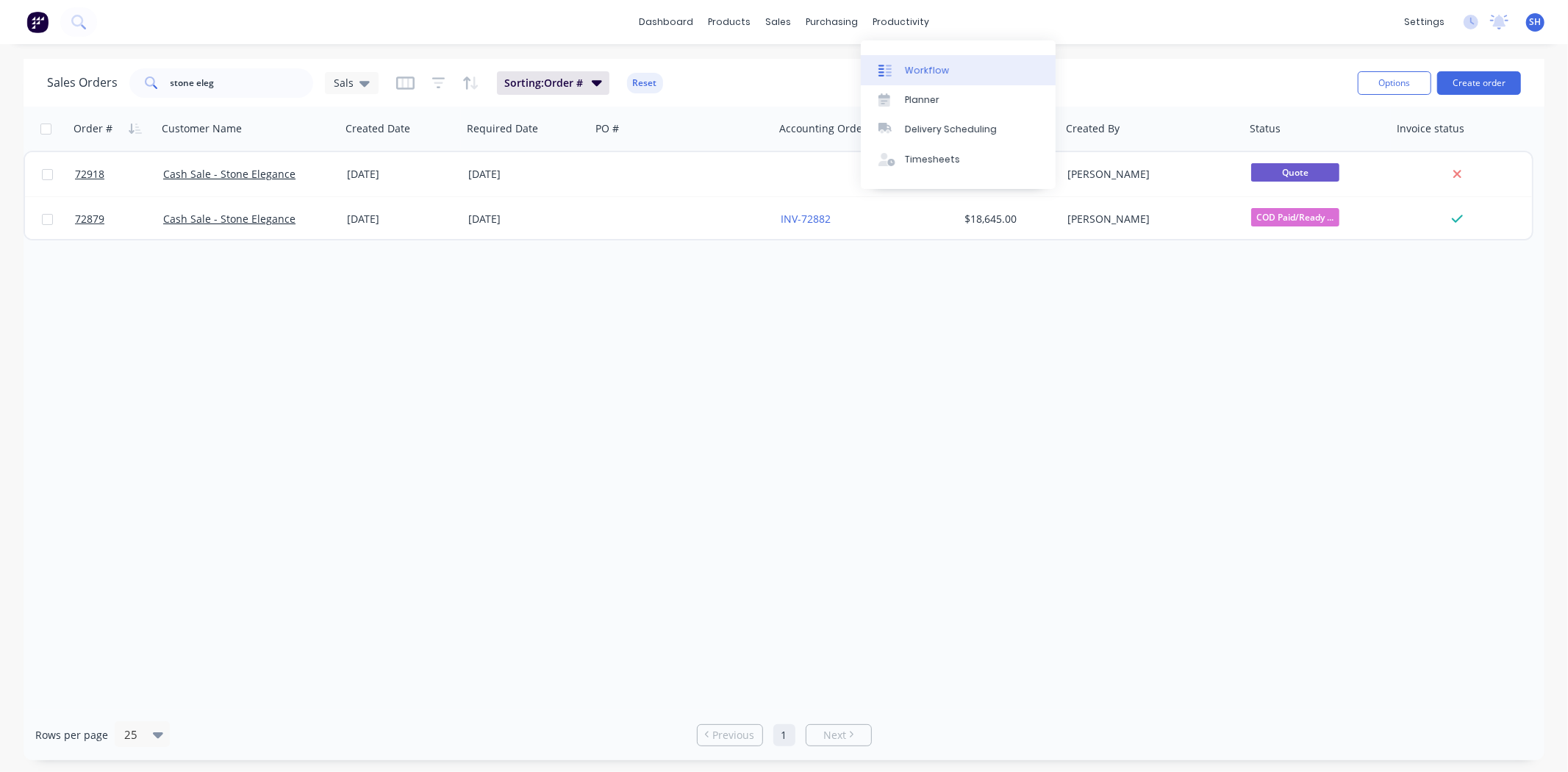
click at [914, 67] on div "Workflow" at bounding box center [927, 70] width 44 height 13
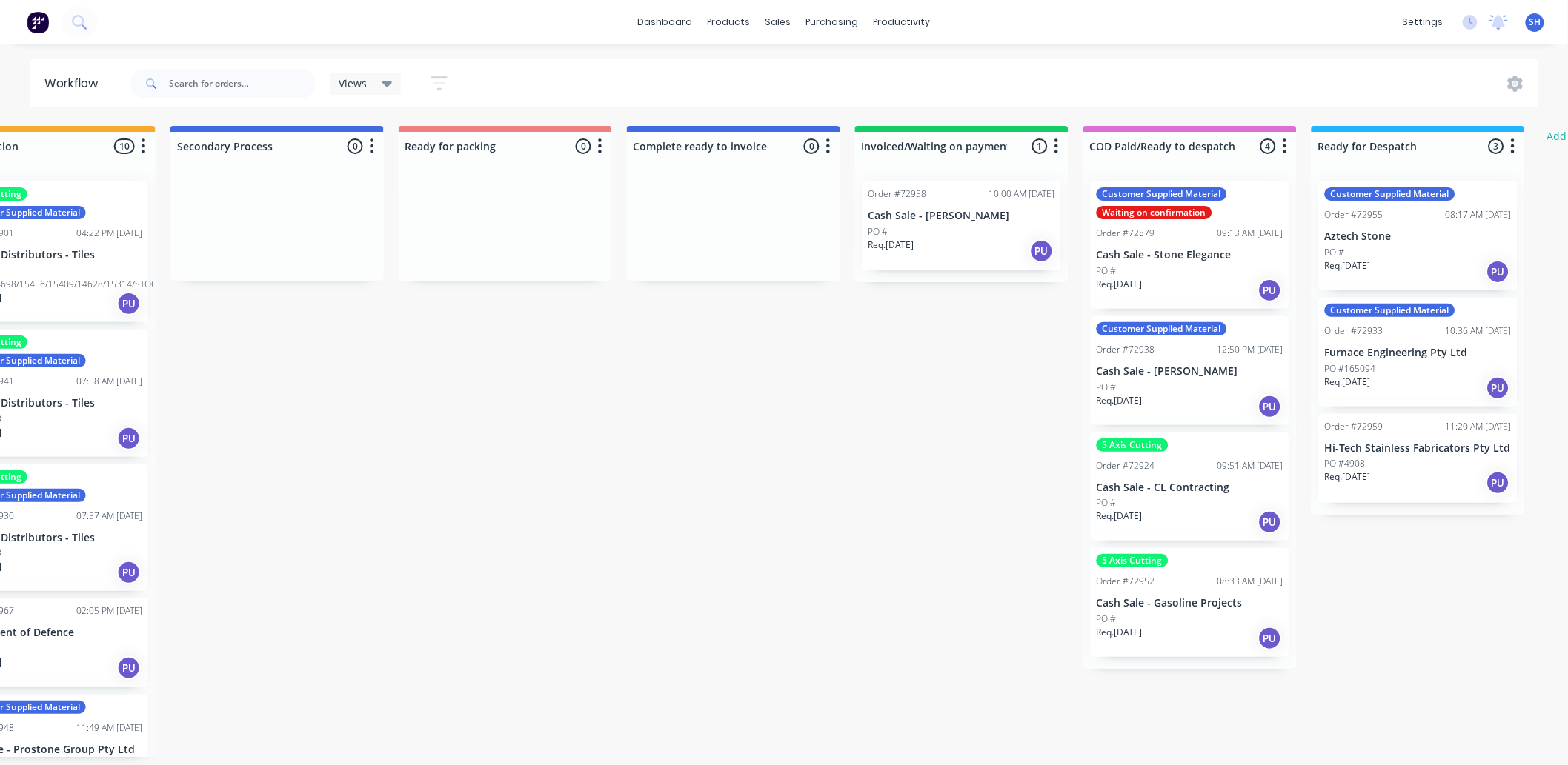
scroll to position [0, 834]
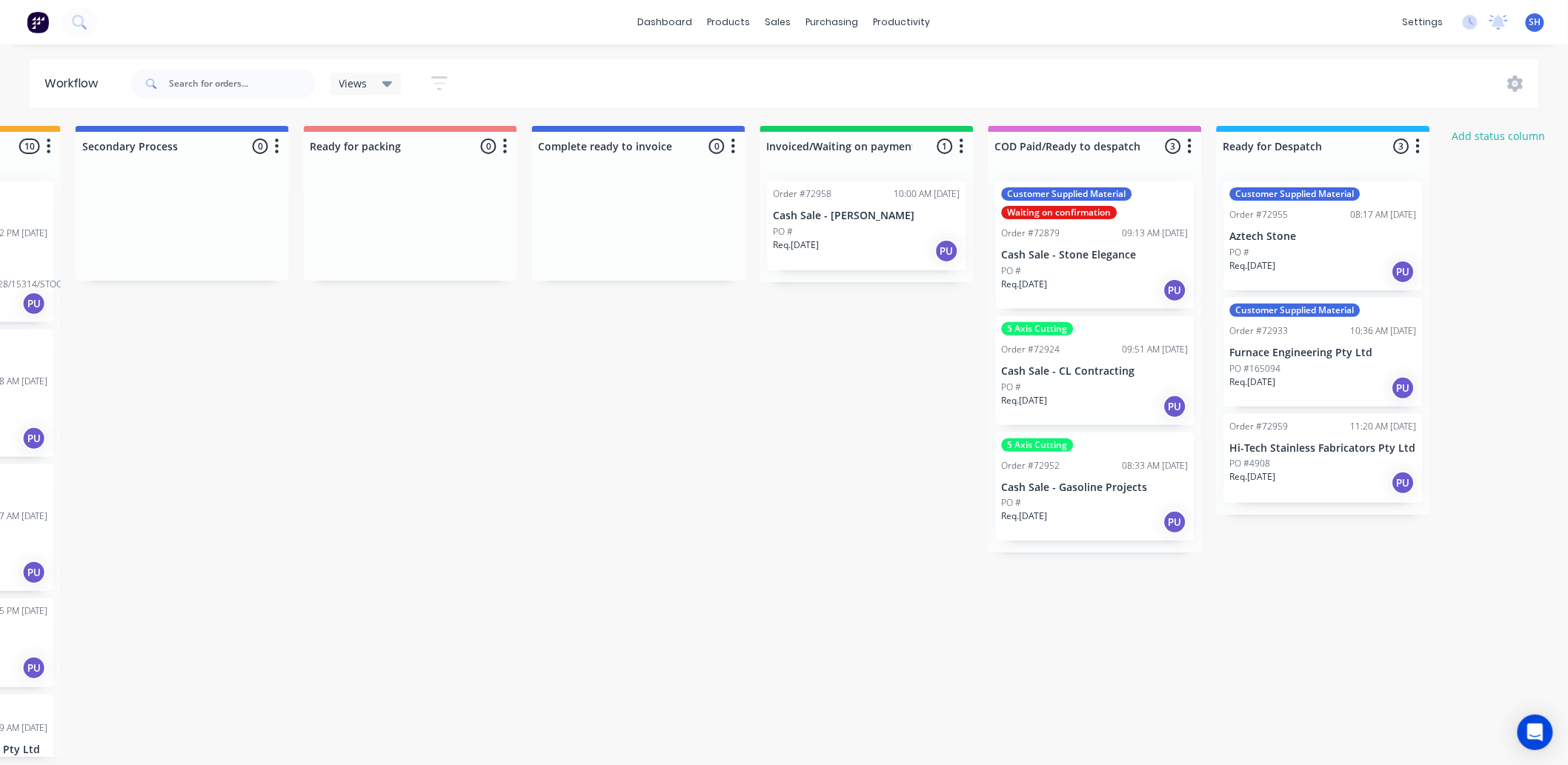
scroll to position [0, 873]
click at [667, 31] on link "dashboard" at bounding box center [665, 22] width 70 height 22
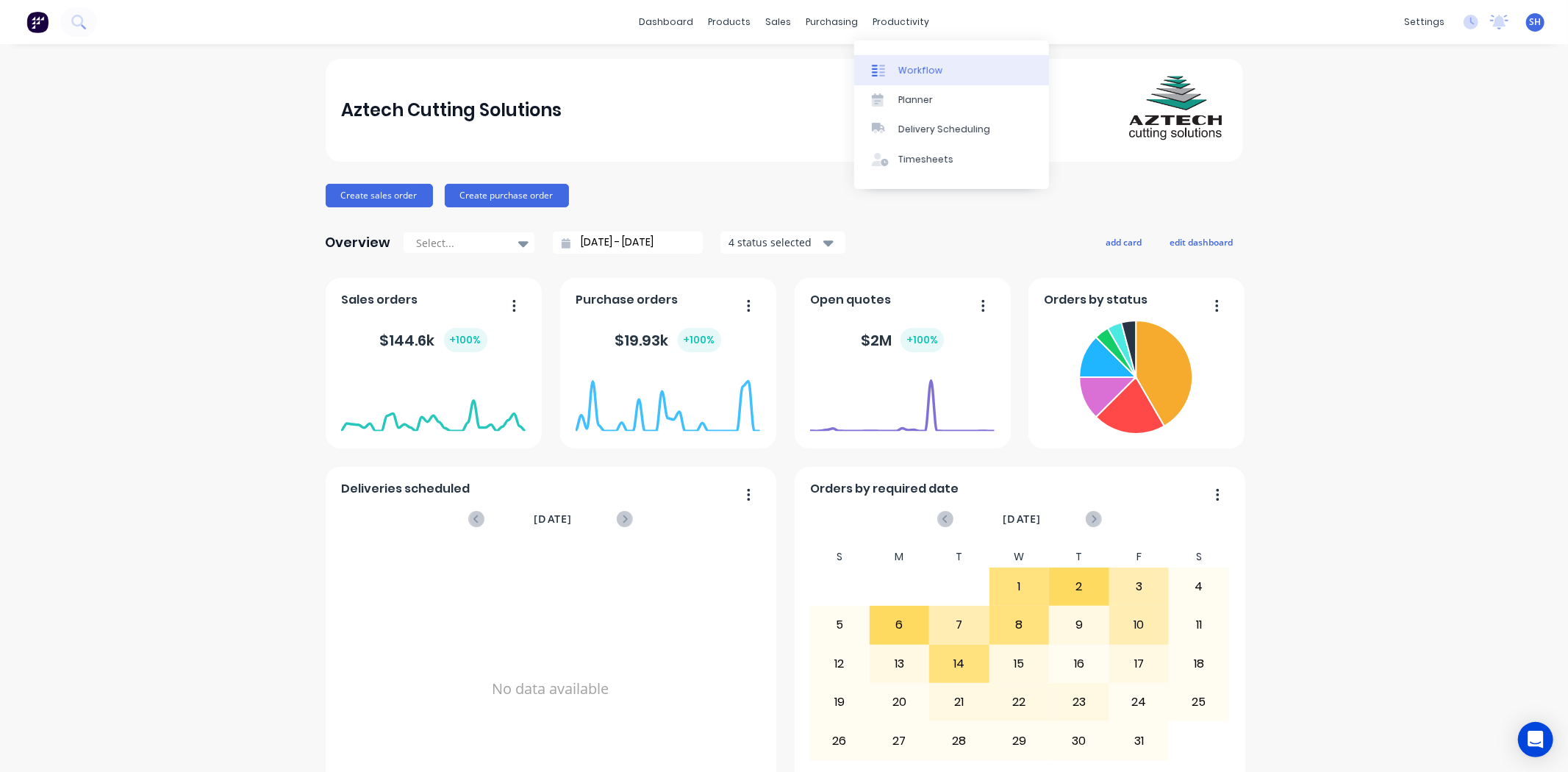
click at [913, 74] on div "Workflow" at bounding box center [921, 70] width 44 height 13
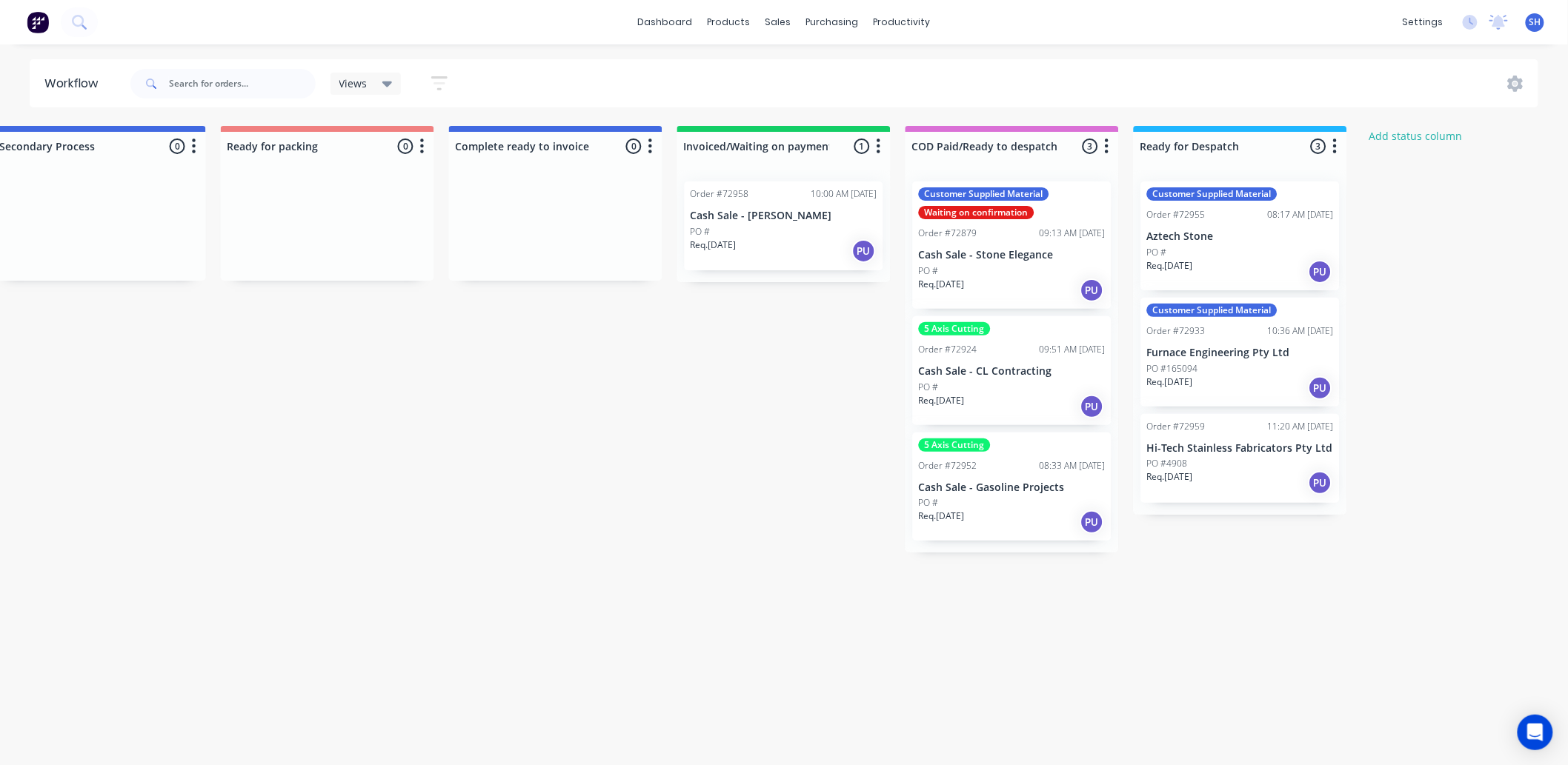
scroll to position [0, 969]
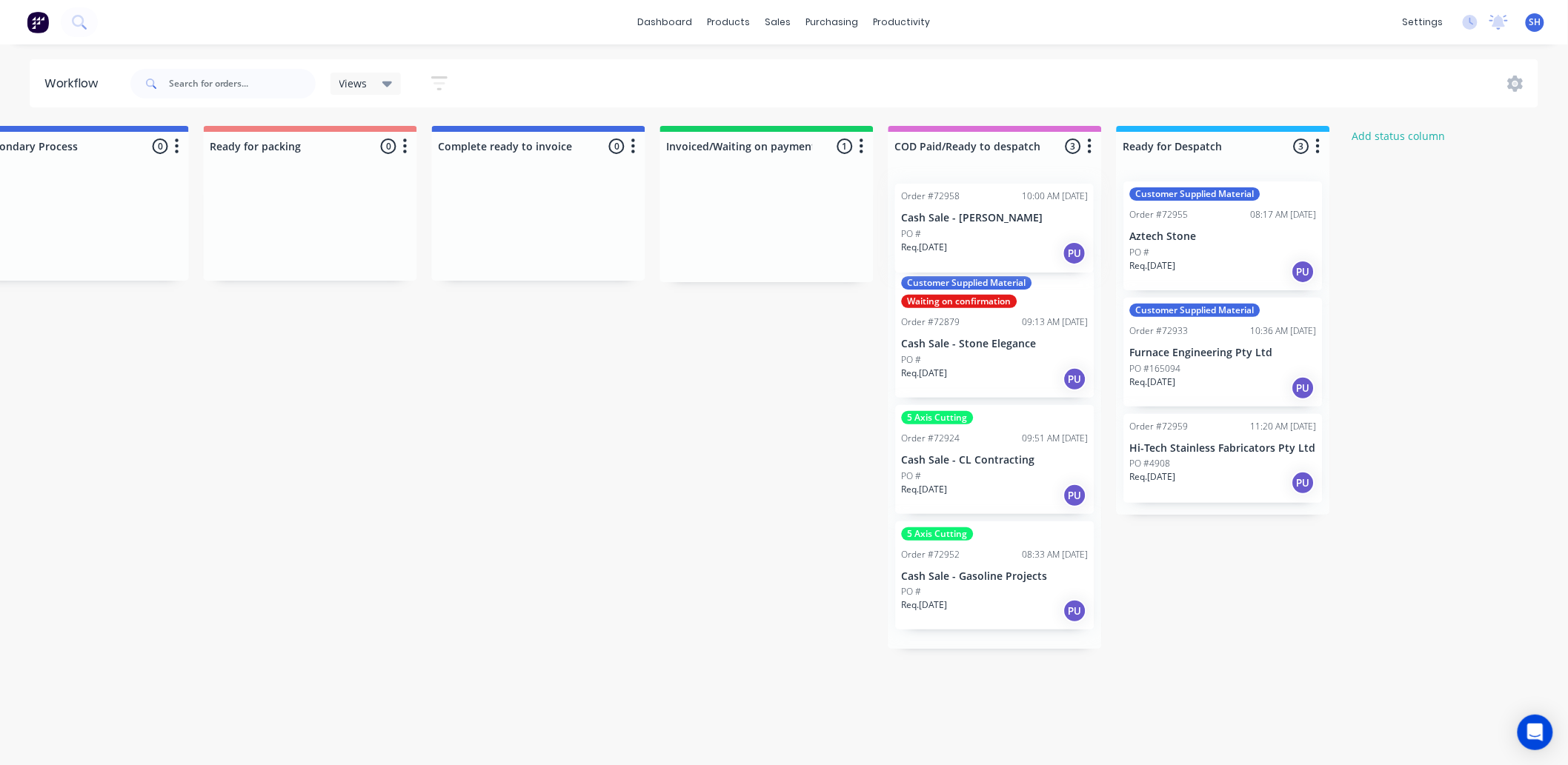
drag, startPoint x: 746, startPoint y: 243, endPoint x: 978, endPoint y: 244, distance: 232.0
click at [978, 244] on div "Submitted 1 Status colour #273444 hex #273444 Save Cancel Summaries Total order…" at bounding box center [362, 442] width 2685 height 631
